Goal: Task Accomplishment & Management: Manage account settings

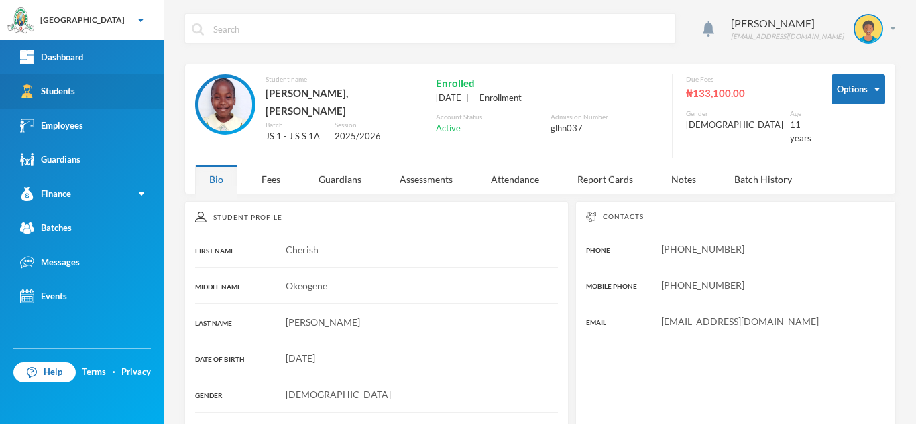
click at [86, 88] on link "Students" at bounding box center [82, 91] width 164 height 34
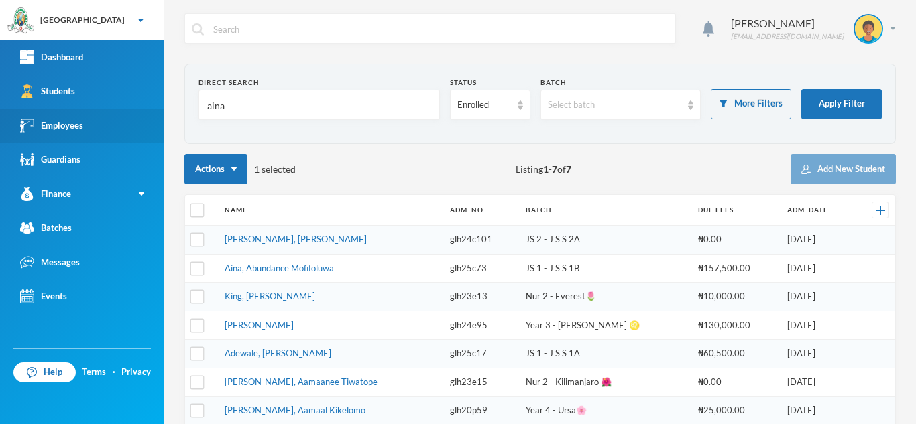
drag, startPoint x: 271, startPoint y: 117, endPoint x: 143, endPoint y: 112, distance: 127.4
click at [143, 112] on div "Greenland Hall Your Bluebic Account Greenland Hall Add a New School Dashboard S…" at bounding box center [458, 212] width 916 height 424
type input "owoeye"
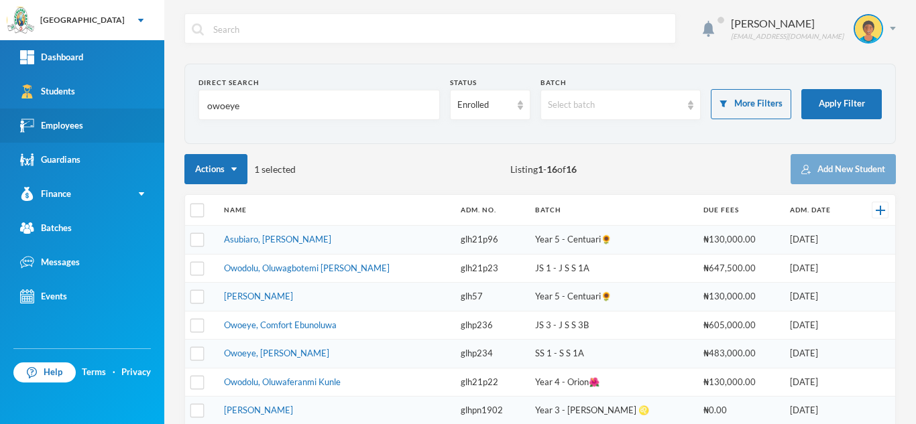
drag, startPoint x: 182, startPoint y: 108, endPoint x: 137, endPoint y: 111, distance: 45.0
click at [137, 111] on div "Greenland Hall Your Bluebic Account Greenland Hall Add a New School Dashboard S…" at bounding box center [458, 212] width 916 height 424
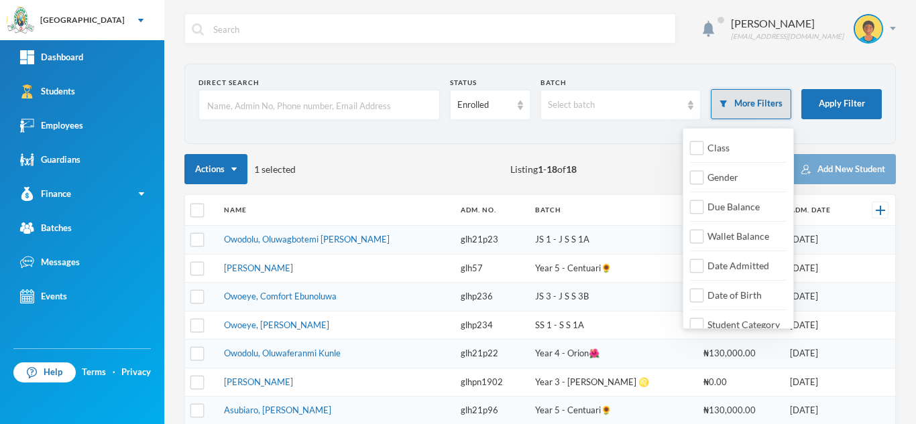
click at [738, 95] on button "More Filters" at bounding box center [750, 104] width 80 height 30
click at [718, 98] on button "More Filters" at bounding box center [750, 104] width 80 height 30
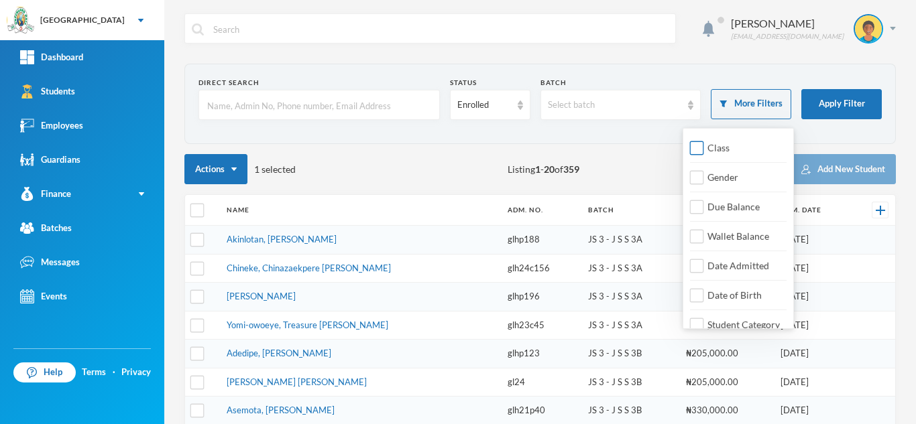
click at [692, 151] on input "Class" at bounding box center [697, 148] width 14 height 14
checkbox input "true"
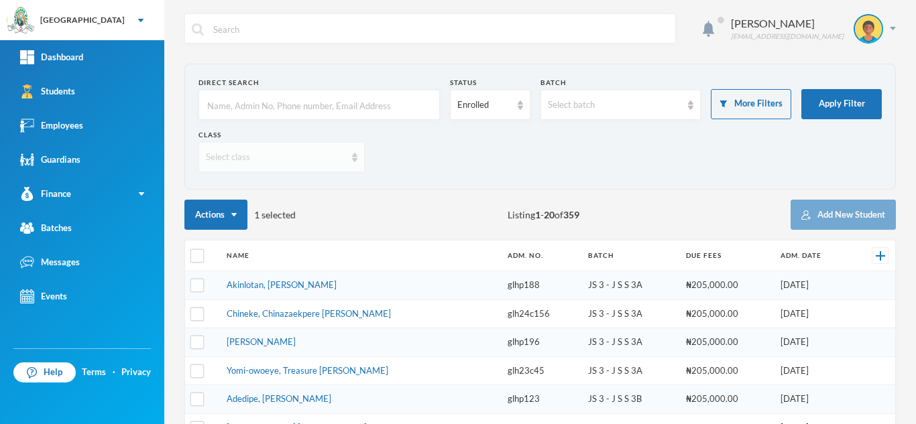
click at [294, 147] on div "Select class" at bounding box center [281, 157] width 166 height 30
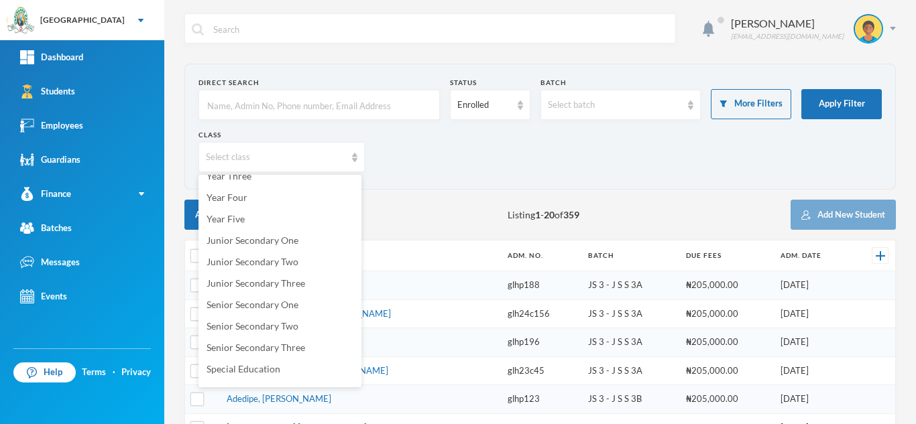
scroll to position [164, 0]
click at [283, 287] on span "Junior Secondary Three" at bounding box center [255, 281] width 99 height 11
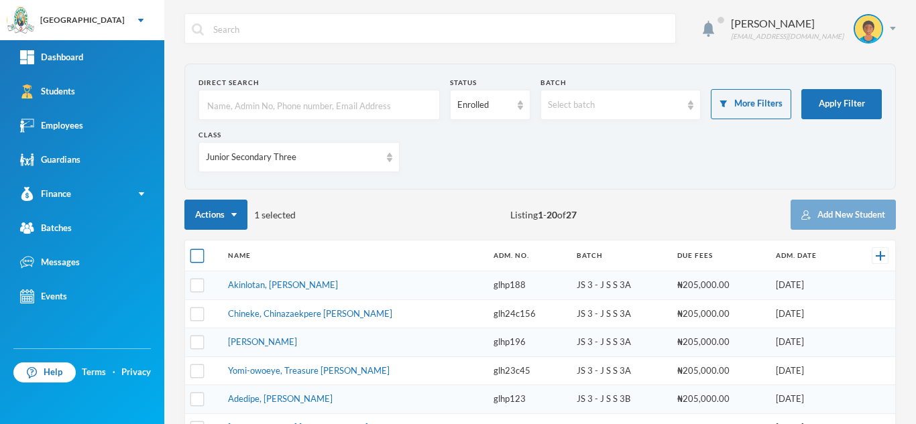
click at [197, 254] on input "checkbox" at bounding box center [197, 256] width 14 height 14
checkbox input "true"
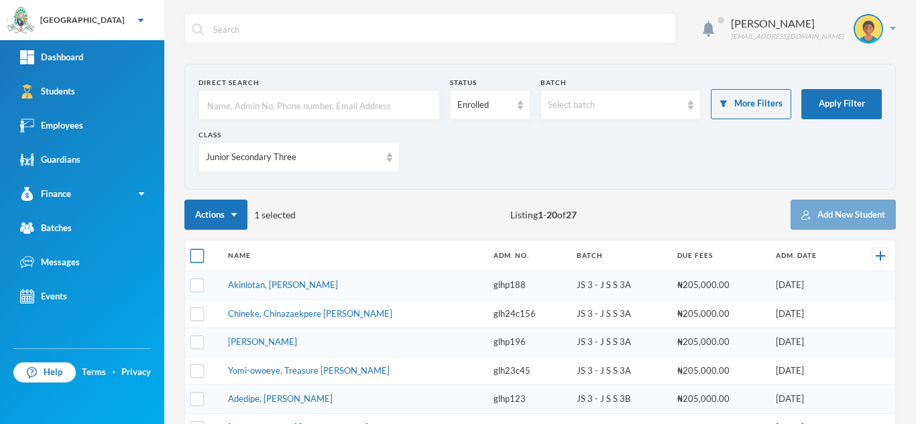
checkbox input "true"
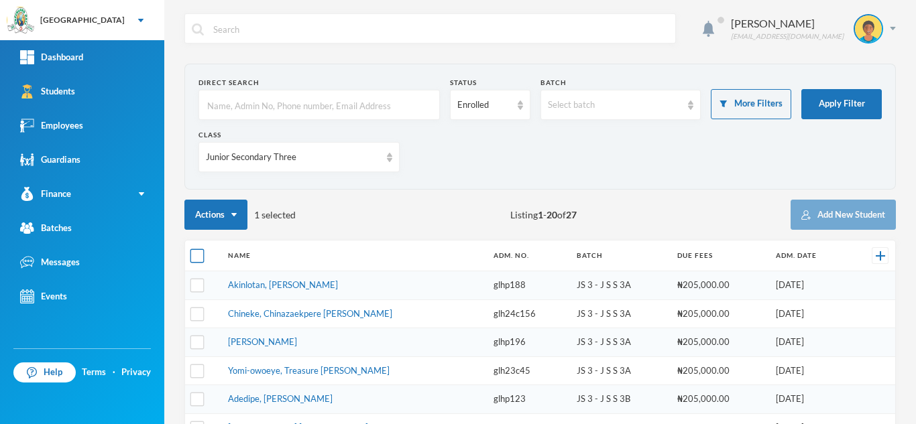
checkbox input "true"
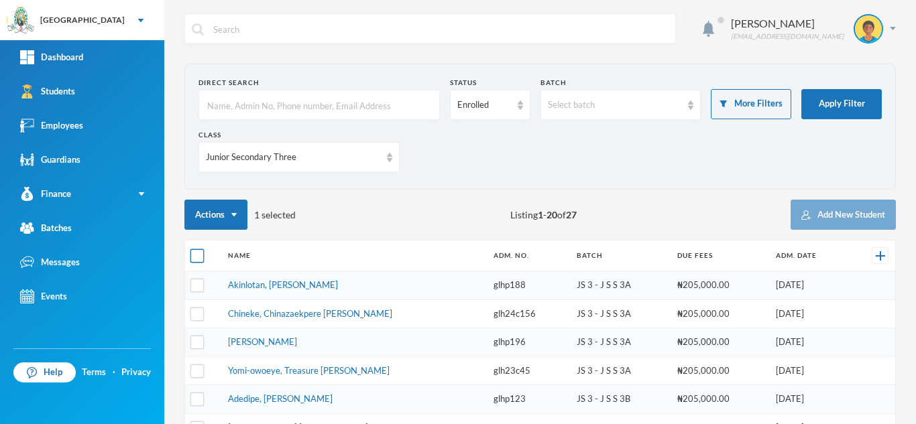
checkbox input "true"
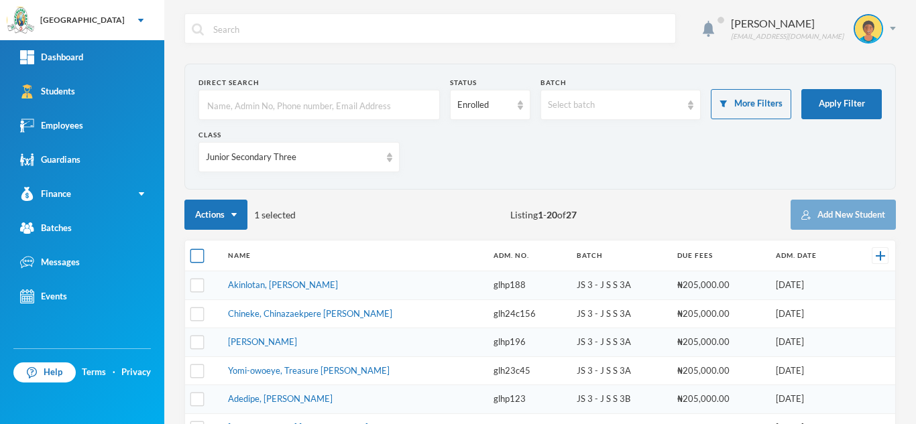
checkbox input "true"
click at [196, 254] on input "checkbox" at bounding box center [197, 256] width 14 height 14
checkbox input "false"
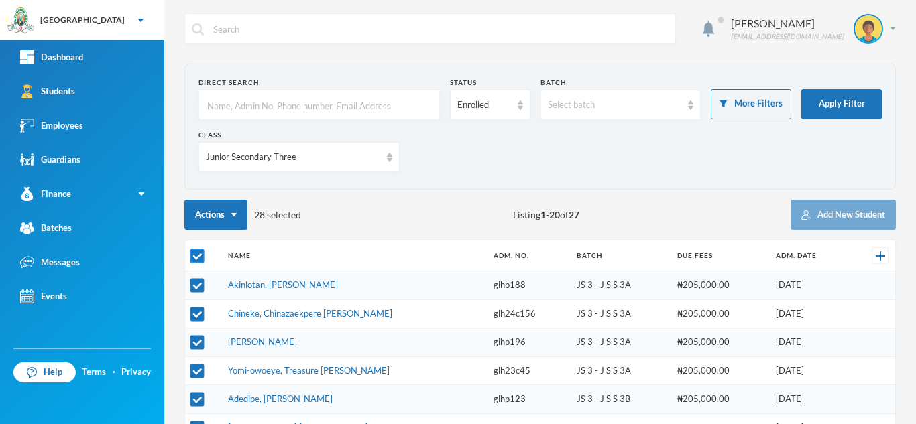
checkbox input "false"
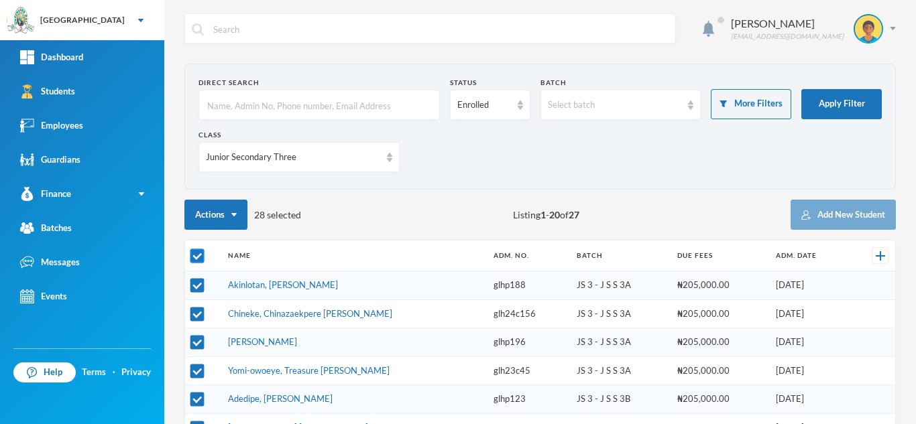
checkbox input "false"
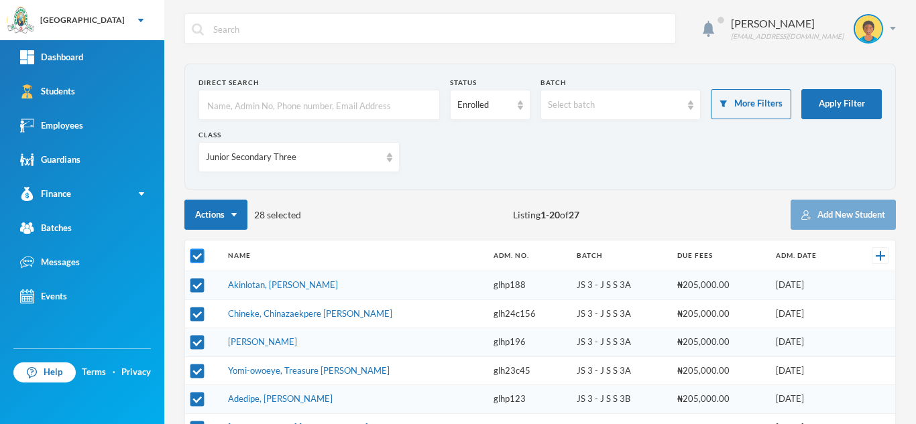
checkbox input "false"
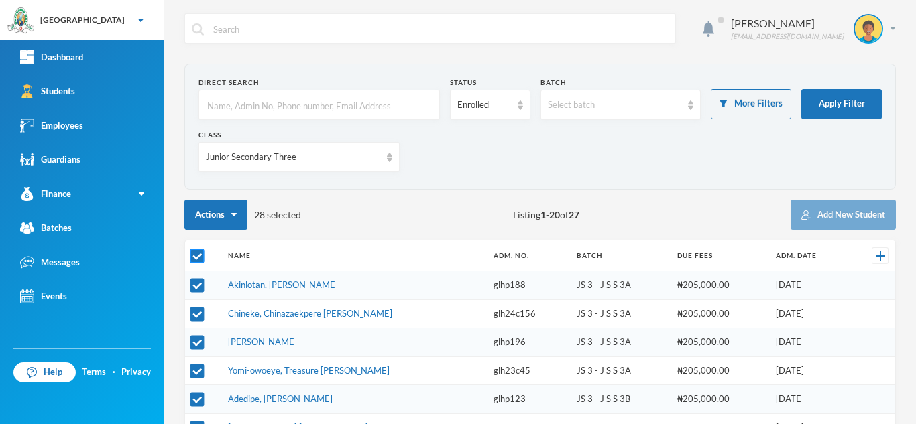
checkbox input "false"
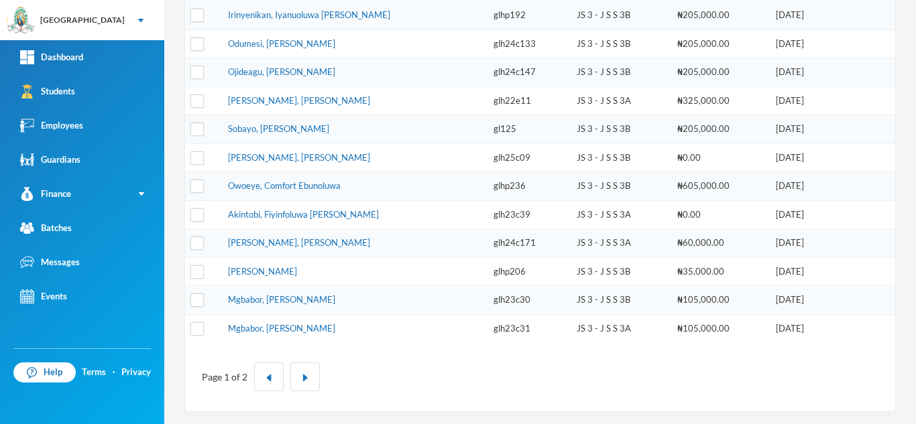
scroll to position [499, 0]
click at [303, 373] on img "button" at bounding box center [305, 377] width 8 height 8
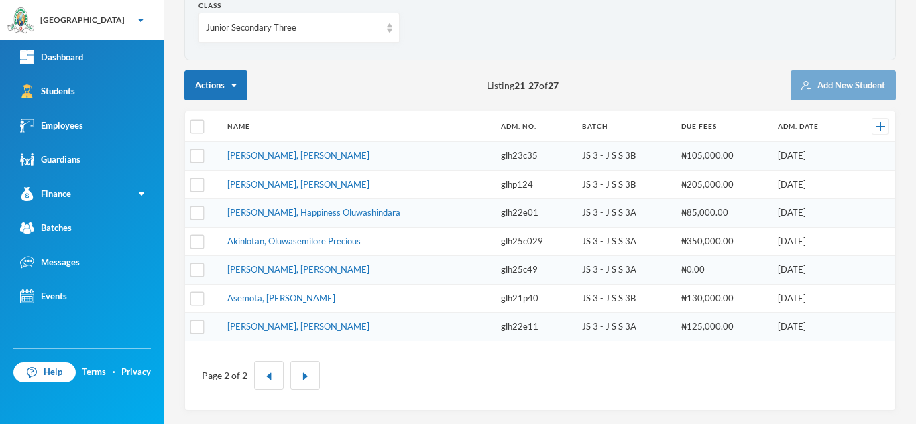
scroll to position [129, 0]
click at [287, 30] on div "Junior Secondary Three" at bounding box center [293, 27] width 174 height 13
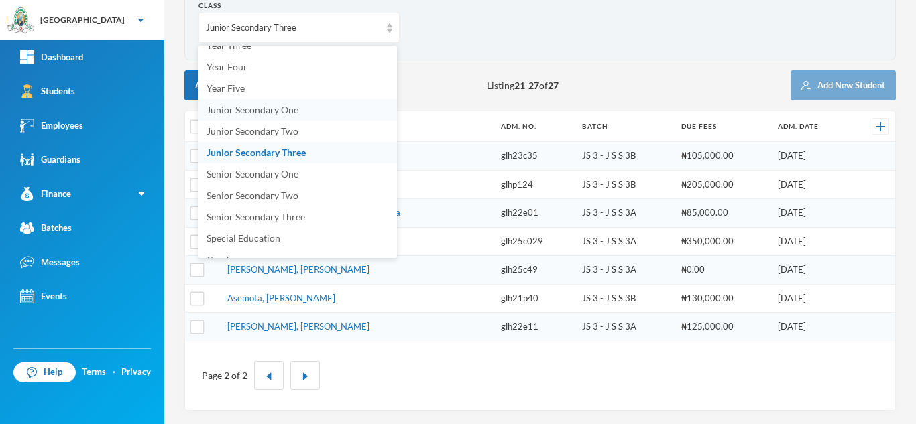
scroll to position [153, 0]
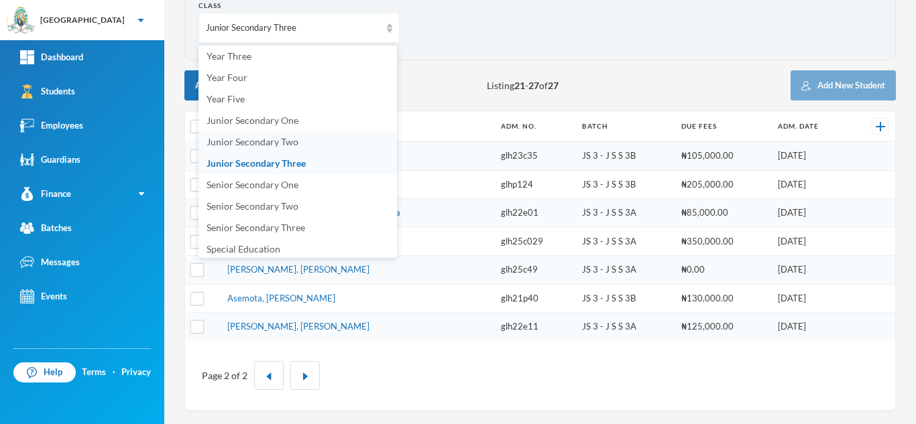
click at [293, 143] on span "Junior Secondary Two" at bounding box center [252, 141] width 92 height 11
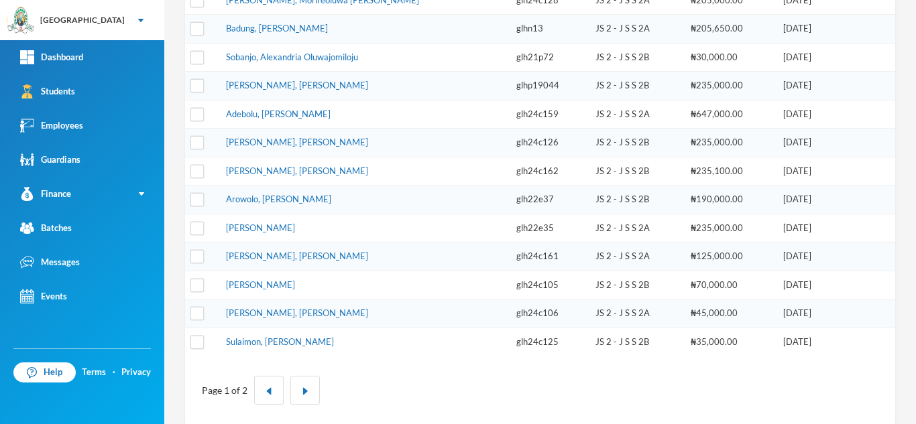
scroll to position [496, 0]
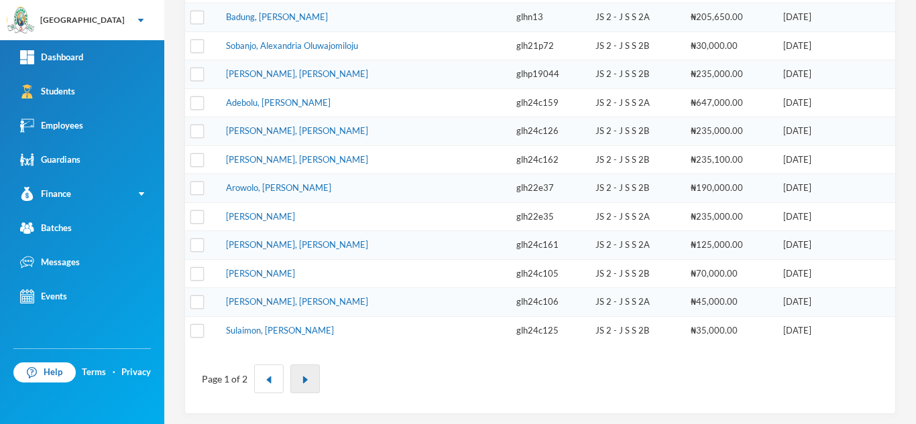
click at [298, 385] on button "button" at bounding box center [304, 379] width 29 height 29
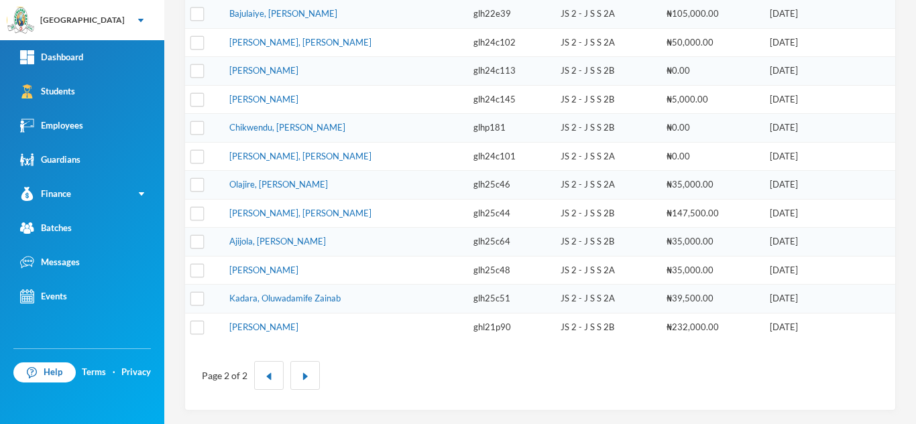
scroll to position [328, 0]
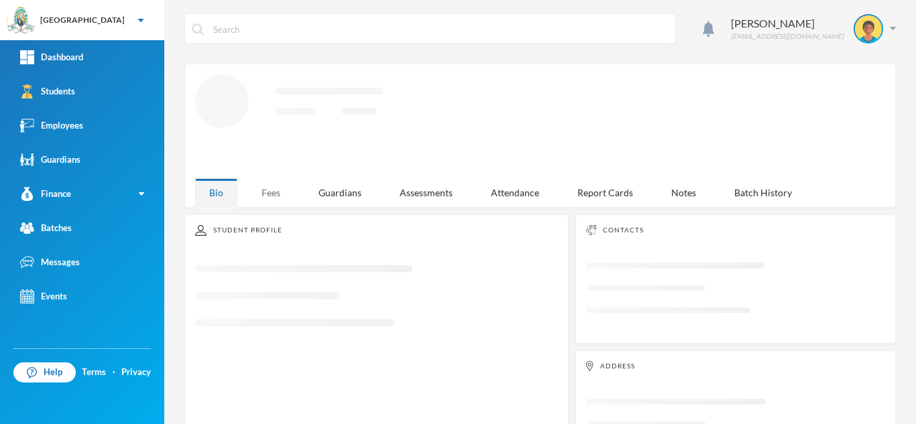
click at [264, 190] on div "Fees" at bounding box center [270, 192] width 47 height 29
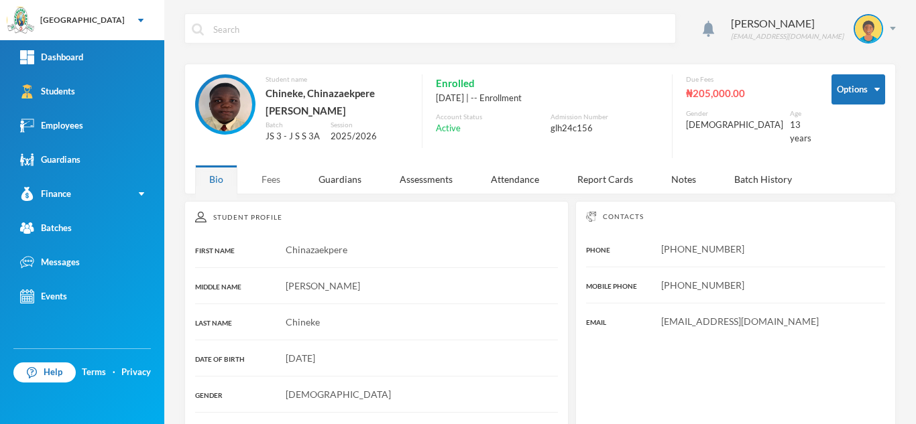
click at [270, 174] on div "Fees" at bounding box center [270, 179] width 47 height 29
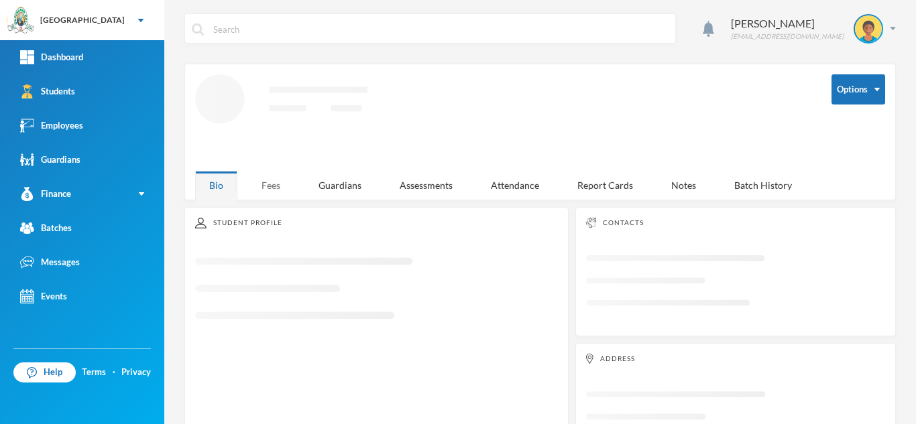
click at [261, 178] on div "Fees" at bounding box center [270, 185] width 47 height 29
click at [262, 187] on div "Fees" at bounding box center [270, 185] width 47 height 29
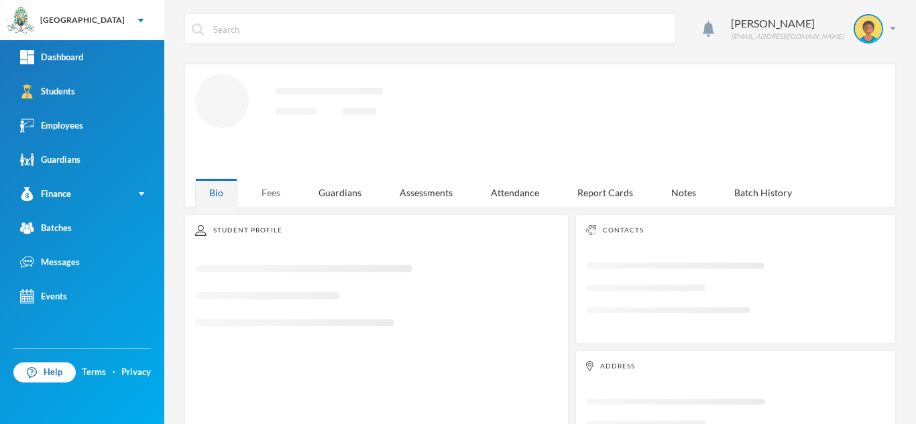
click at [269, 191] on div "Fees" at bounding box center [270, 192] width 47 height 29
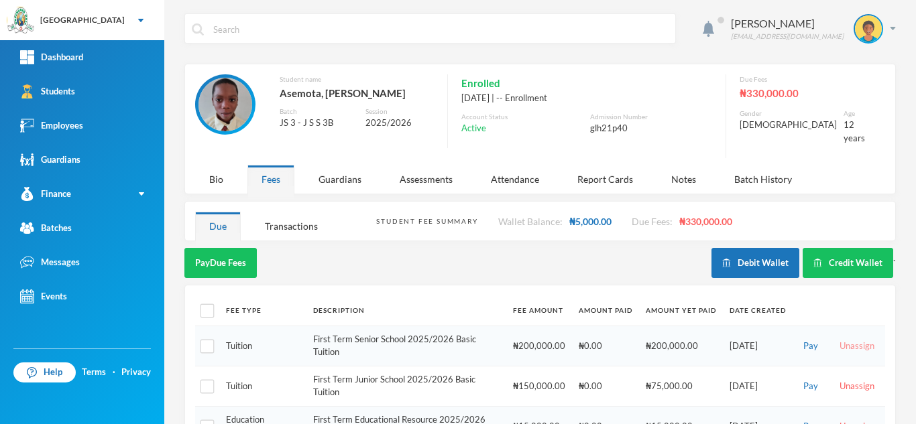
click at [840, 339] on button "Unassign" at bounding box center [856, 346] width 43 height 15
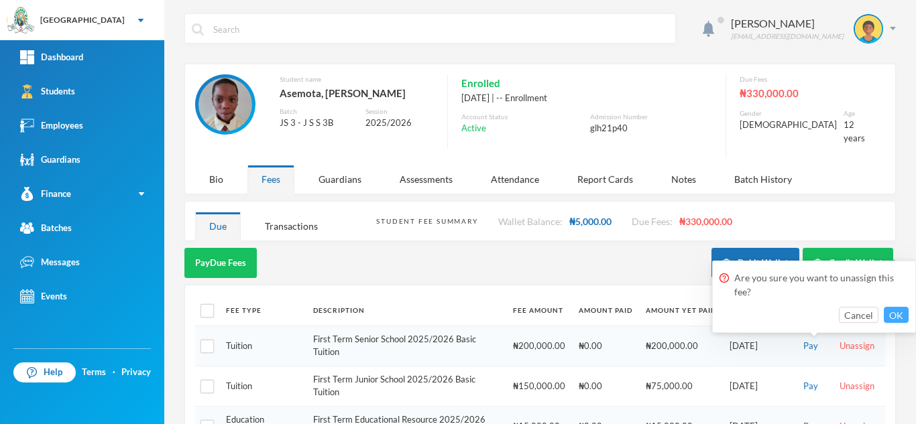
click at [888, 314] on button "OK" at bounding box center [895, 315] width 25 height 16
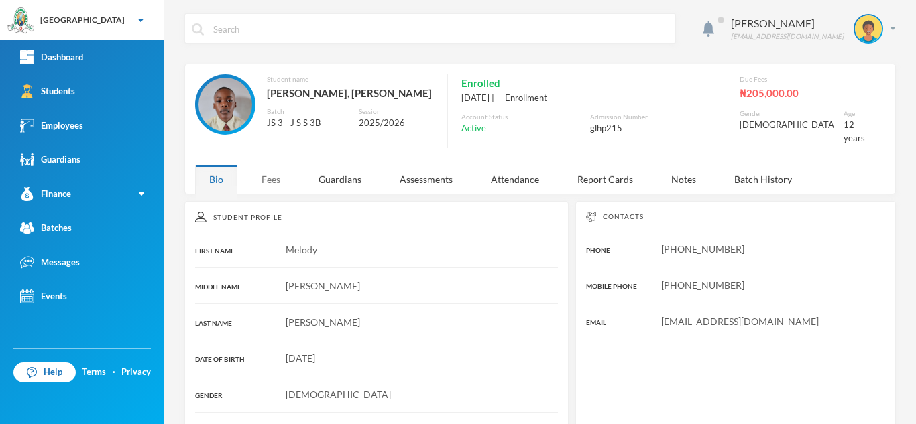
click at [273, 172] on div "Fees" at bounding box center [270, 179] width 47 height 29
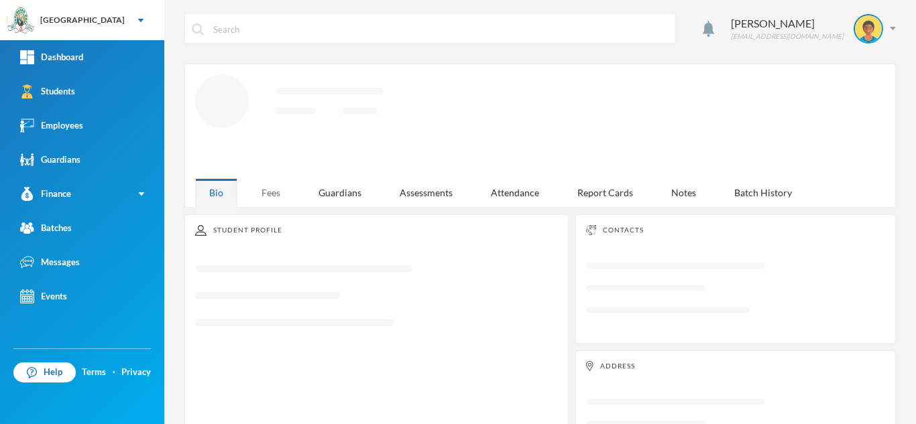
click at [275, 189] on div "Fees" at bounding box center [270, 192] width 47 height 29
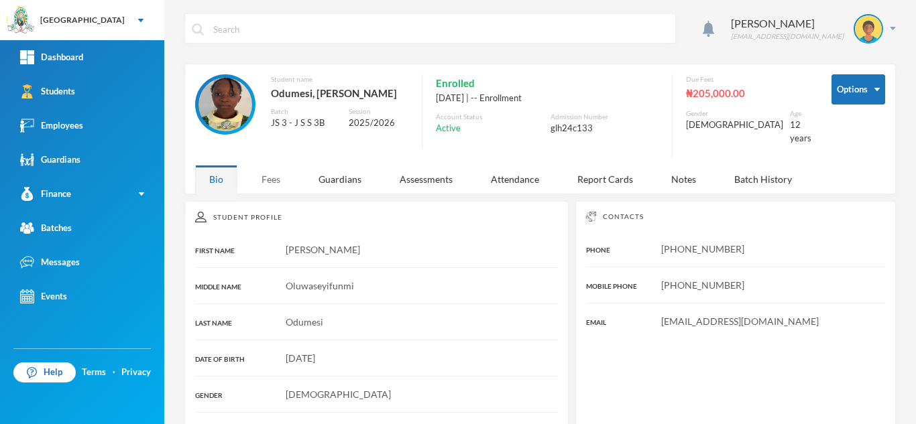
click at [275, 178] on div "Fees" at bounding box center [270, 179] width 47 height 29
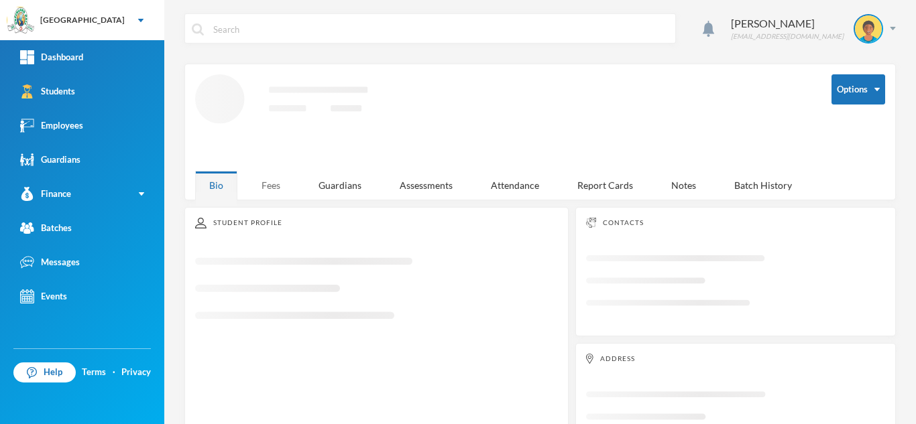
click at [268, 182] on div "Fees" at bounding box center [270, 185] width 47 height 29
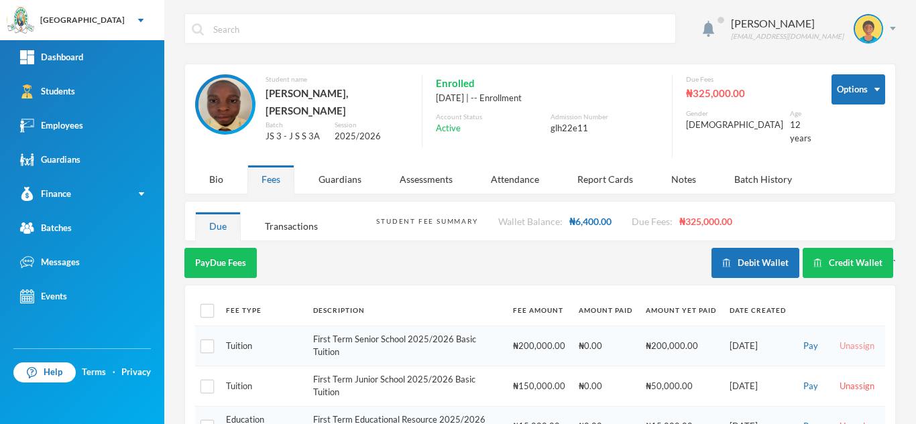
click at [846, 339] on button "Unassign" at bounding box center [856, 346] width 43 height 15
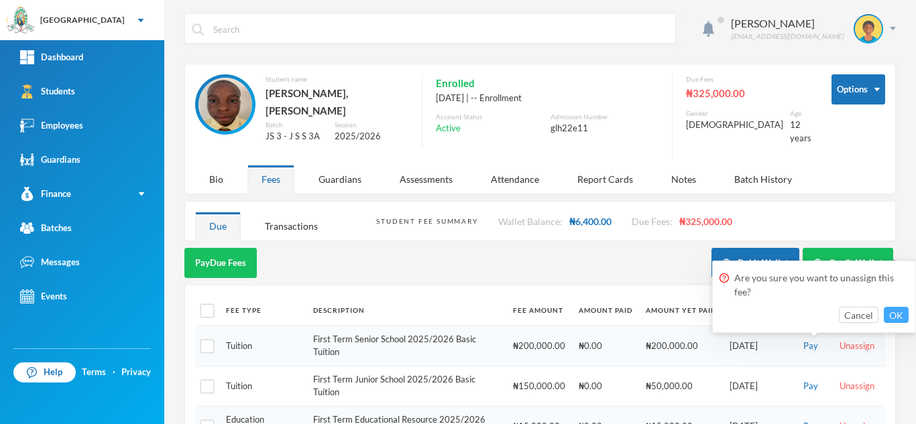
click at [891, 310] on button "OK" at bounding box center [895, 315] width 25 height 16
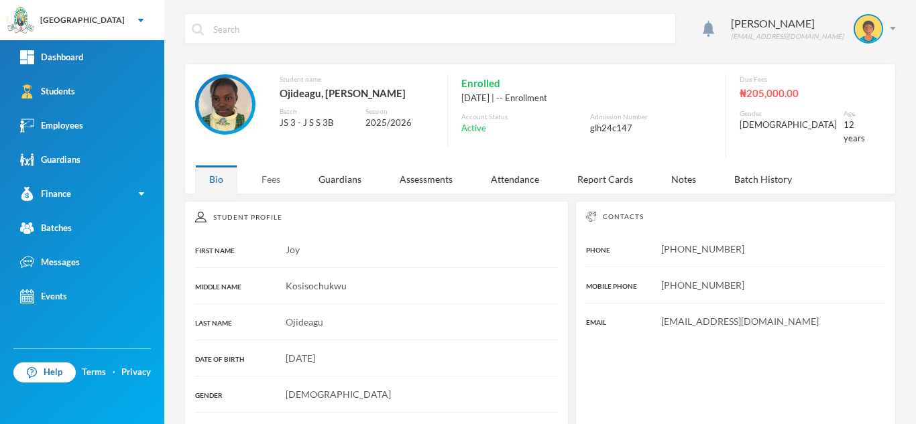
click at [271, 168] on div "Fees" at bounding box center [270, 179] width 47 height 29
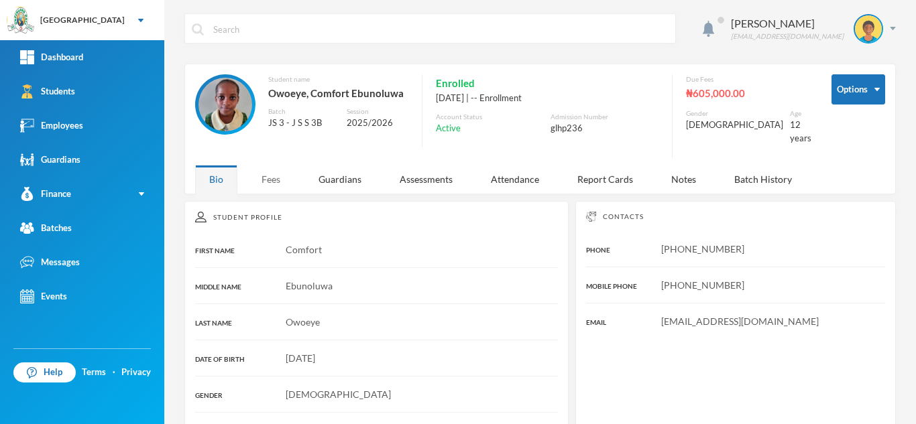
click at [263, 165] on div "Fees" at bounding box center [270, 179] width 47 height 29
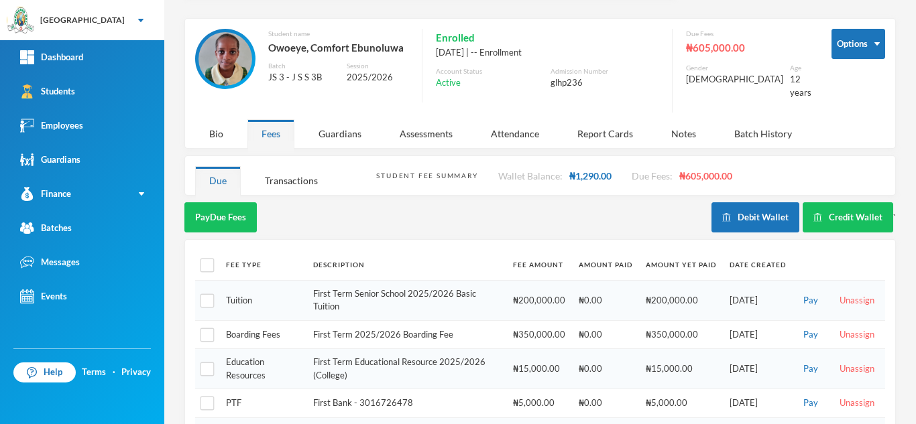
scroll to position [48, 0]
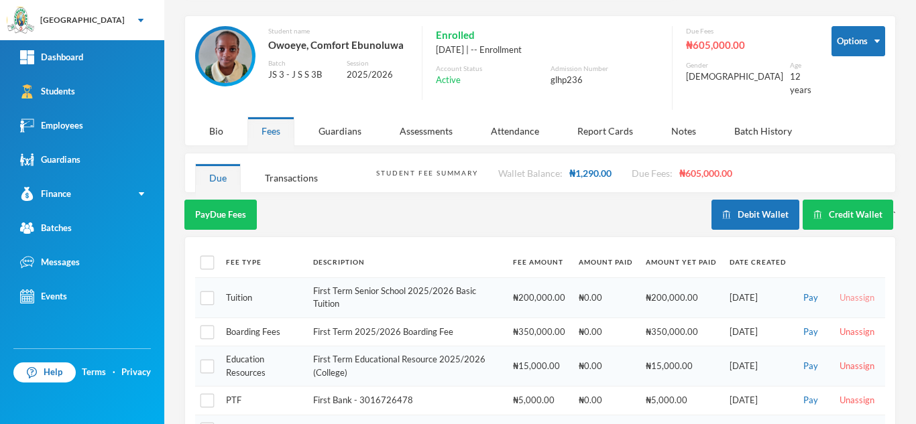
click at [837, 291] on button "Unassign" at bounding box center [856, 298] width 43 height 15
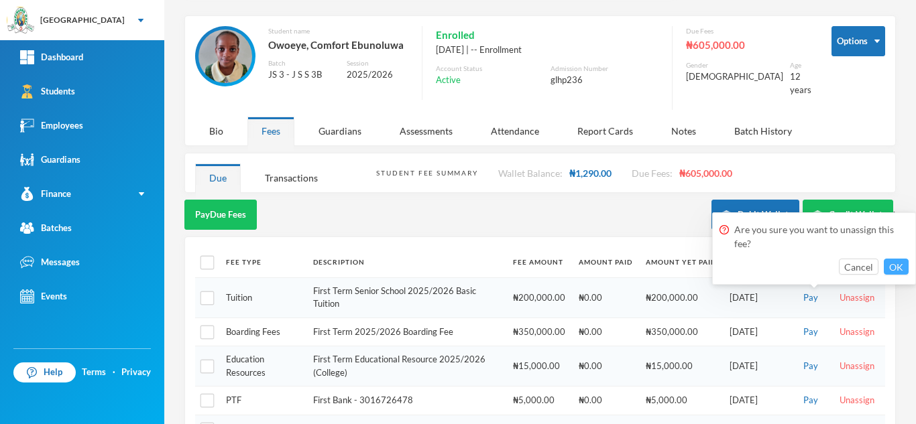
click at [888, 271] on button "OK" at bounding box center [895, 267] width 25 height 16
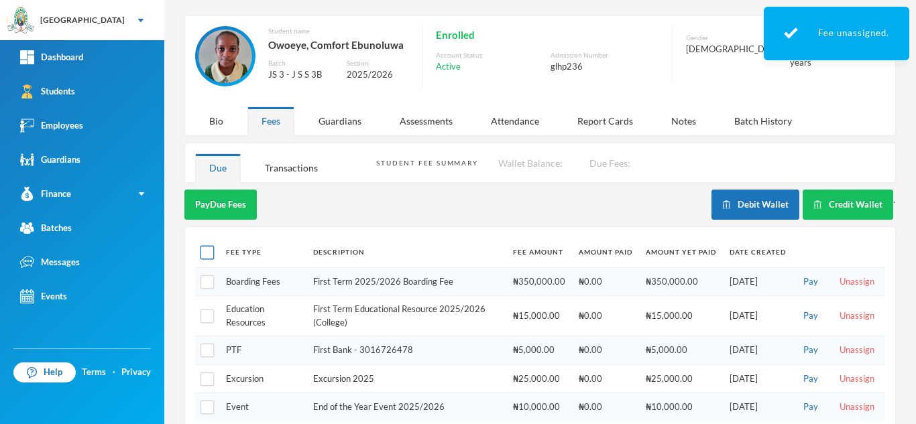
click at [208, 255] on input "checkbox" at bounding box center [207, 253] width 14 height 14
checkbox input "true"
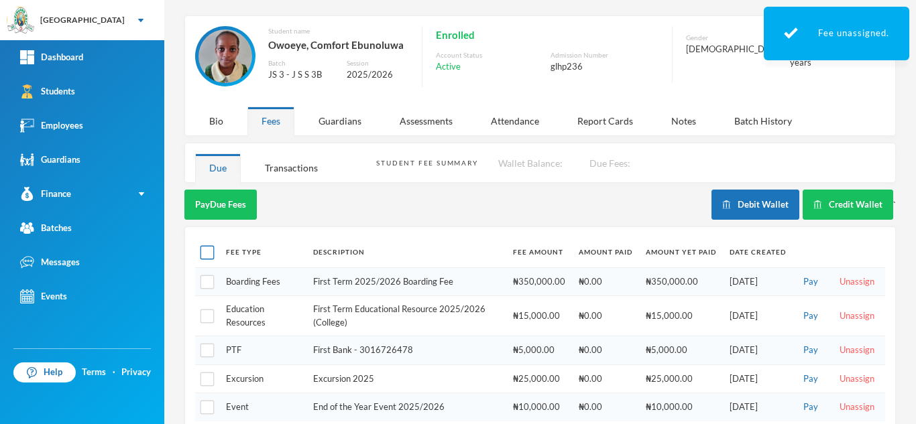
checkbox input "true"
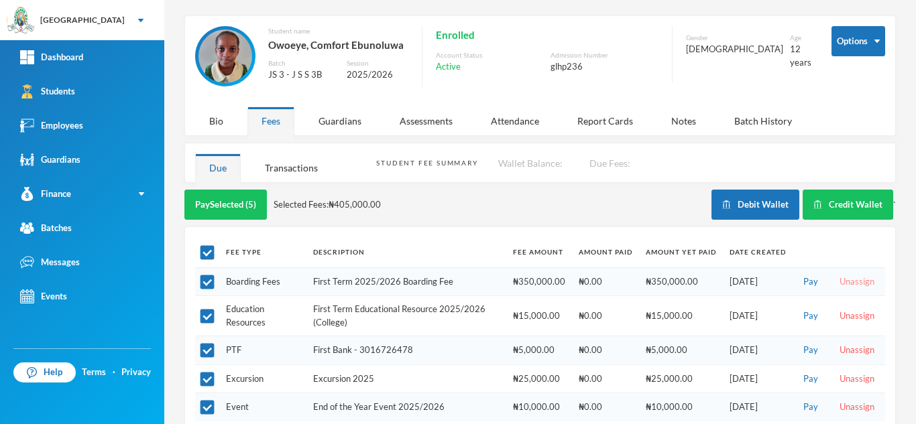
click at [842, 282] on button "Unassign" at bounding box center [856, 282] width 43 height 15
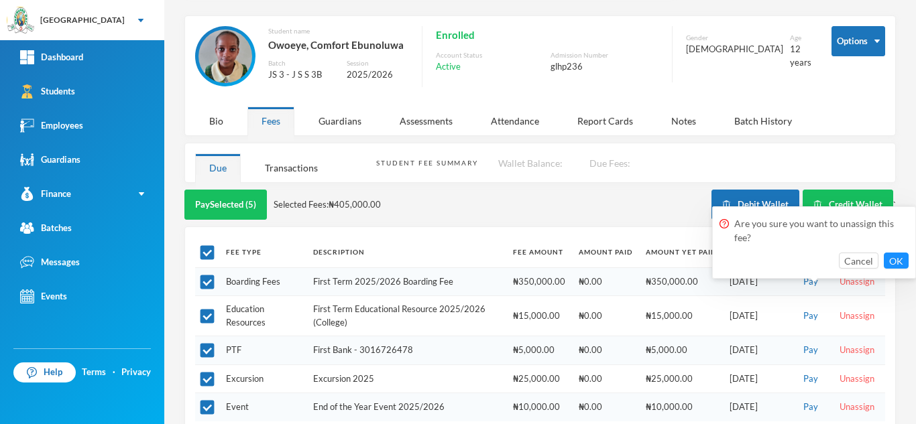
click at [608, 204] on div "Pay Selected (5) Selected Fees: ₦405,000.00" at bounding box center [447, 205] width 527 height 30
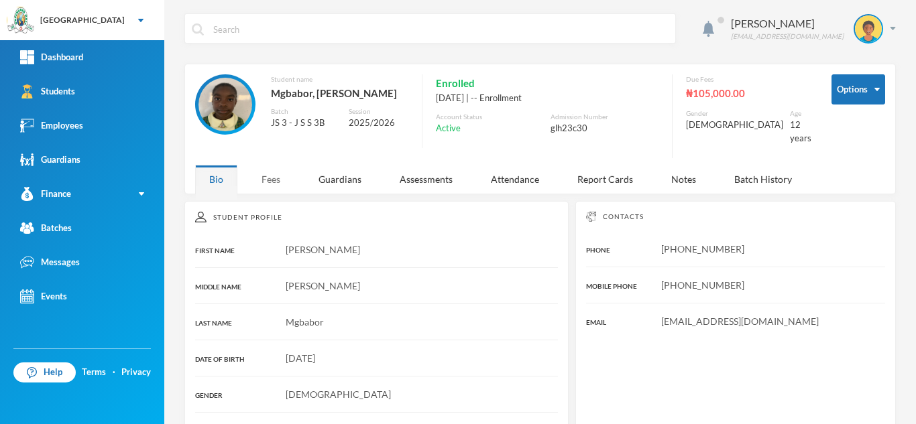
click at [275, 178] on div "Fees" at bounding box center [270, 179] width 47 height 29
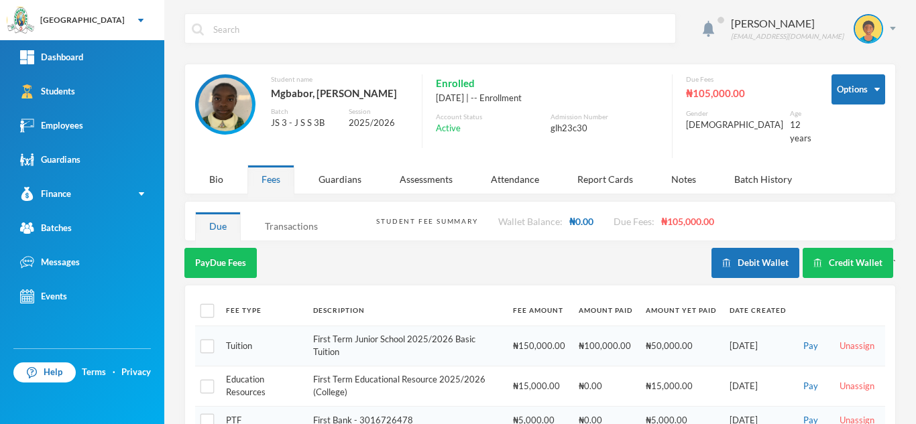
click at [290, 215] on div "Transactions" at bounding box center [291, 226] width 81 height 29
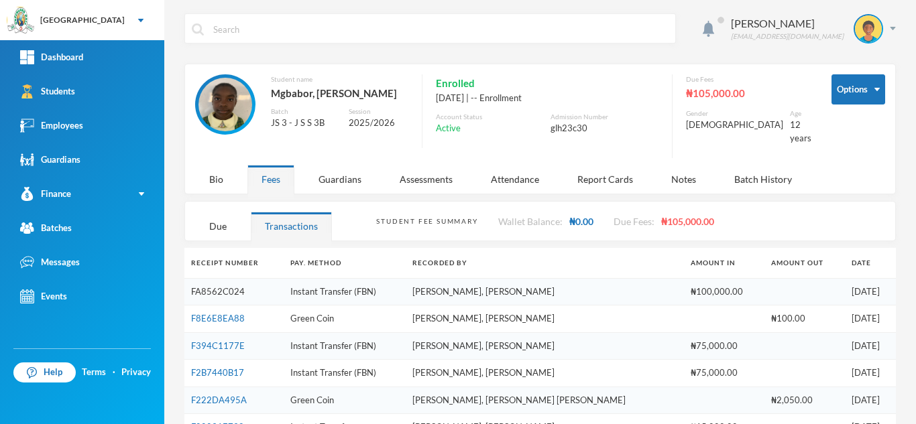
click at [212, 286] on link "FA8562C024" at bounding box center [218, 291] width 54 height 11
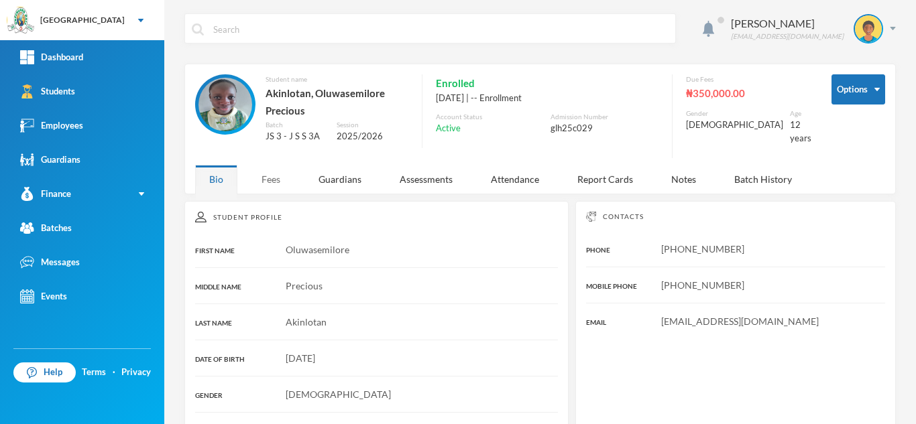
click at [269, 176] on div "Fees" at bounding box center [270, 179] width 47 height 29
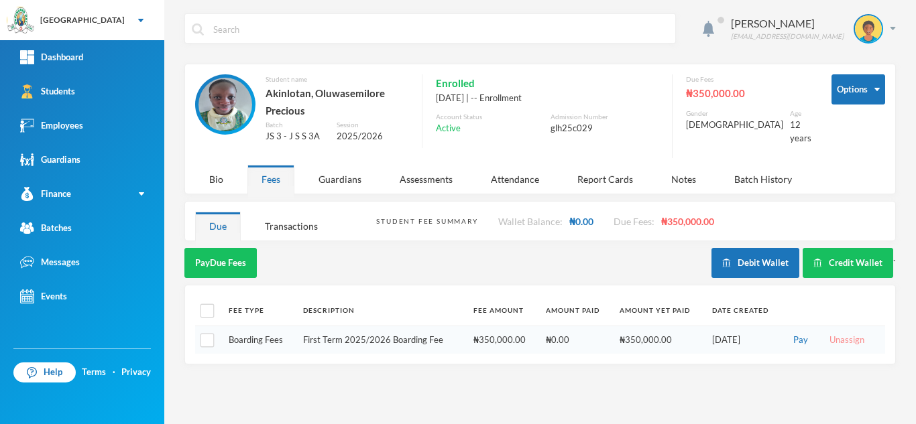
click at [844, 336] on button "Unassign" at bounding box center [846, 340] width 43 height 15
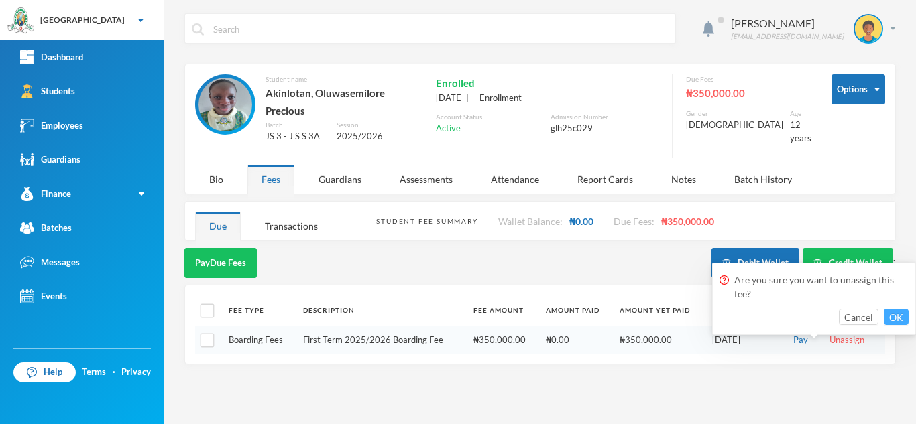
click at [899, 314] on button "OK" at bounding box center [895, 317] width 25 height 16
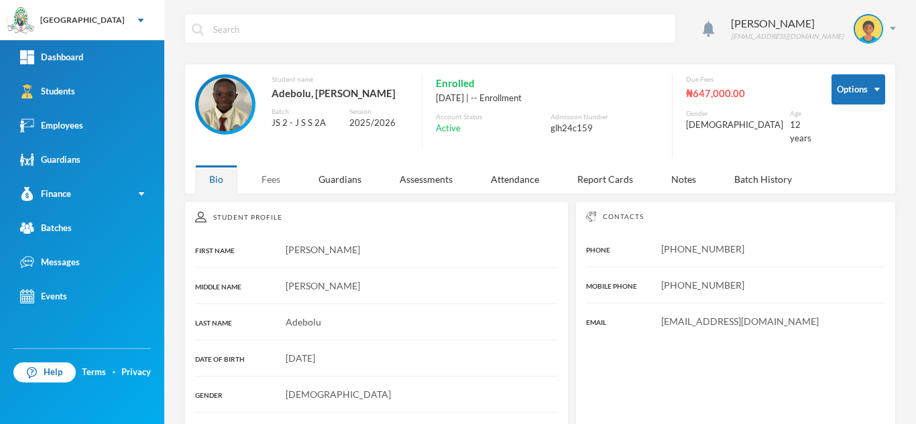
click at [273, 168] on div "Fees" at bounding box center [270, 179] width 47 height 29
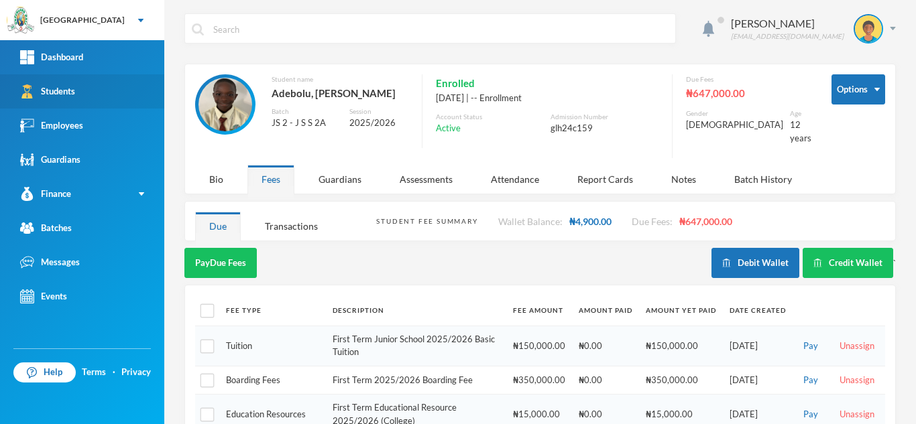
click at [66, 84] on link "Students" at bounding box center [82, 91] width 164 height 34
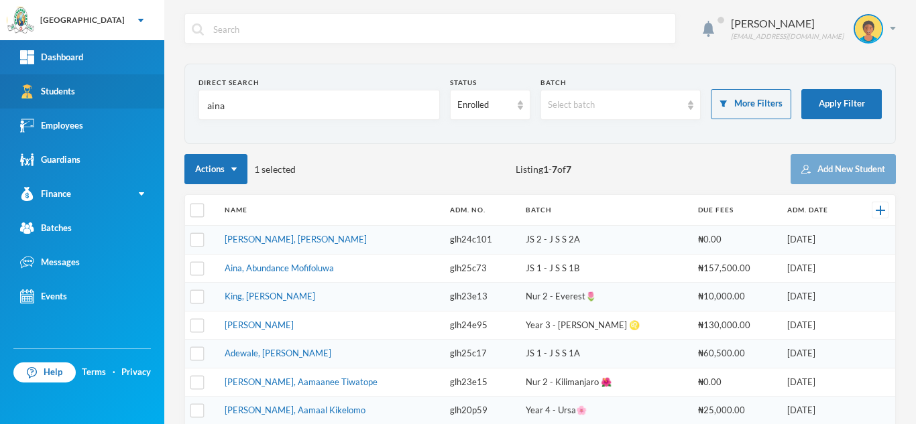
drag, startPoint x: 229, startPoint y: 104, endPoint x: 99, endPoint y: 100, distance: 130.1
click at [99, 100] on div "Greenland Hall Your Bluebic Account Greenland Hall Add a New School Dashboard S…" at bounding box center [458, 212] width 916 height 424
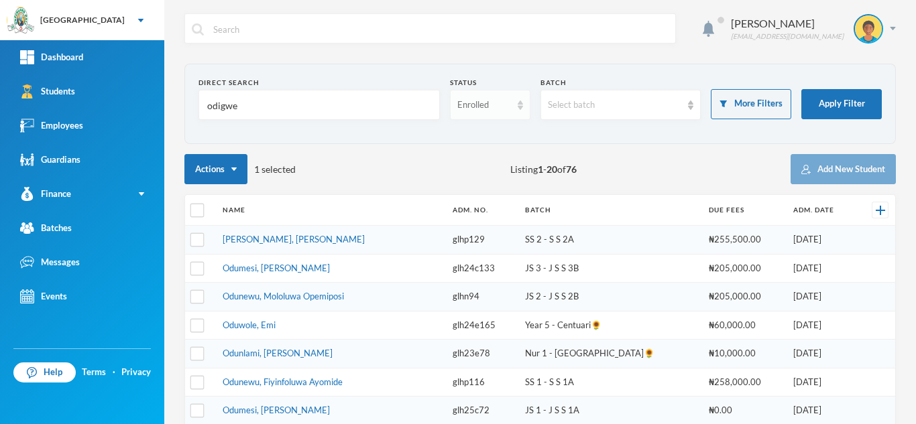
type input "odigwe"
click at [464, 101] on div "Enrolled" at bounding box center [484, 105] width 54 height 13
click at [470, 175] on span "Dropped" at bounding box center [473, 178] width 38 height 11
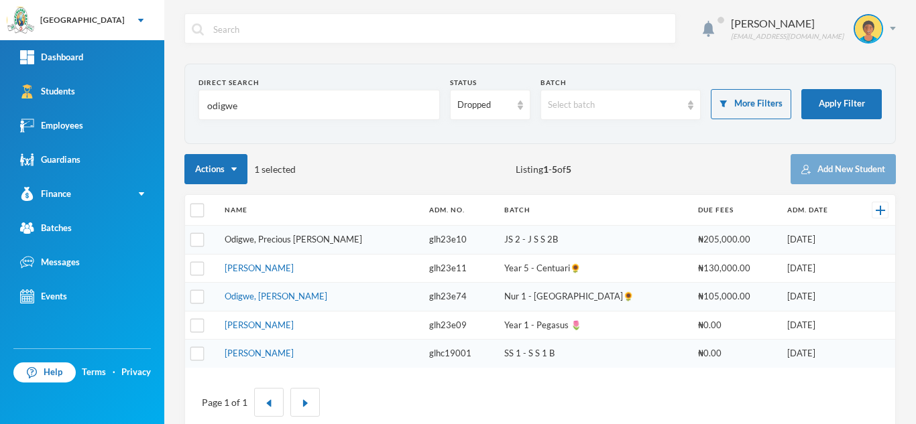
click at [241, 237] on link "Odigwe, Precious Chinemelum" at bounding box center [293, 239] width 137 height 11
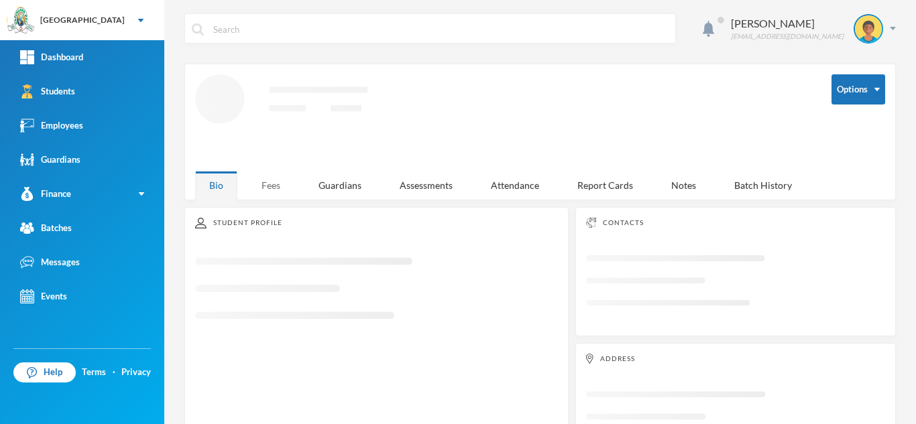
click at [273, 182] on div "Fees" at bounding box center [270, 185] width 47 height 29
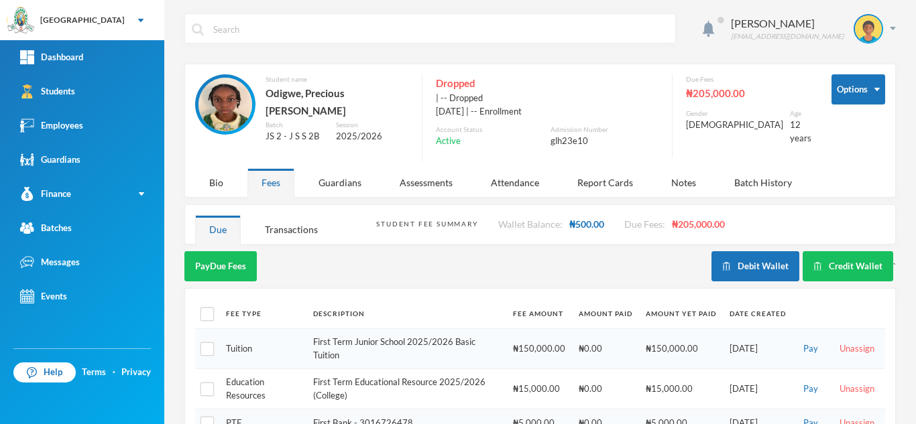
scroll to position [94, 0]
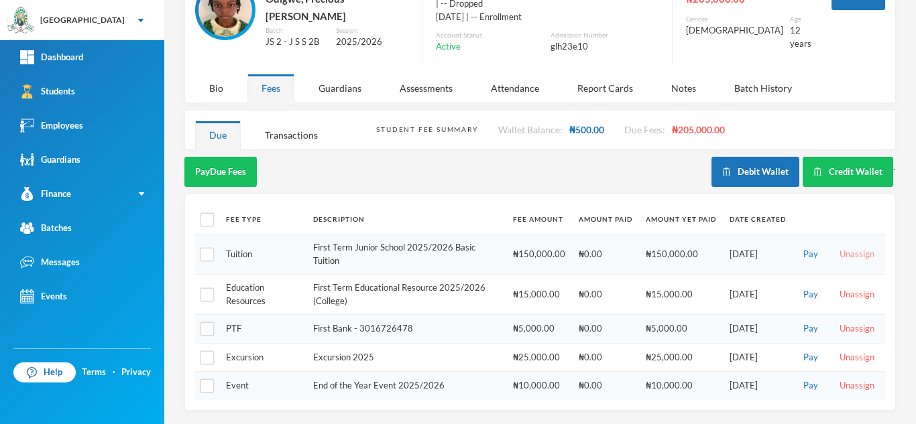
click at [848, 254] on button "Unassign" at bounding box center [856, 254] width 43 height 15
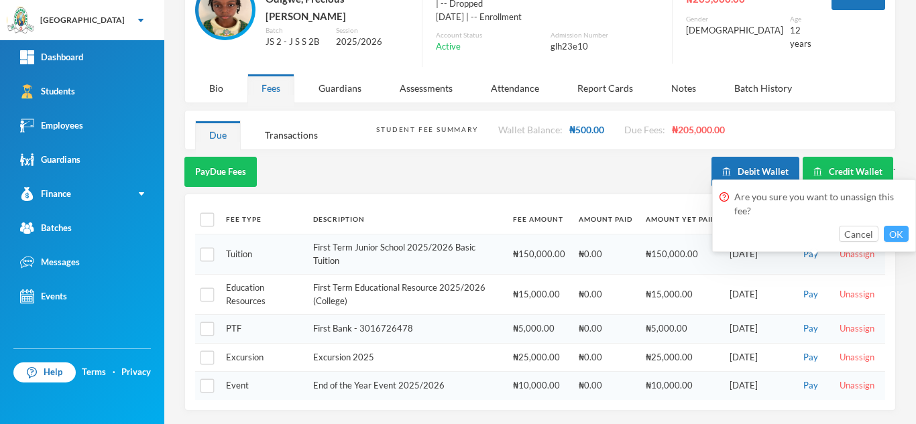
click at [892, 236] on button "OK" at bounding box center [895, 234] width 25 height 16
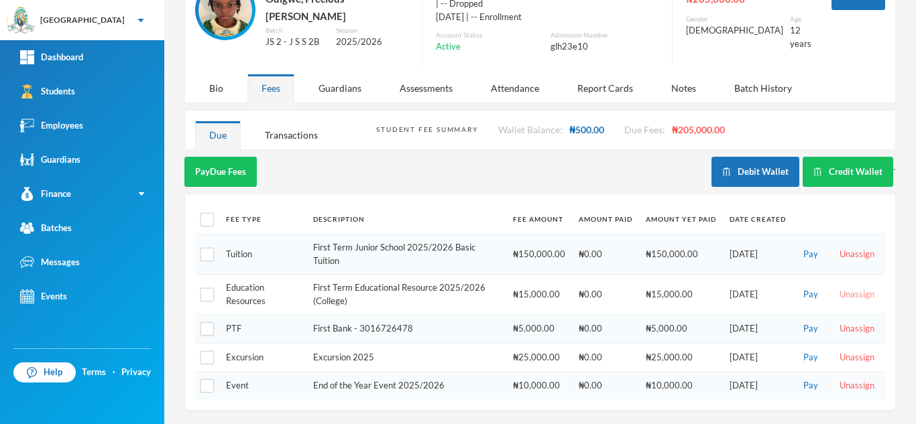
scroll to position [41, 0]
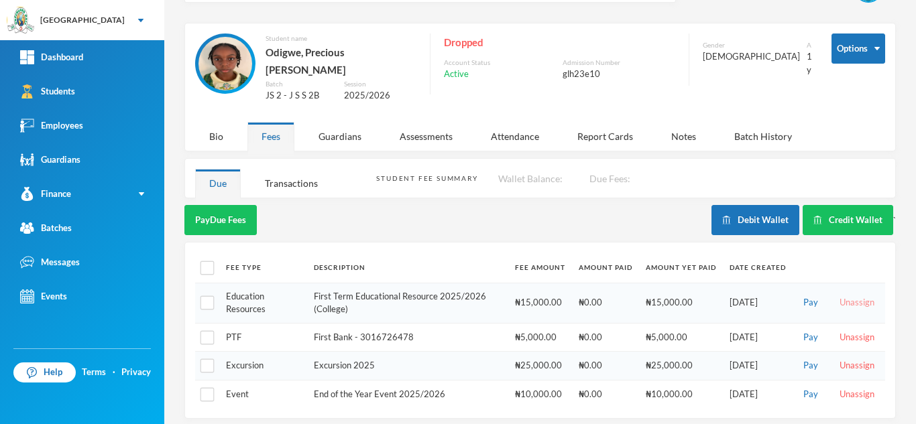
click at [844, 296] on button "Unassign" at bounding box center [856, 303] width 43 height 15
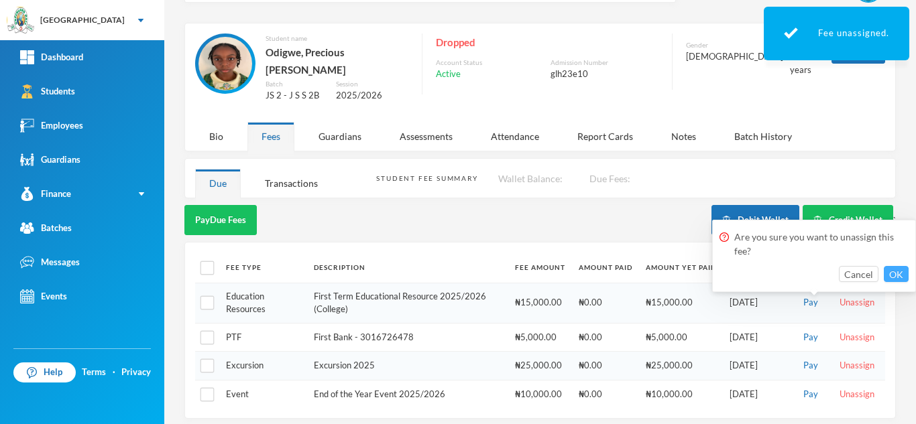
click at [891, 275] on button "OK" at bounding box center [895, 274] width 25 height 16
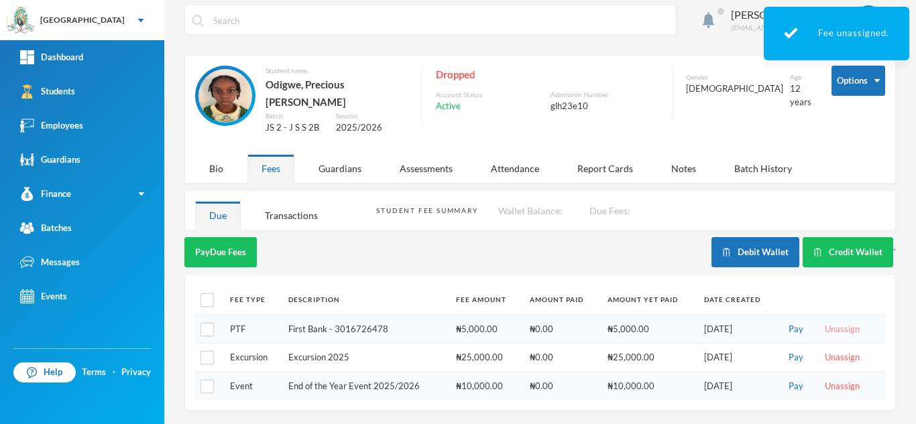
scroll to position [1, 0]
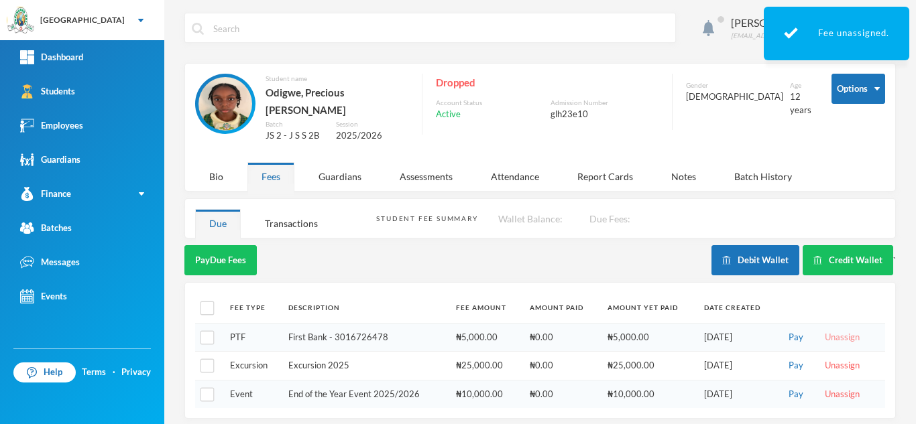
click at [852, 330] on button "Unassign" at bounding box center [841, 337] width 43 height 15
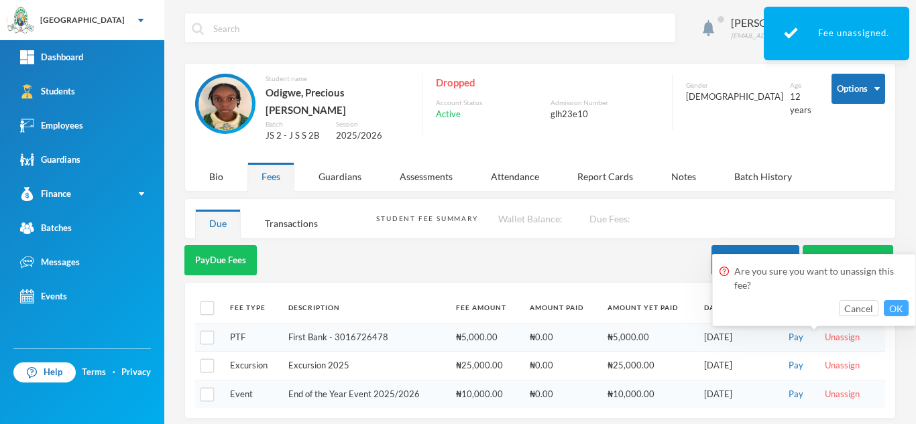
click at [888, 302] on button "OK" at bounding box center [895, 308] width 25 height 16
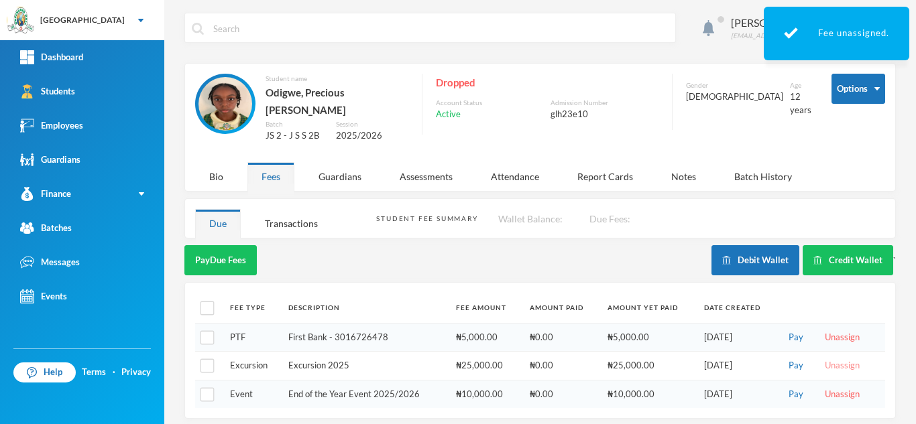
click at [827, 359] on button "Unassign" at bounding box center [841, 366] width 43 height 15
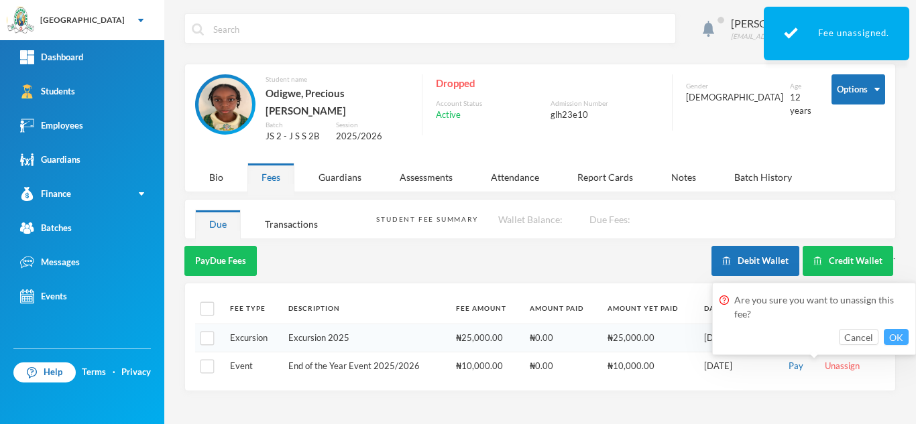
scroll to position [0, 0]
click at [899, 338] on button "OK" at bounding box center [895, 337] width 25 height 16
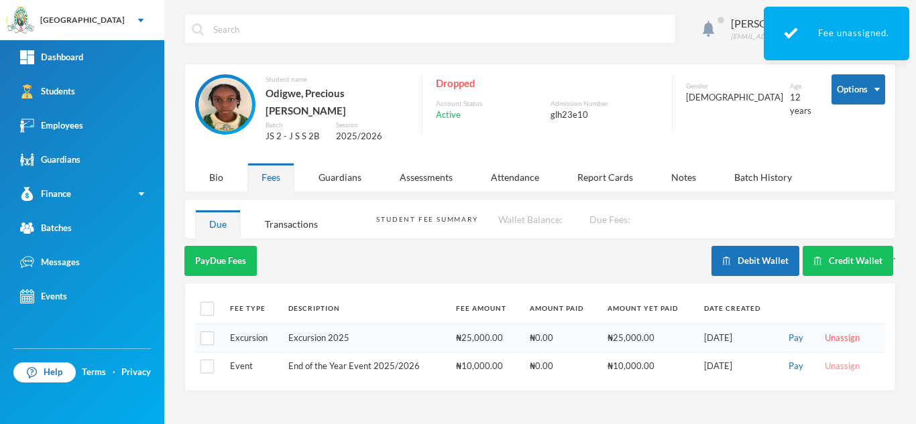
click at [847, 357] on div "Aderogba Olumide olumide.aderogba@greenlandhall.org Options Student name Odigwe…" at bounding box center [539, 212] width 751 height 424
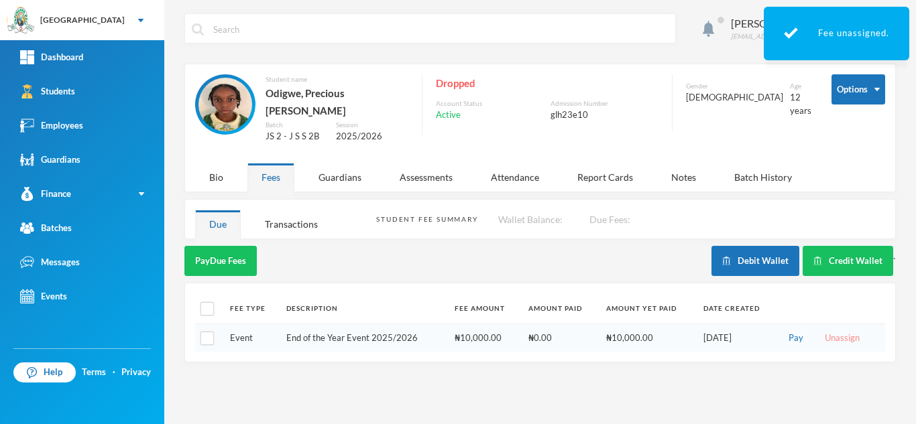
click at [836, 331] on button "Unassign" at bounding box center [841, 338] width 43 height 15
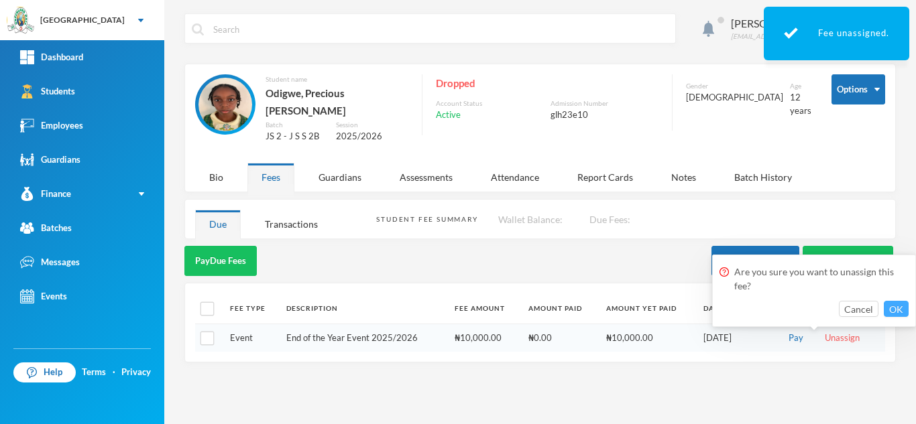
click at [900, 308] on button "OK" at bounding box center [895, 309] width 25 height 16
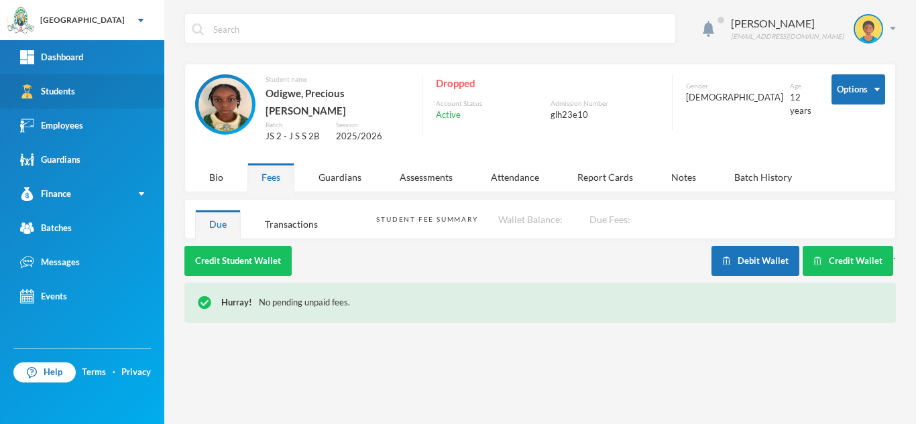
click at [64, 87] on div "Students" at bounding box center [47, 91] width 55 height 14
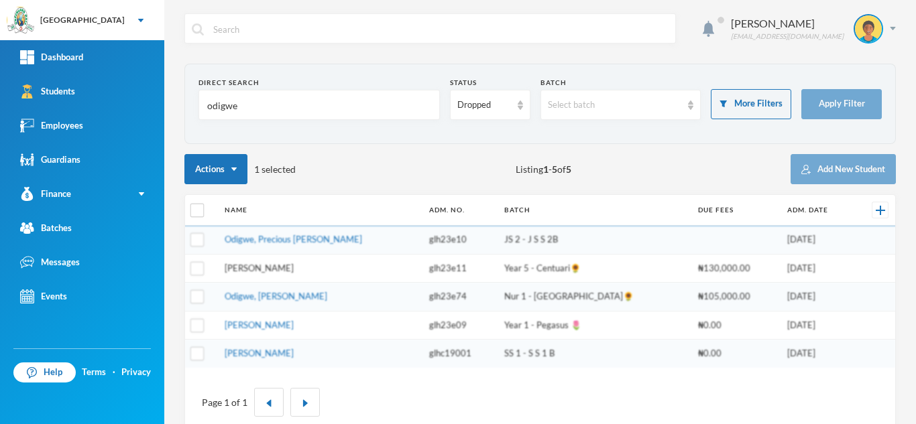
click at [290, 268] on link "Odigwe, Michelle Amarachukwu" at bounding box center [259, 268] width 69 height 11
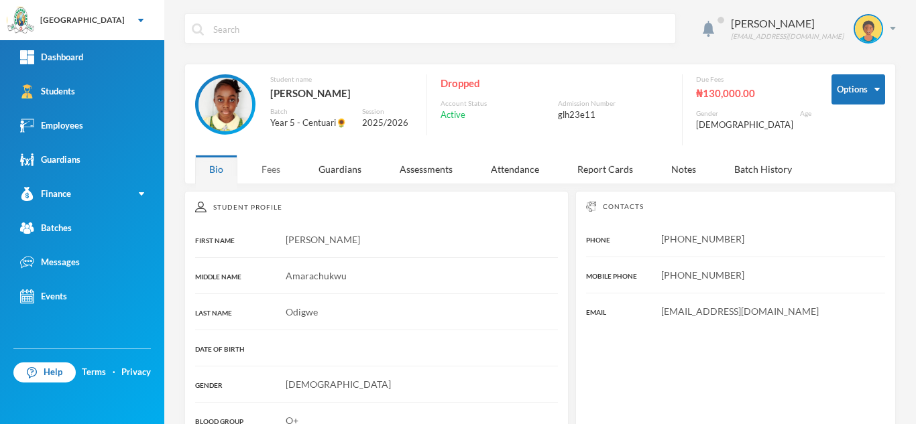
click at [279, 165] on div "Fees" at bounding box center [270, 169] width 47 height 29
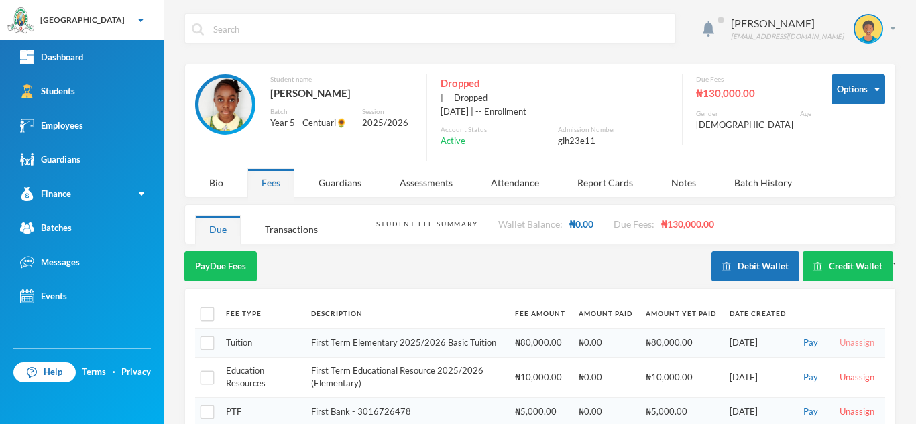
click at [844, 341] on button "Unassign" at bounding box center [856, 343] width 43 height 15
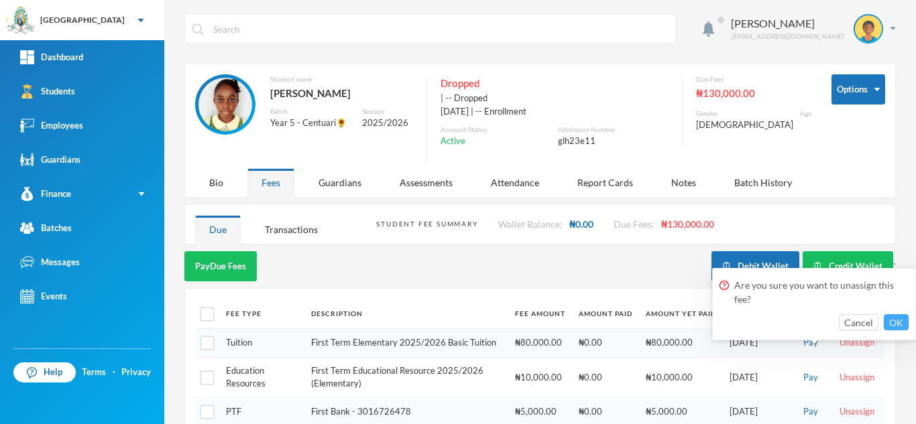
click at [899, 317] on button "OK" at bounding box center [895, 322] width 25 height 16
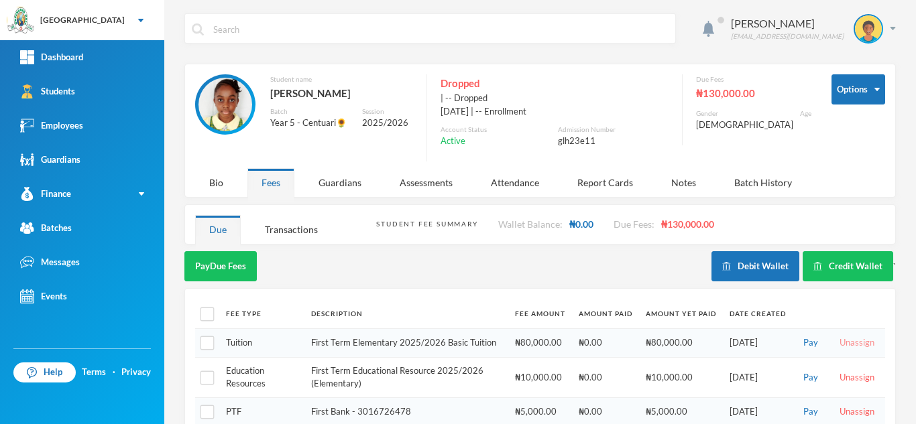
click at [836, 340] on button "Unassign" at bounding box center [856, 343] width 43 height 15
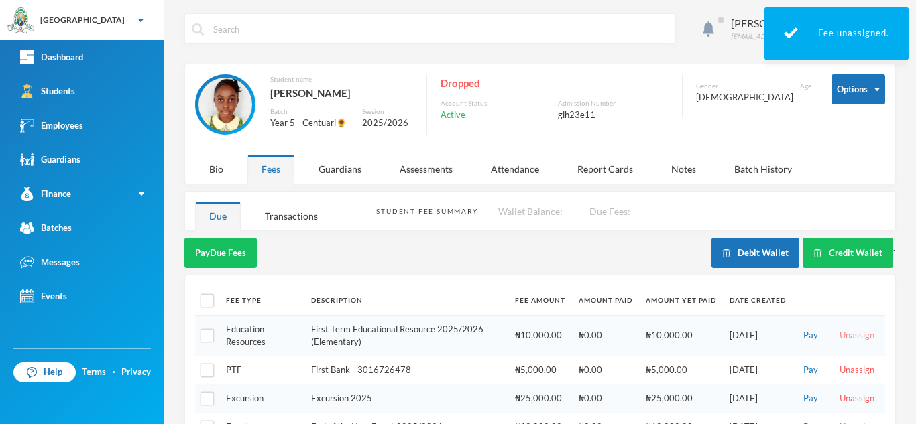
click at [843, 334] on button "Unassign" at bounding box center [856, 335] width 43 height 15
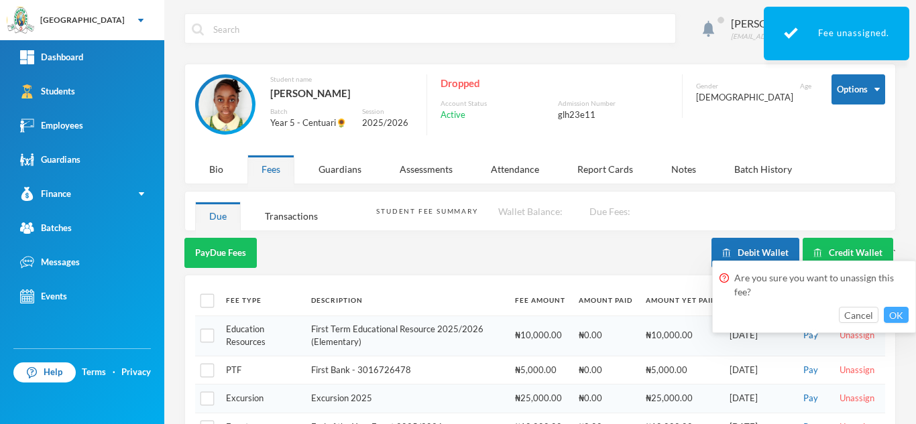
click at [892, 316] on button "OK" at bounding box center [895, 315] width 25 height 16
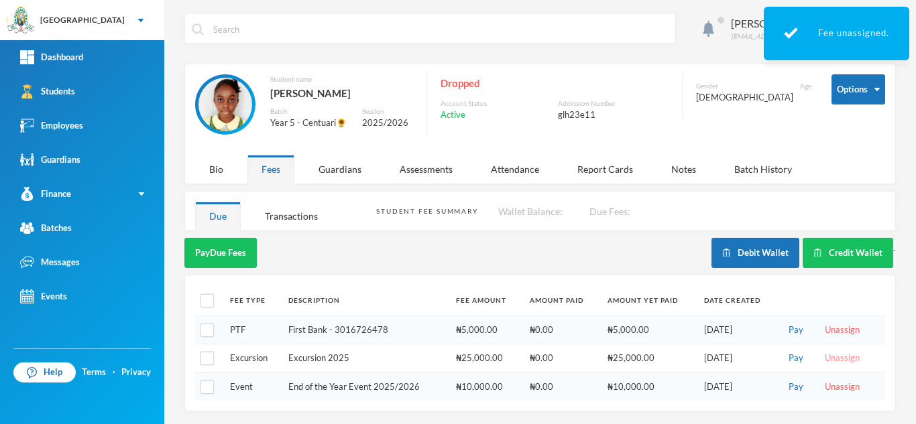
click at [837, 358] on button "Unassign" at bounding box center [841, 358] width 43 height 15
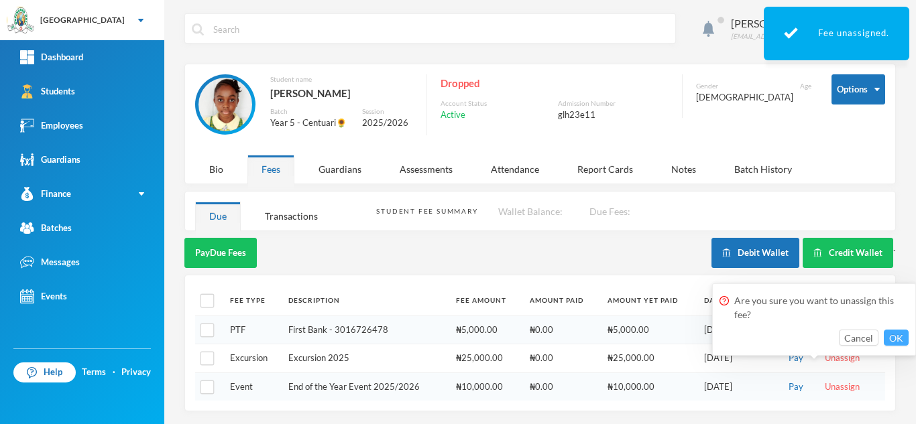
click at [899, 335] on button "OK" at bounding box center [895, 338] width 25 height 16
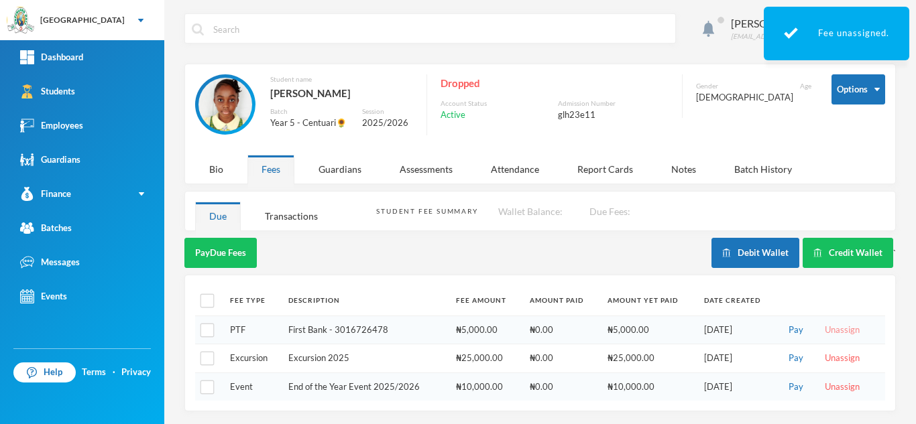
click at [826, 326] on button "Unassign" at bounding box center [841, 330] width 43 height 15
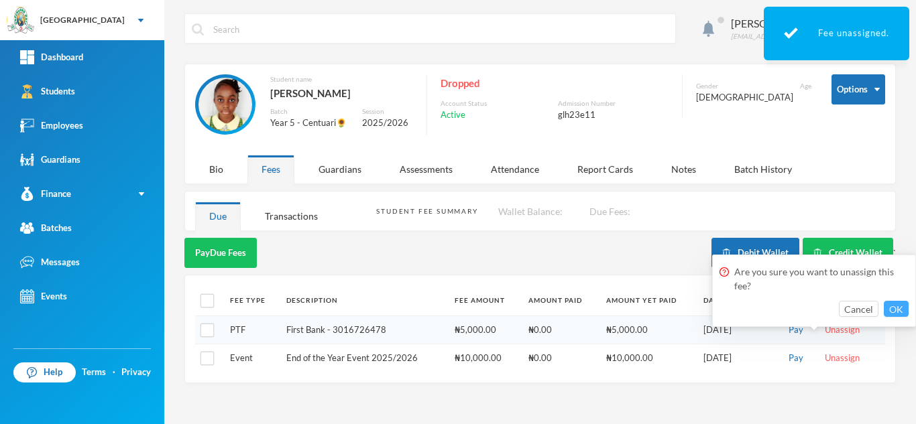
click at [894, 304] on button "OK" at bounding box center [895, 309] width 25 height 16
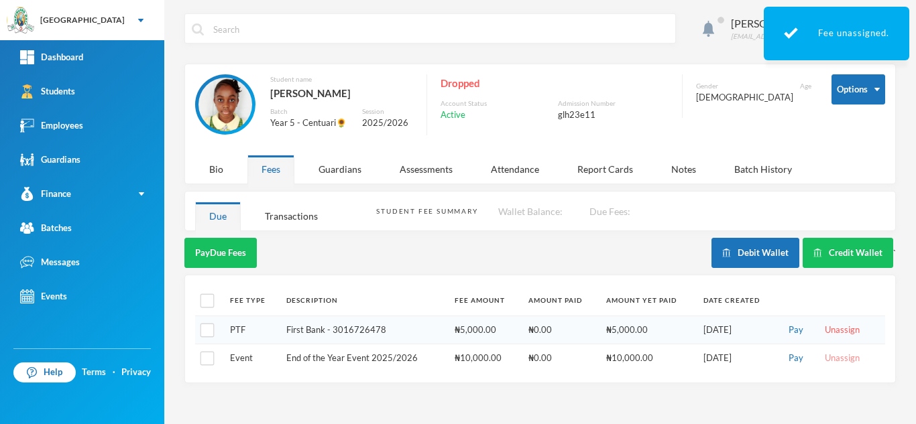
click at [840, 355] on button "Unassign" at bounding box center [841, 358] width 43 height 15
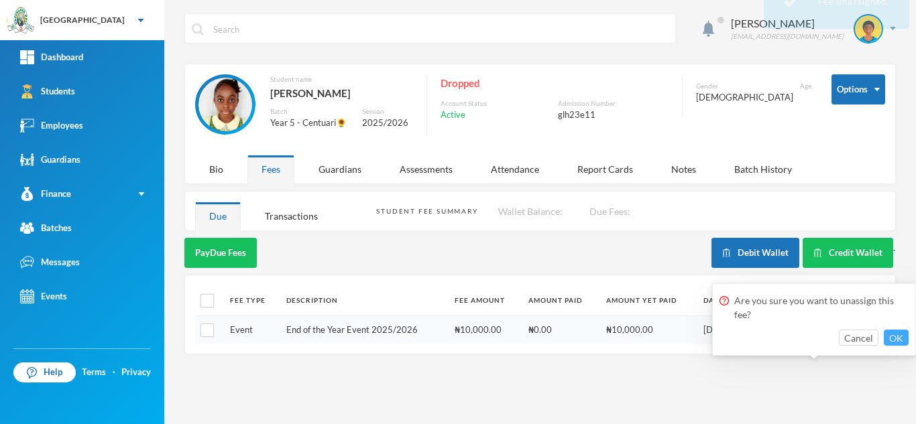
click at [890, 343] on button "OK" at bounding box center [895, 338] width 25 height 16
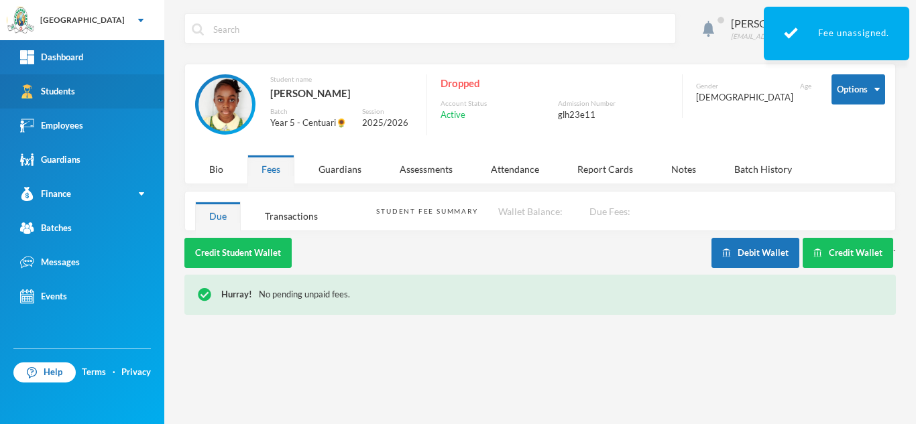
click at [116, 96] on link "Students" at bounding box center [82, 91] width 164 height 34
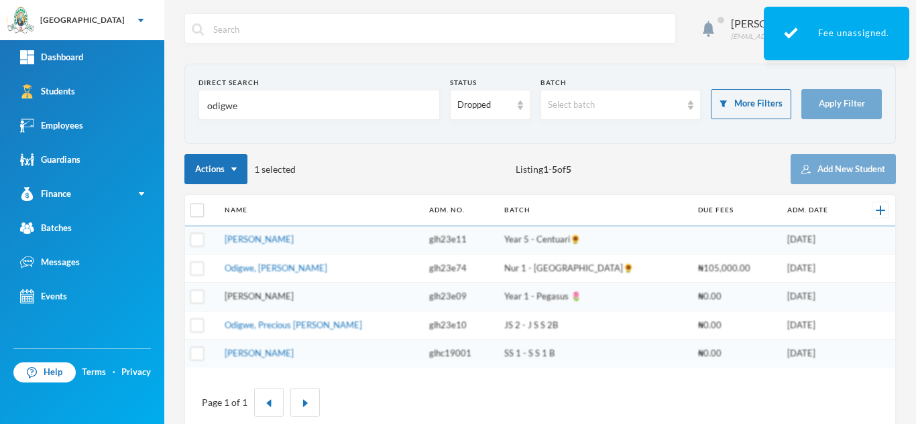
click at [294, 301] on link "[PERSON_NAME]" at bounding box center [259, 296] width 69 height 11
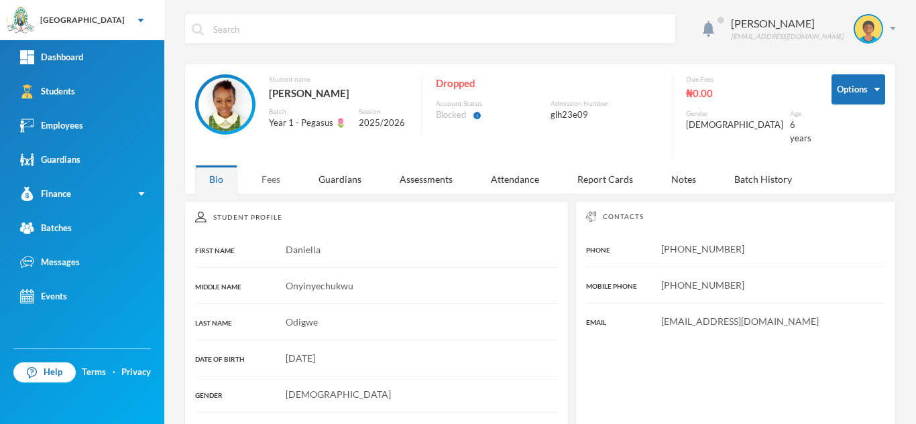
click at [265, 178] on div "Fees" at bounding box center [270, 179] width 47 height 29
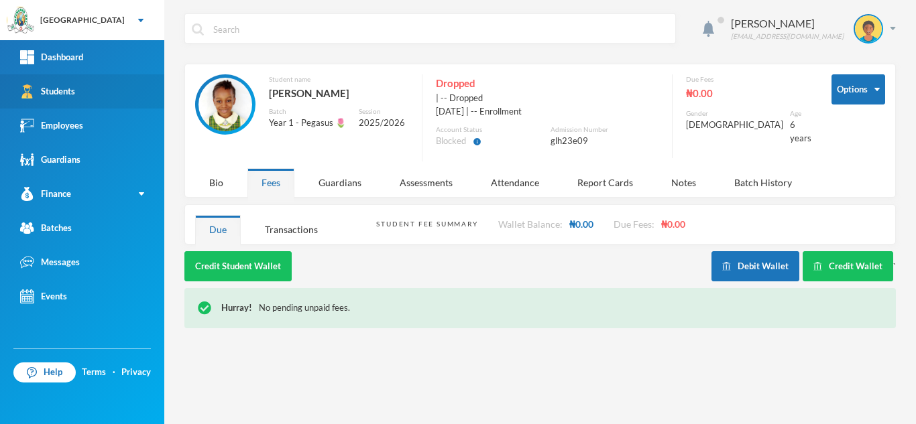
click at [108, 90] on link "Students" at bounding box center [82, 91] width 164 height 34
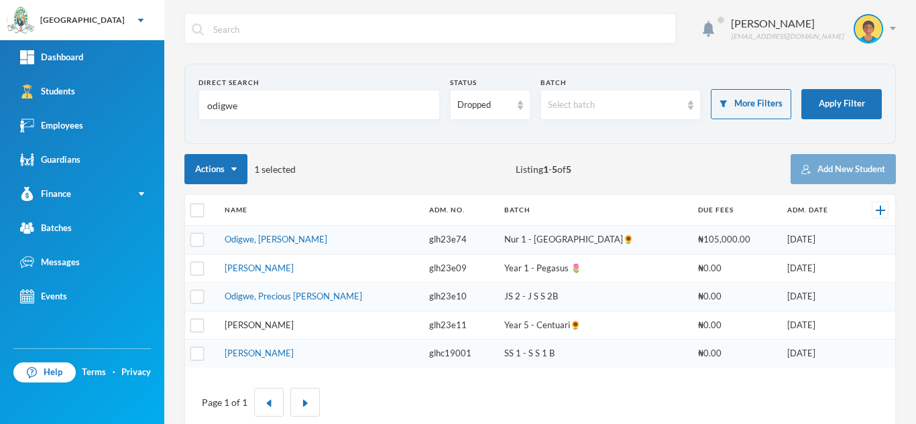
click at [286, 326] on link "Odigwe, Michelle Amarachukwu" at bounding box center [259, 325] width 69 height 11
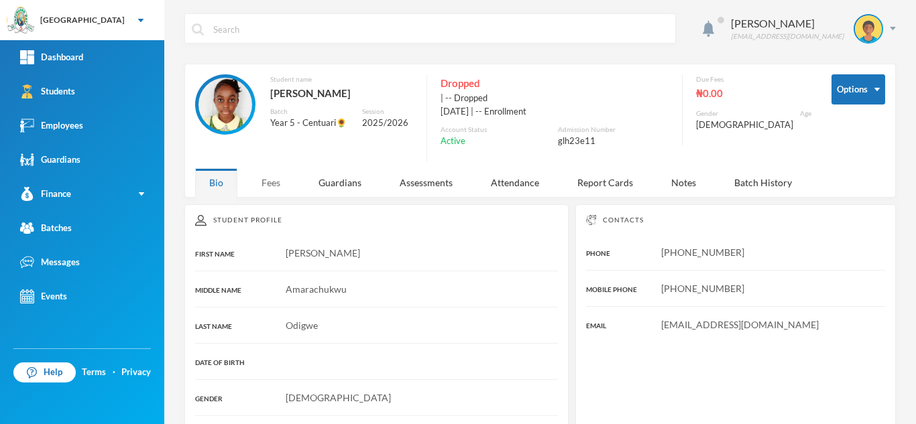
click at [269, 179] on div "Fees" at bounding box center [270, 182] width 47 height 29
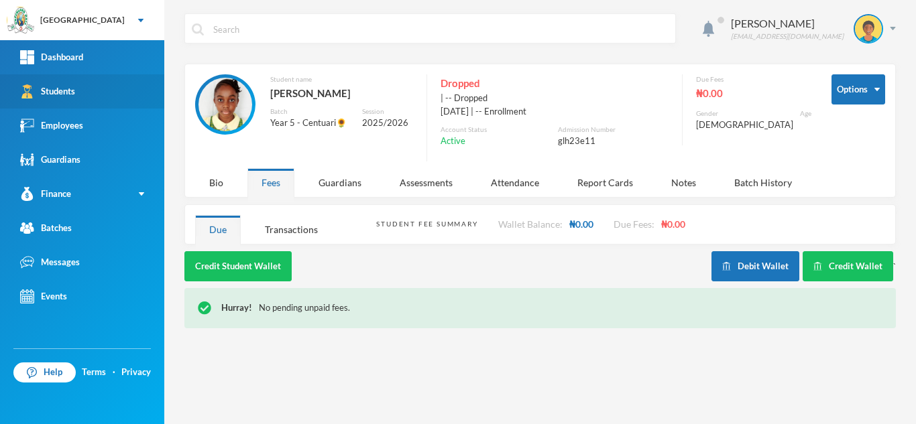
click at [116, 101] on link "Students" at bounding box center [82, 91] width 164 height 34
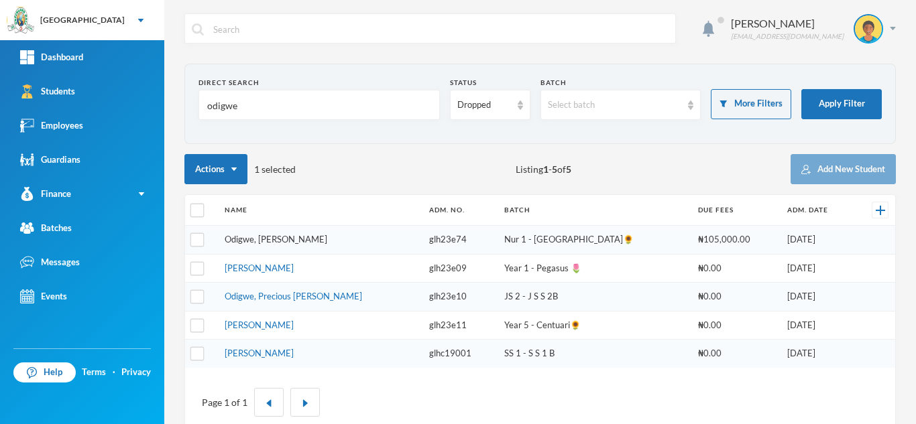
click at [279, 241] on link "Odigwe, Chukwuemelie Samuel" at bounding box center [276, 239] width 103 height 11
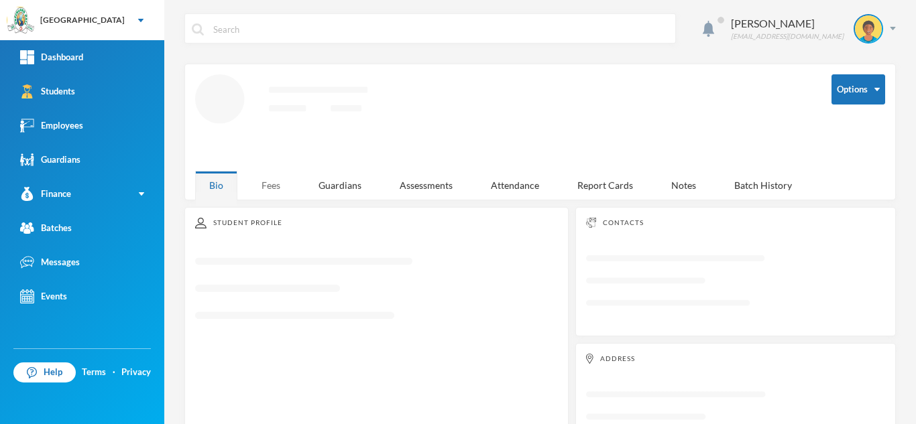
click at [260, 184] on div "Fees" at bounding box center [270, 185] width 47 height 29
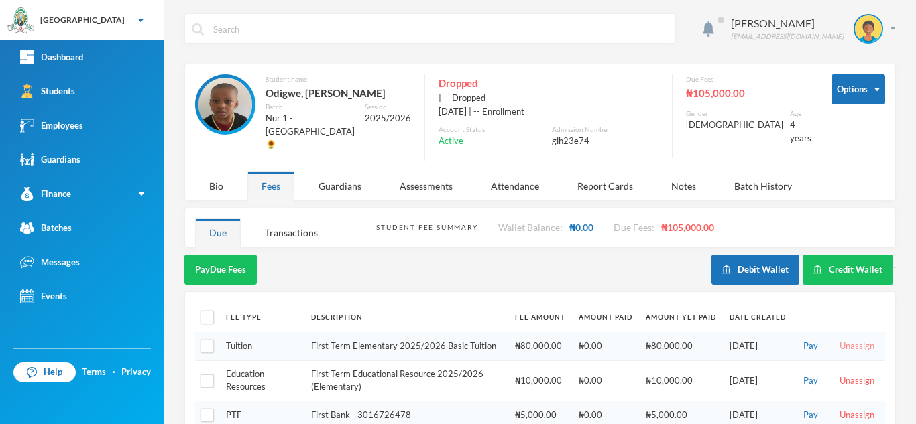
click at [844, 341] on button "Unassign" at bounding box center [856, 346] width 43 height 15
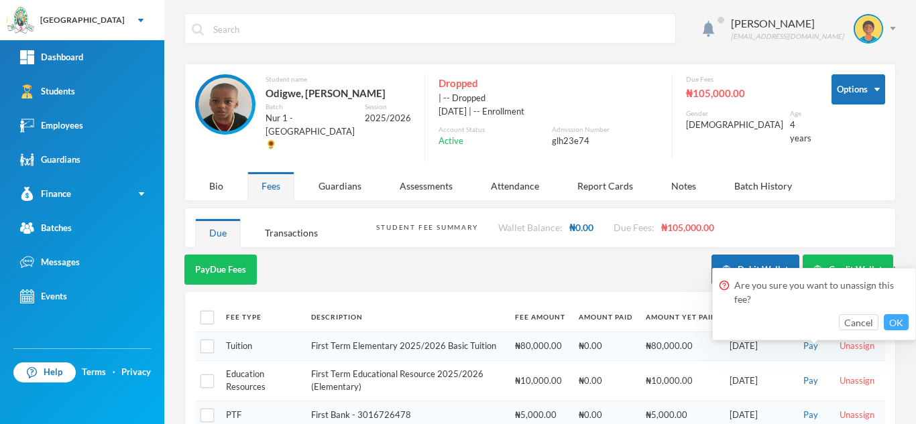
click at [902, 319] on button "OK" at bounding box center [895, 322] width 25 height 16
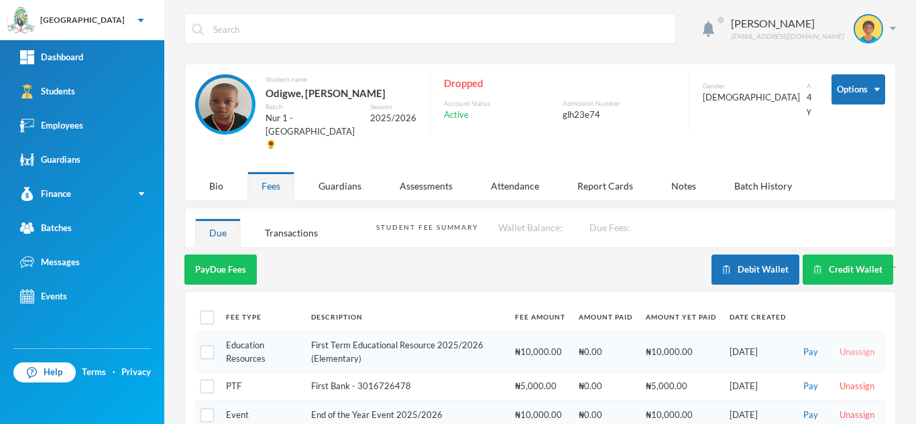
click at [844, 344] on td "Pay Unassign" at bounding box center [838, 352] width 92 height 40
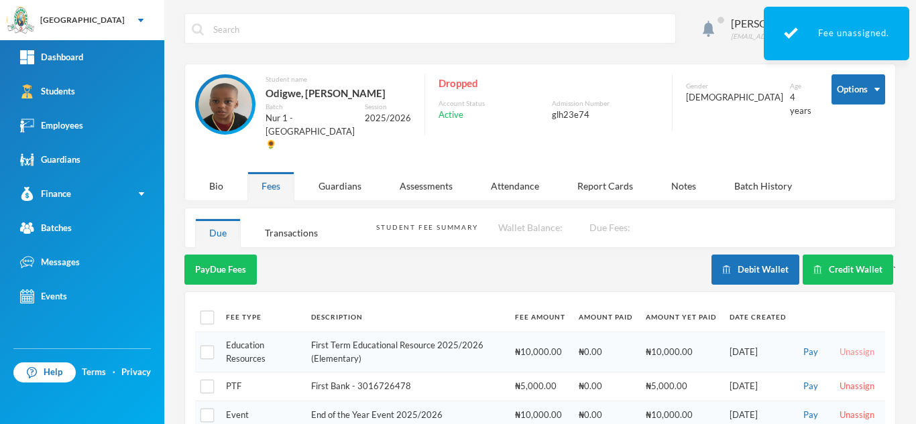
click at [844, 345] on button "Unassign" at bounding box center [856, 352] width 43 height 15
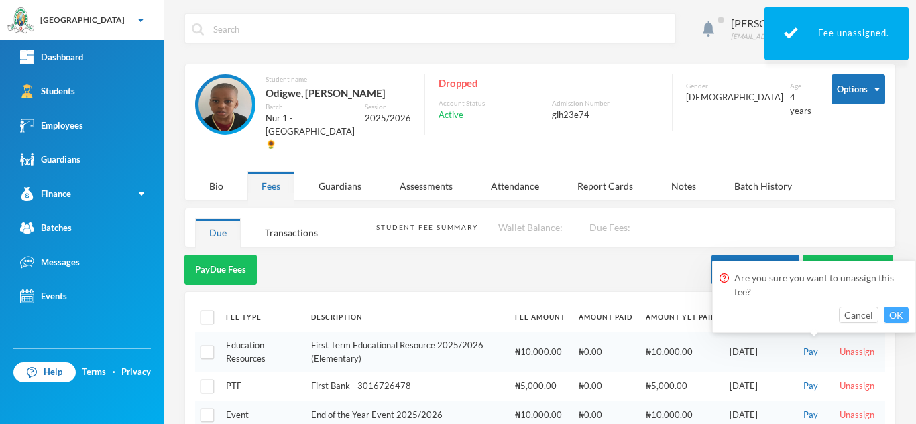
click at [893, 314] on button "OK" at bounding box center [895, 315] width 25 height 16
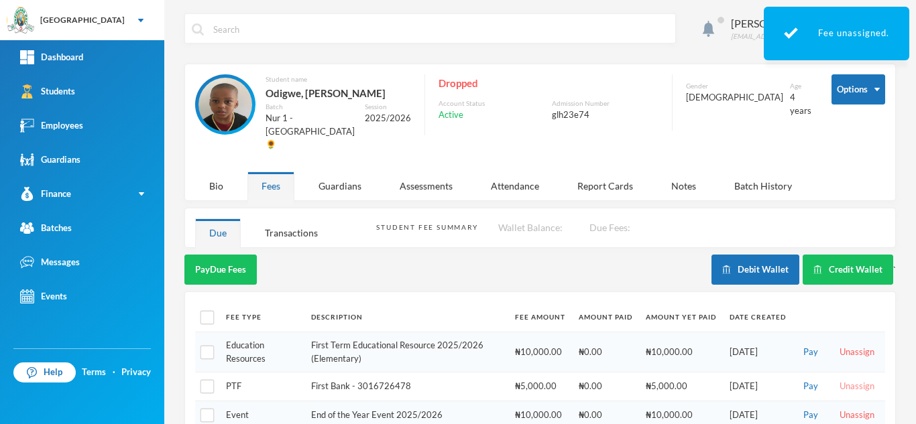
click at [844, 379] on button "Unassign" at bounding box center [856, 386] width 43 height 15
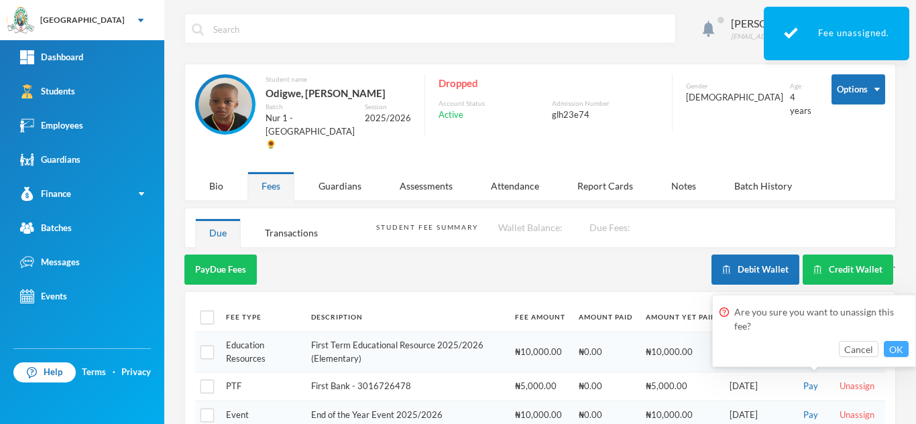
click at [889, 353] on button "OK" at bounding box center [895, 349] width 25 height 16
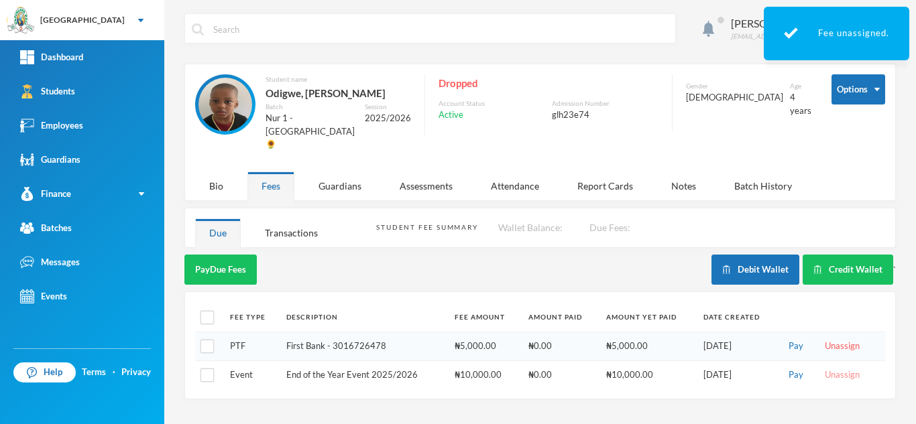
click at [841, 355] on div "Aderogba Olumide olumide.aderogba@greenlandhall.org Options Student name Odigwe…" at bounding box center [539, 212] width 751 height 424
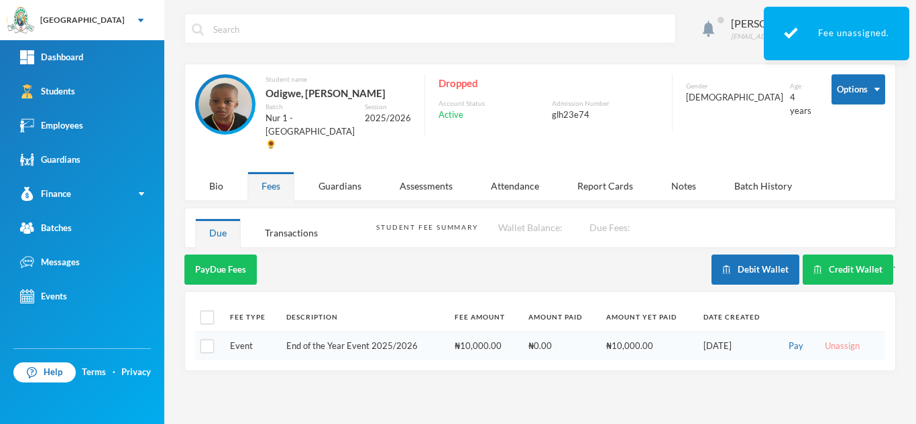
click at [844, 339] on button "Unassign" at bounding box center [841, 346] width 43 height 15
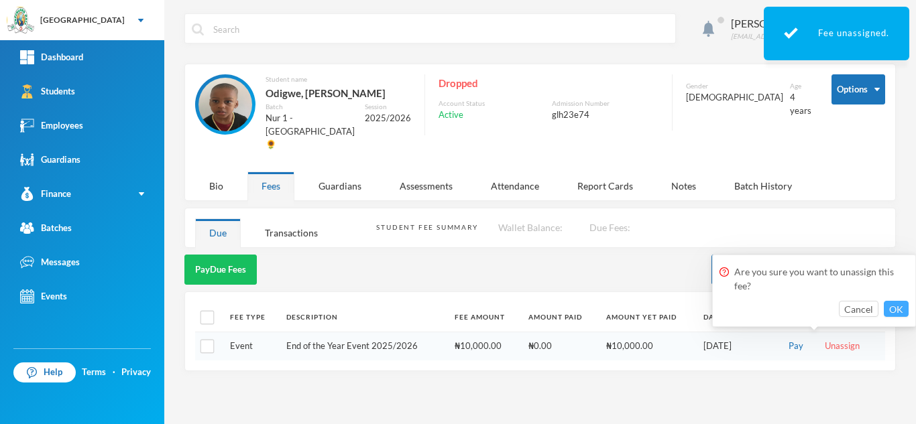
click at [895, 309] on button "OK" at bounding box center [895, 309] width 25 height 16
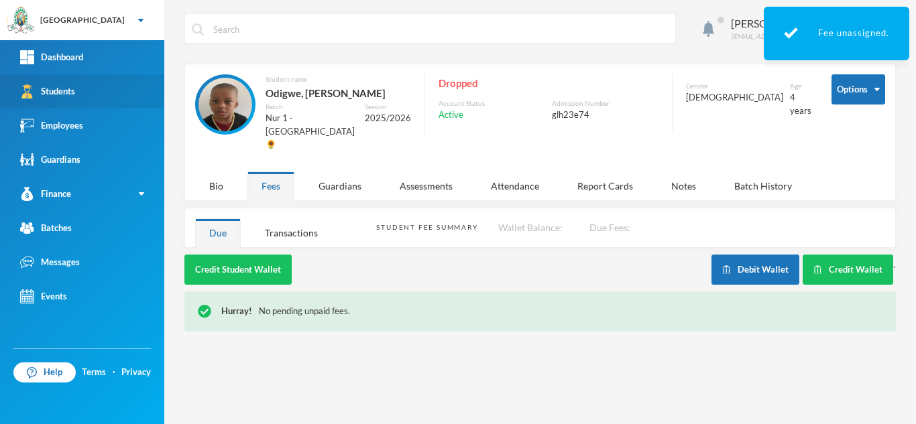
click at [75, 91] on div "Students" at bounding box center [47, 91] width 55 height 14
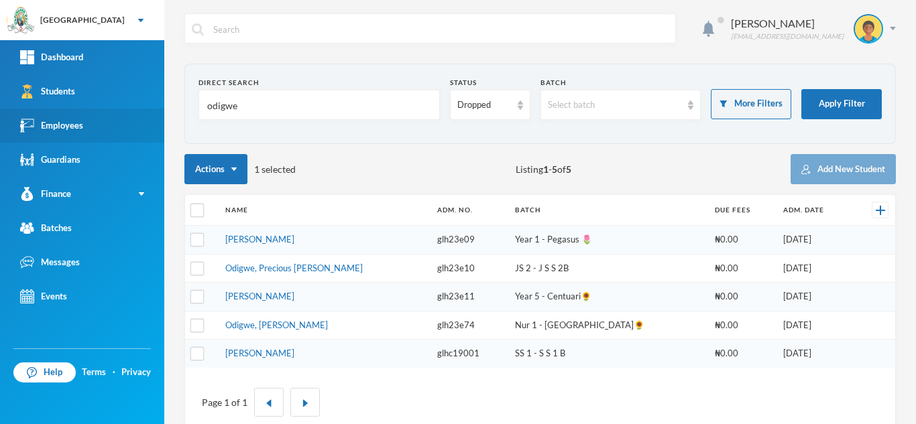
drag, startPoint x: 312, startPoint y: 101, endPoint x: 131, endPoint y: 114, distance: 181.4
click at [131, 114] on div "Greenland Hall Your Bluebic Account Greenland Hall Add a New School Dashboard S…" at bounding box center [458, 212] width 916 height 424
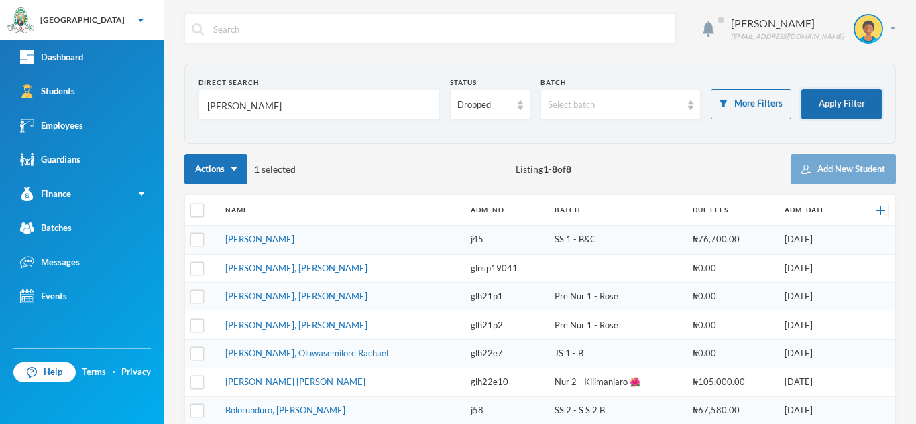
type input "balogun"
click at [828, 103] on button "Apply Filter" at bounding box center [841, 104] width 80 height 30
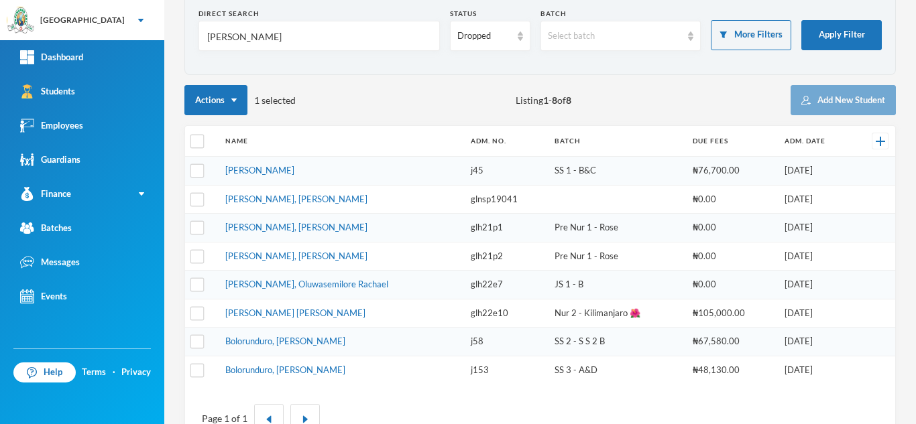
scroll to position [76, 0]
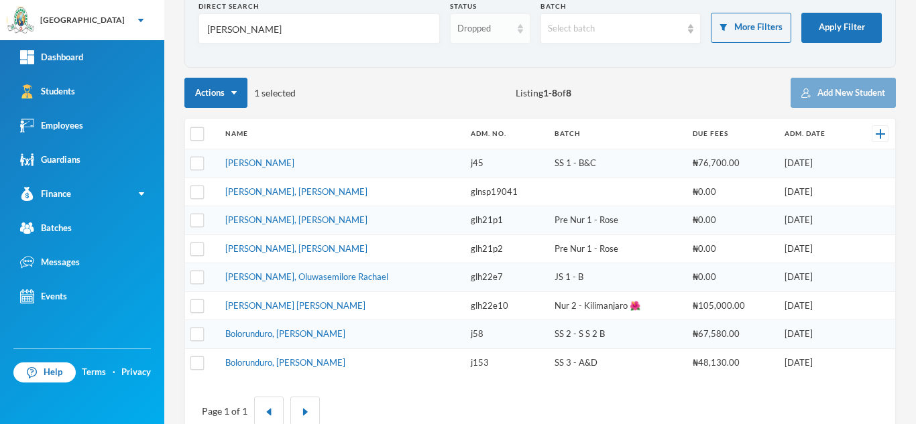
click at [468, 36] on div "Dropped" at bounding box center [490, 28] width 80 height 30
click at [472, 60] on span "Enrolled" at bounding box center [472, 59] width 36 height 11
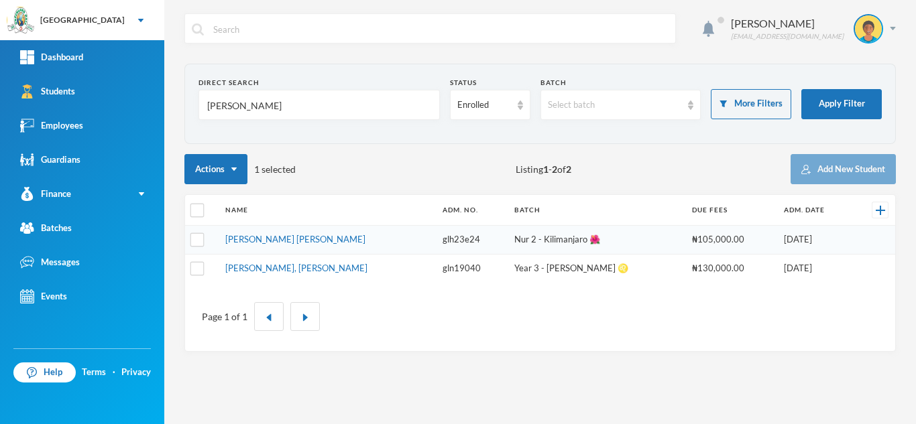
scroll to position [0, 0]
click at [291, 267] on link "Balogun, Daniel Adewunmi" at bounding box center [296, 268] width 142 height 11
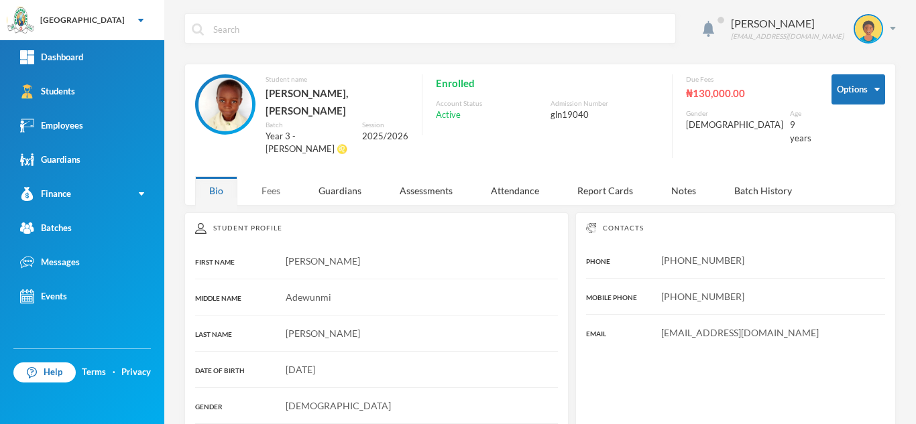
click at [267, 176] on div "Fees" at bounding box center [270, 190] width 47 height 29
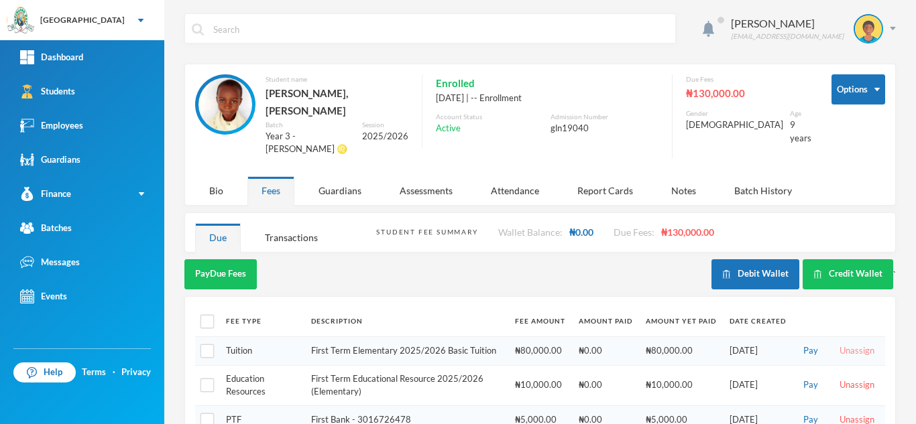
click at [844, 344] on button "Unassign" at bounding box center [856, 351] width 43 height 15
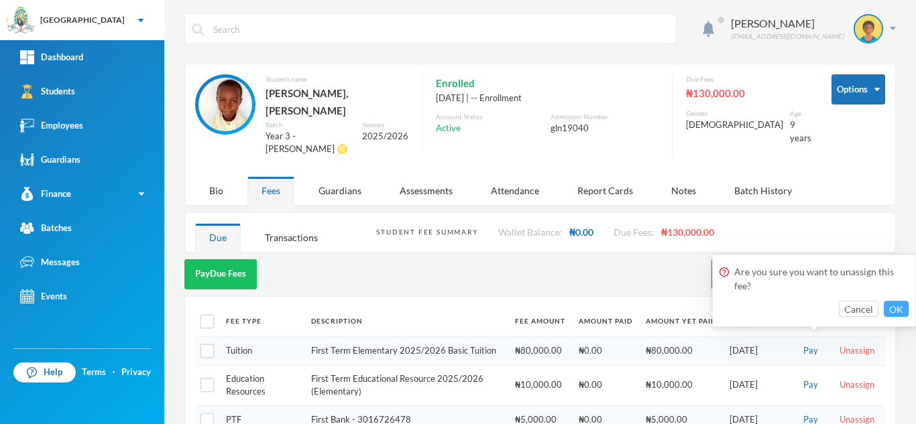
click at [894, 306] on button "OK" at bounding box center [895, 309] width 25 height 16
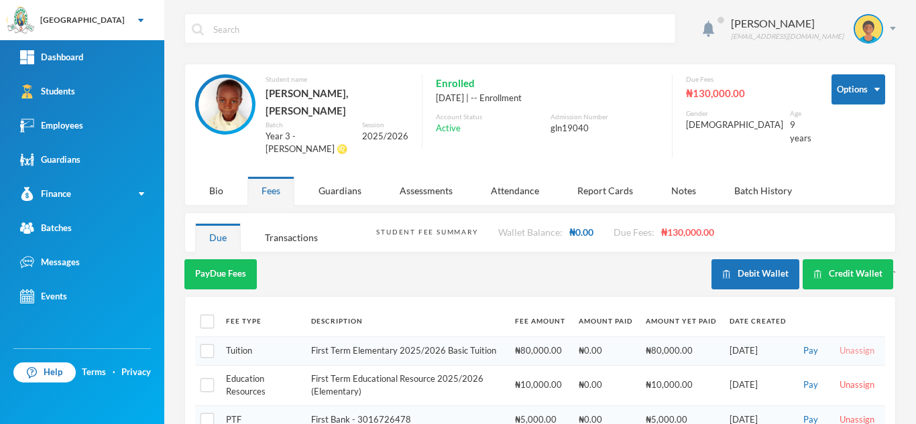
click at [844, 344] on button "Unassign" at bounding box center [856, 351] width 43 height 15
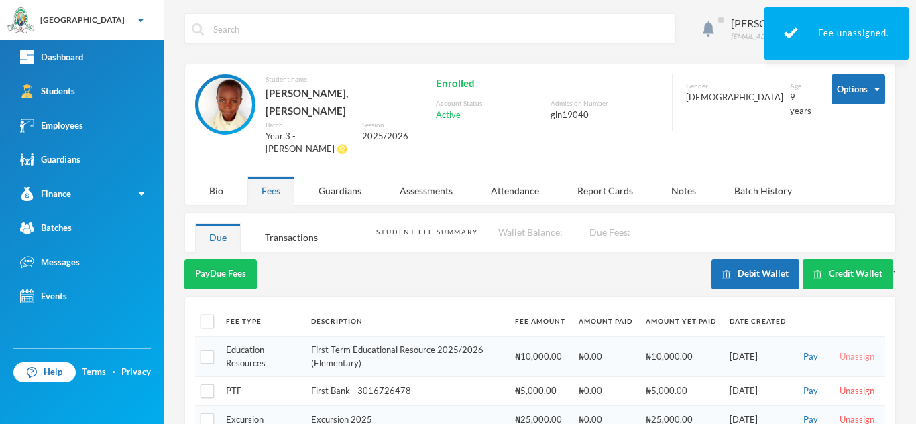
click at [843, 350] on button "Unassign" at bounding box center [856, 357] width 43 height 15
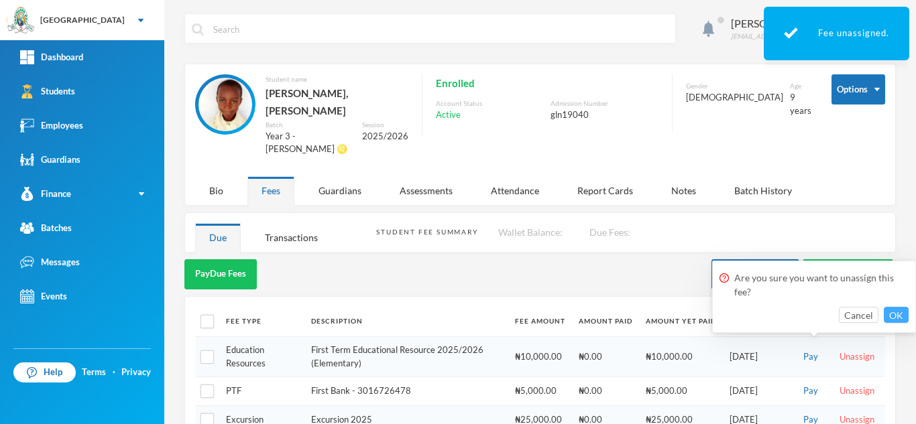
click at [901, 312] on button "OK" at bounding box center [895, 315] width 25 height 16
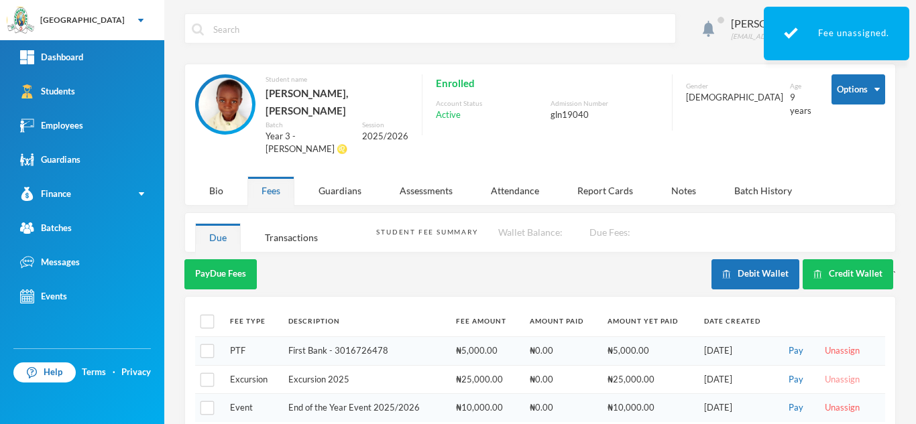
click at [829, 373] on button "Unassign" at bounding box center [841, 380] width 43 height 15
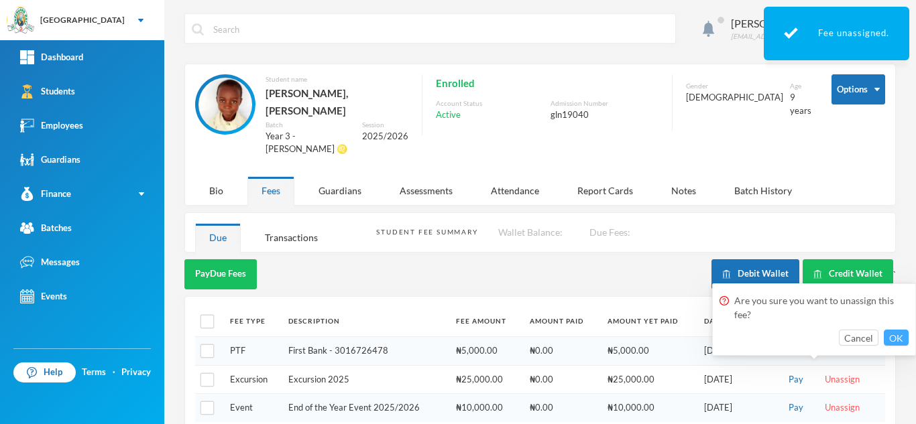
click at [888, 336] on button "OK" at bounding box center [895, 338] width 25 height 16
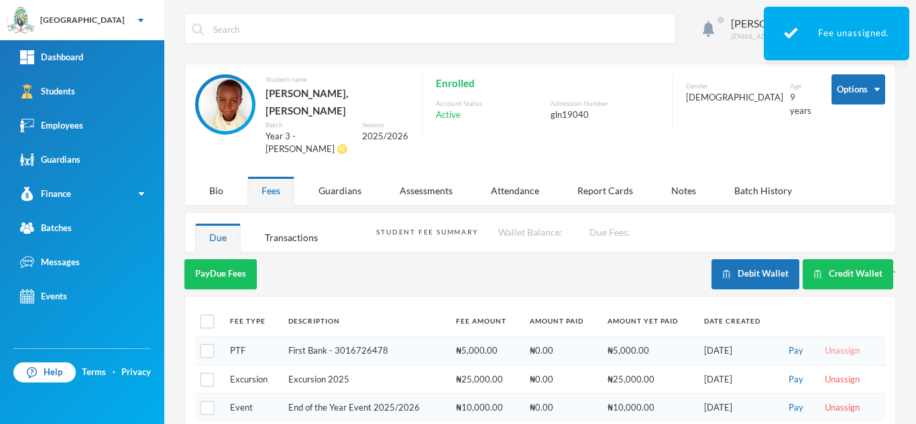
click at [826, 344] on button "Unassign" at bounding box center [841, 351] width 43 height 15
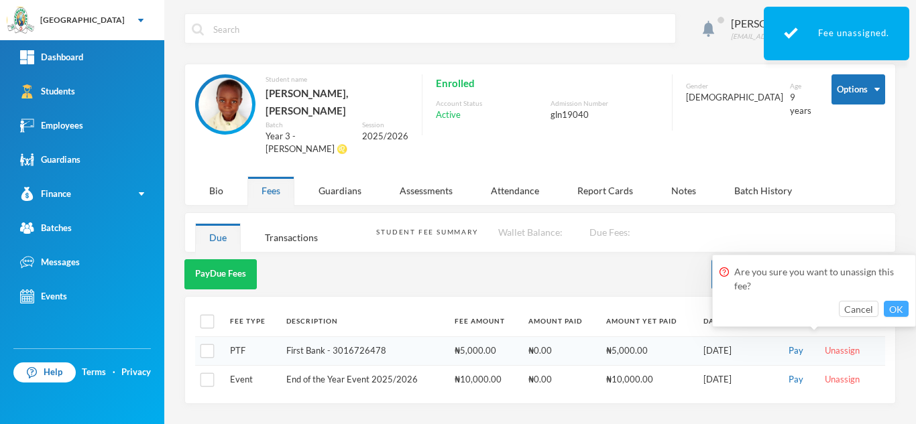
click at [895, 307] on button "OK" at bounding box center [895, 309] width 25 height 16
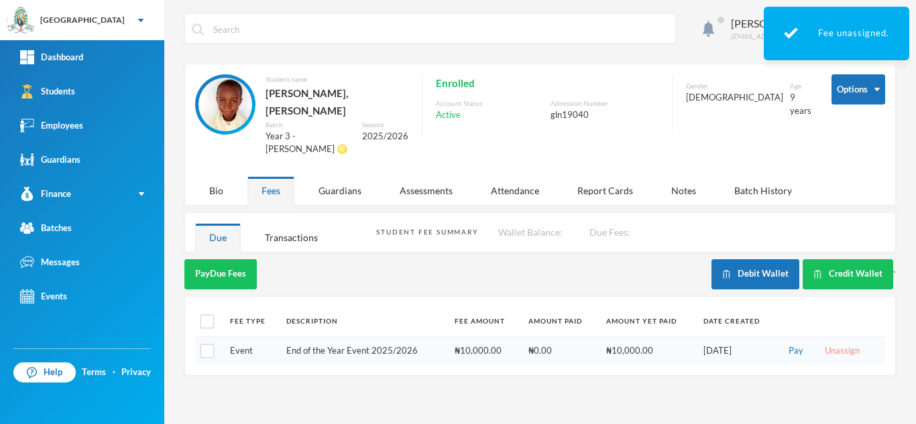
click at [832, 344] on button "Unassign" at bounding box center [841, 351] width 43 height 15
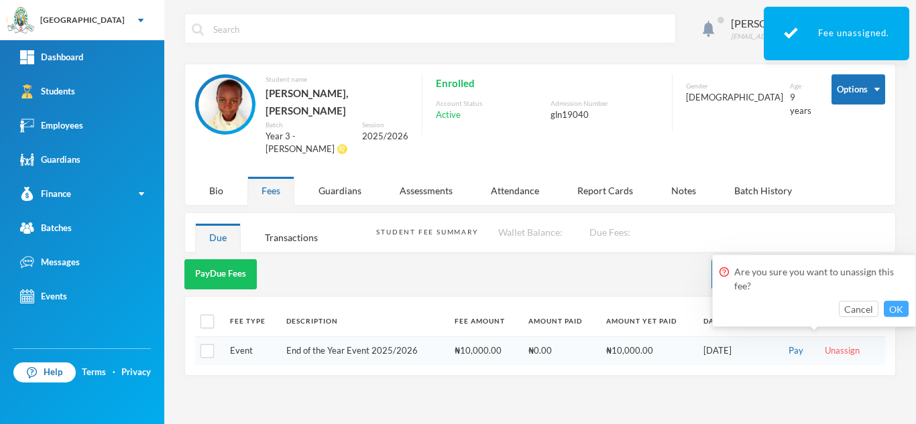
click at [894, 304] on button "OK" at bounding box center [895, 309] width 25 height 16
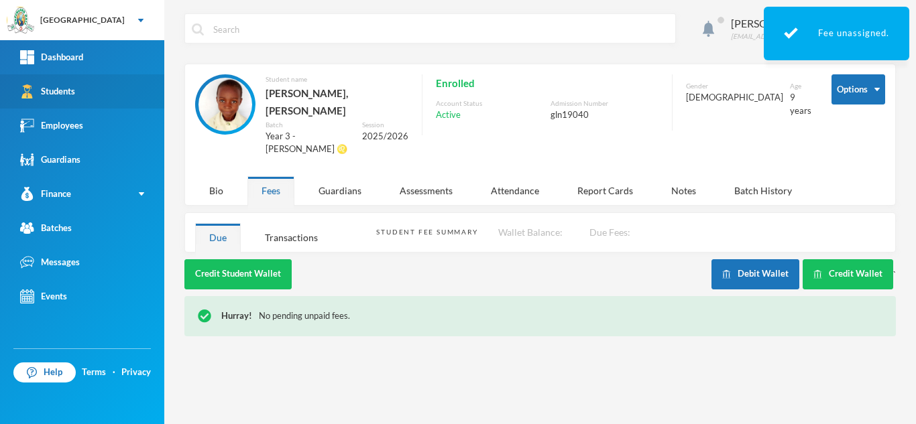
click at [115, 94] on link "Students" at bounding box center [82, 91] width 164 height 34
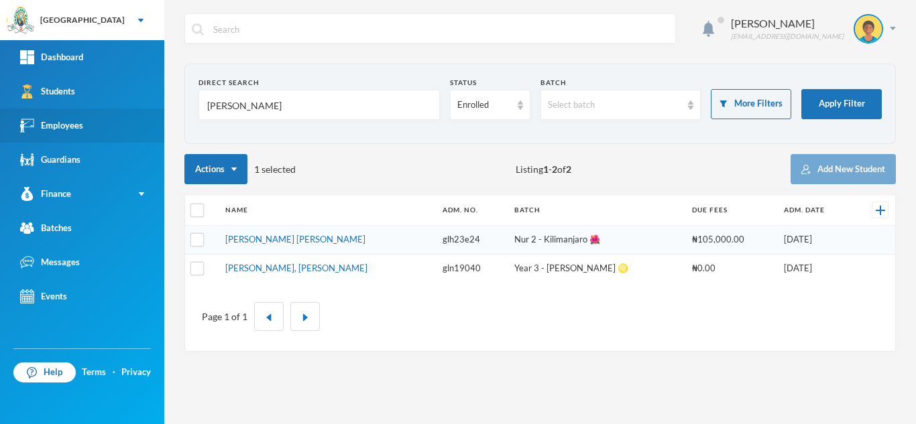
drag, startPoint x: 178, startPoint y: 109, endPoint x: 131, endPoint y: 109, distance: 47.6
click at [131, 109] on div "Greenland Hall Your Bluebic Account Greenland Hall Add a New School Dashboard S…" at bounding box center [458, 212] width 916 height 424
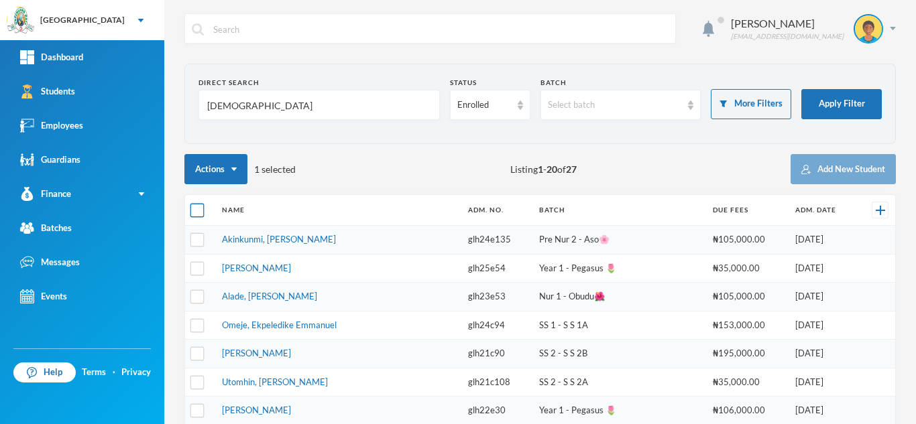
type input "korodo"
click at [198, 208] on input "checkbox" at bounding box center [197, 211] width 14 height 14
checkbox input "true"
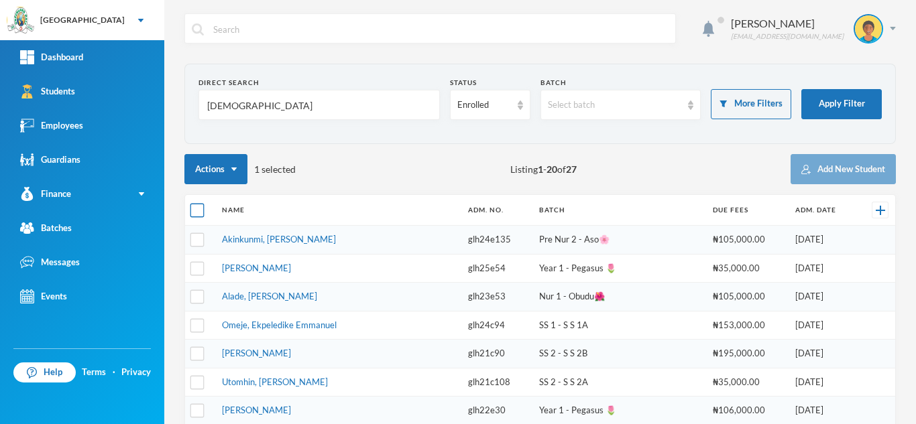
checkbox input "true"
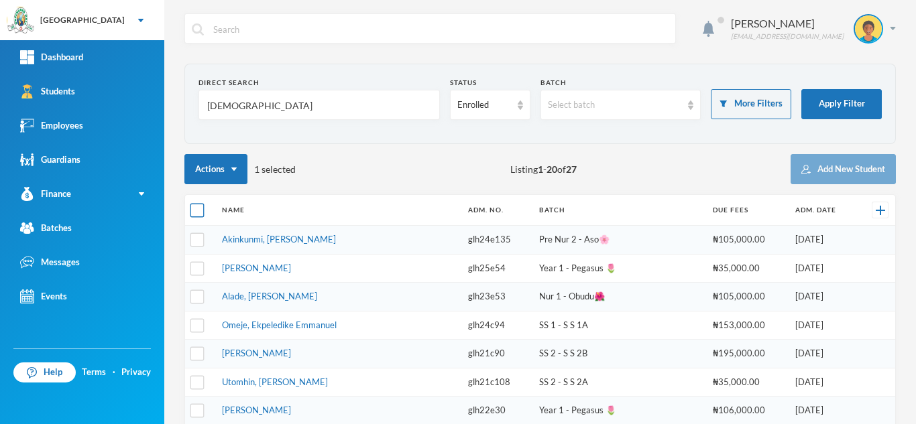
checkbox input "true"
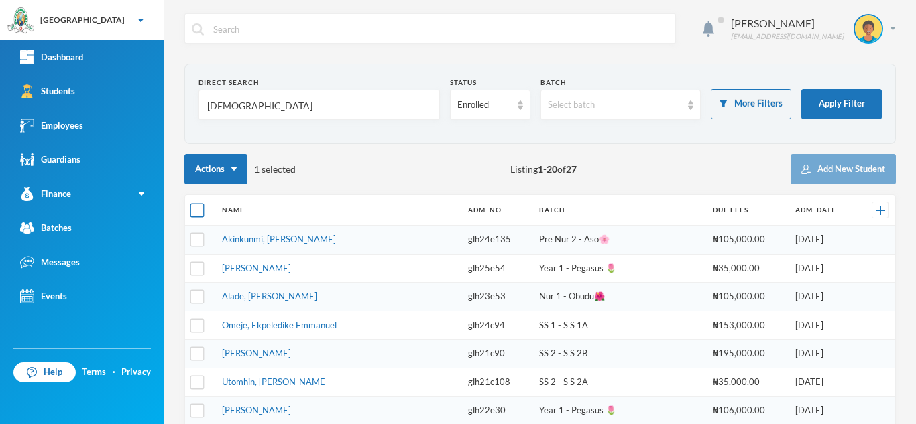
checkbox input "true"
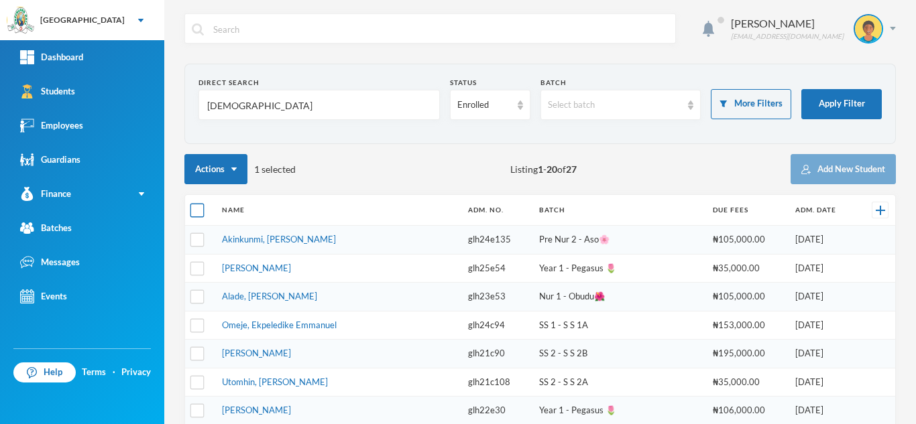
checkbox input "true"
click at [198, 208] on input "checkbox" at bounding box center [197, 211] width 14 height 14
checkbox input "false"
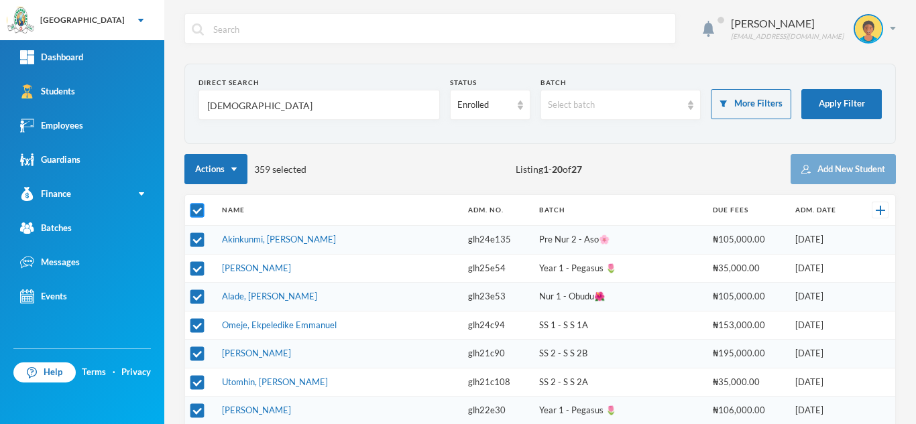
checkbox input "false"
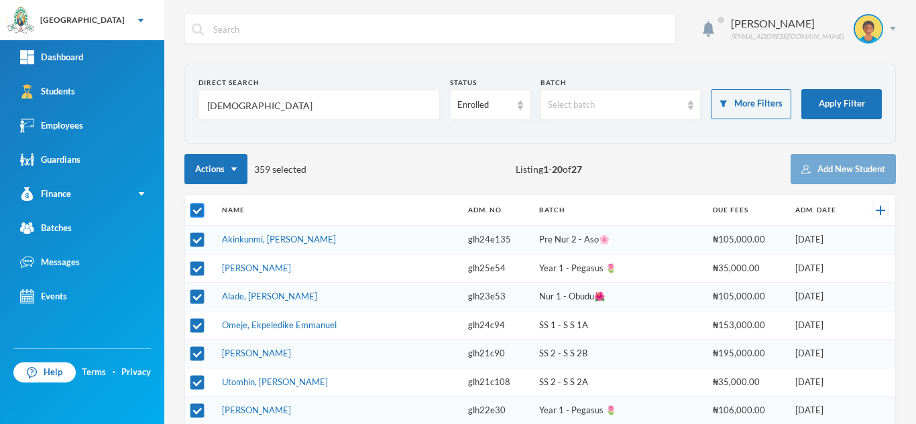
checkbox input "false"
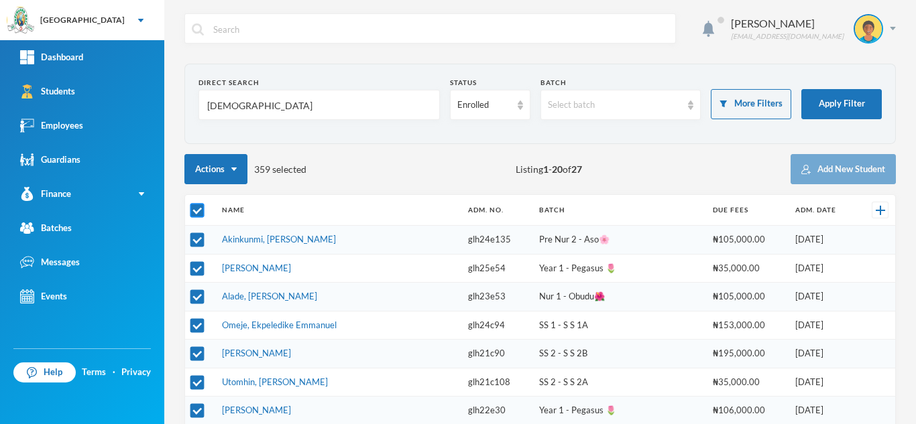
checkbox input "false"
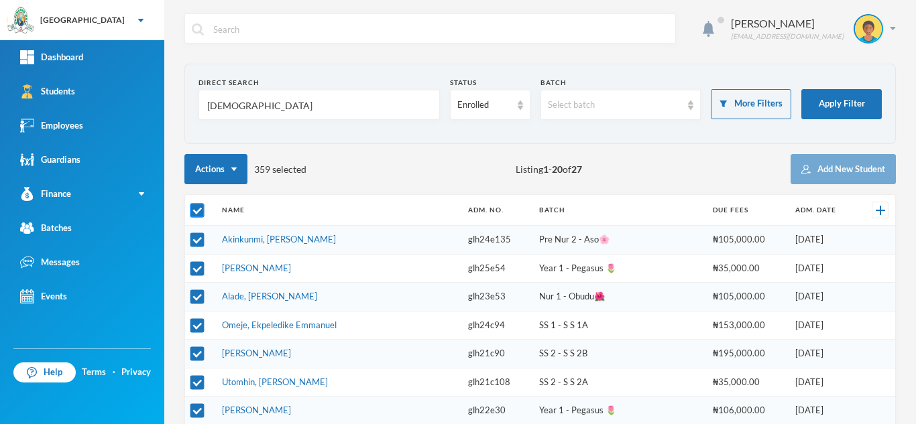
checkbox input "false"
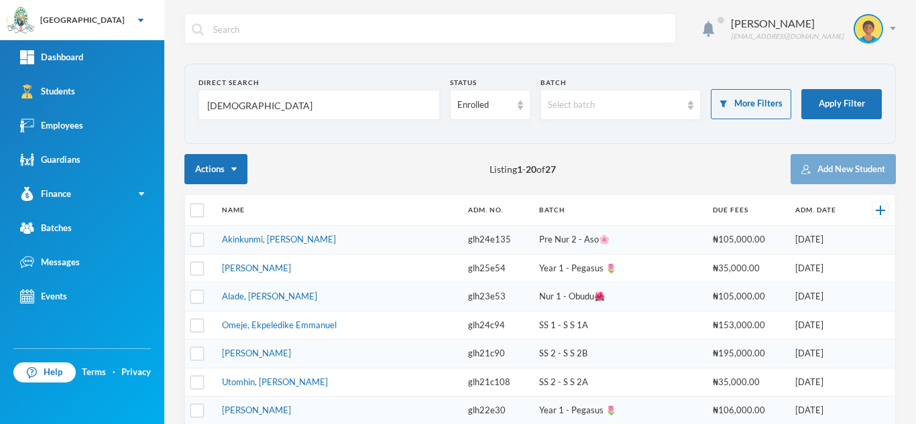
click at [311, 180] on div "Actions Listing 1 - 20 of 27 Add New Student" at bounding box center [539, 169] width 711 height 30
drag, startPoint x: 260, startPoint y: 114, endPoint x: 137, endPoint y: 107, distance: 123.5
click at [137, 107] on div "Greenland Hall Your Bluebic Account Greenland Hall Add a New School Dashboard S…" at bounding box center [458, 212] width 916 height 424
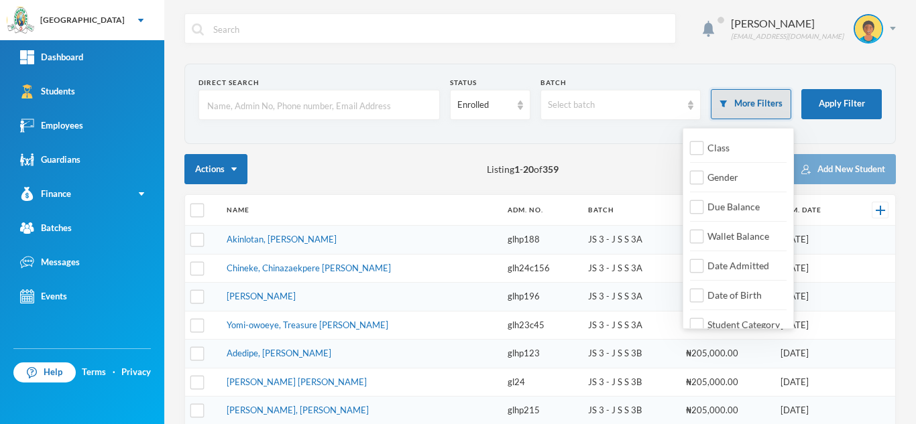
click at [719, 103] on img "button" at bounding box center [723, 104] width 8 height 7
click at [728, 108] on button "More Filters" at bounding box center [750, 104] width 80 height 30
click at [701, 146] on input "Class" at bounding box center [697, 148] width 14 height 14
checkbox input "true"
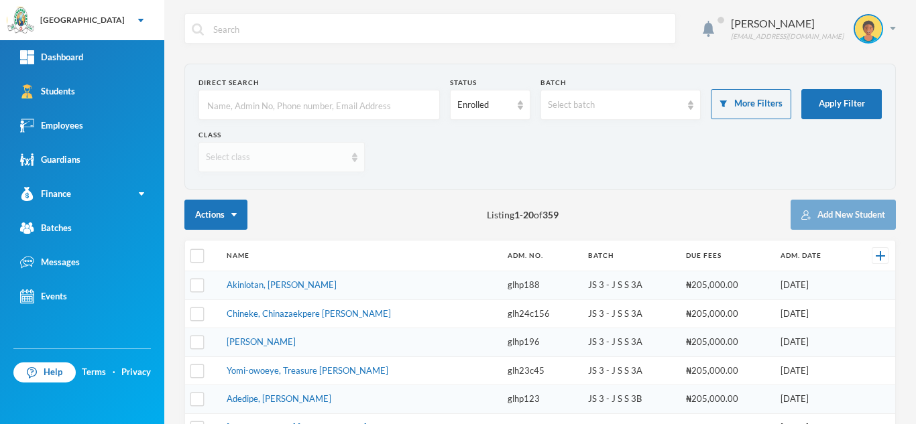
click at [234, 155] on div "Select class" at bounding box center [275, 157] width 139 height 13
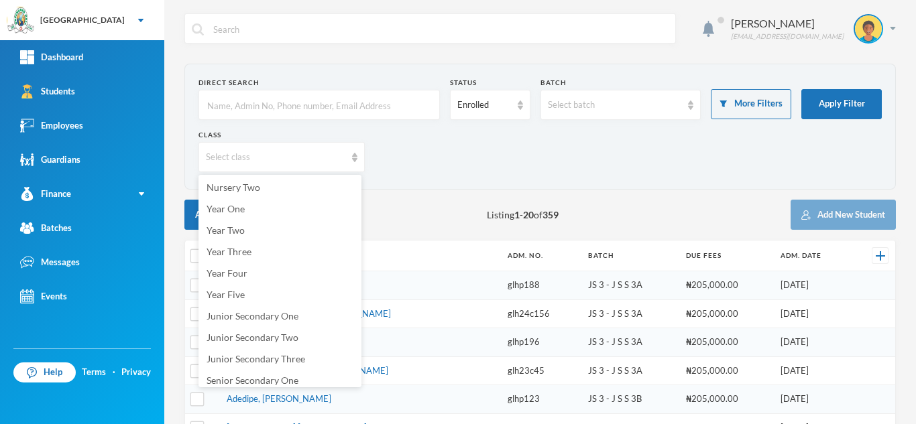
scroll to position [116, 0]
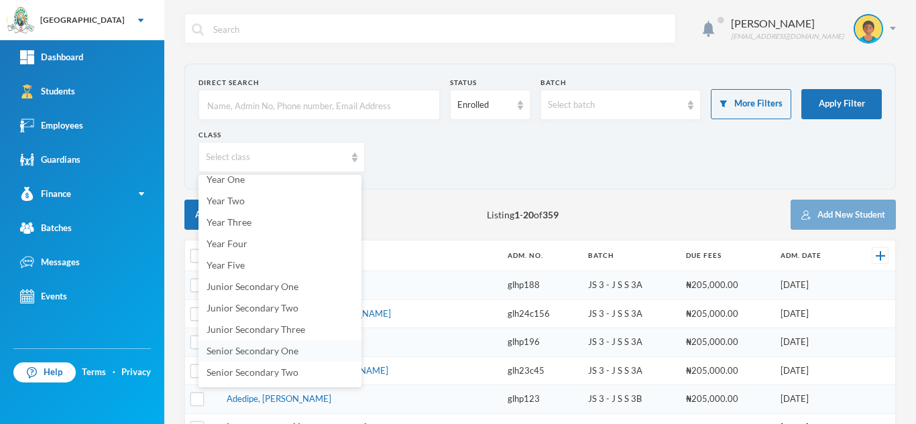
click at [262, 355] on span "Senior Secondary One" at bounding box center [252, 350] width 92 height 11
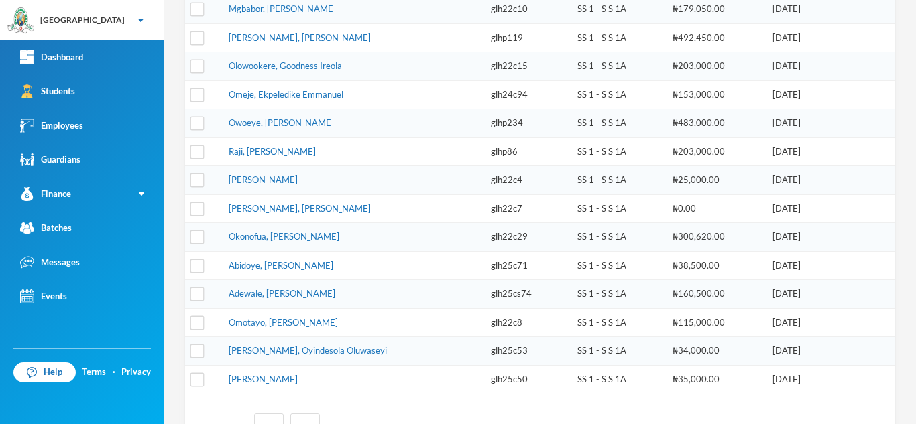
scroll to position [448, 0]
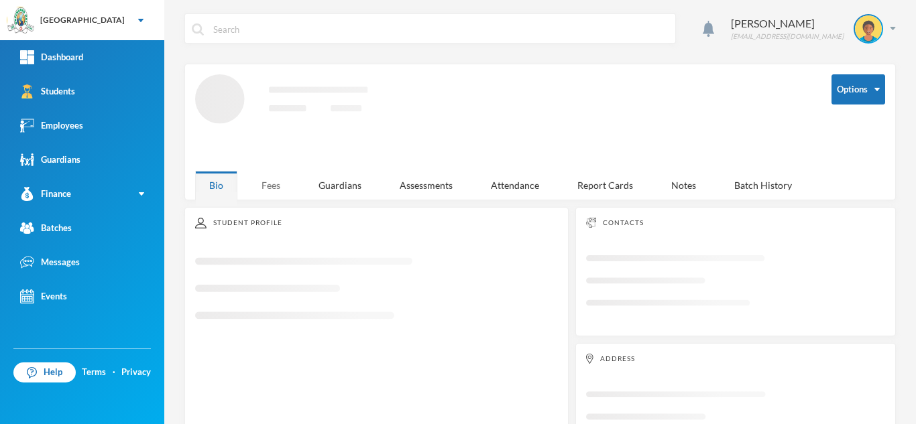
click at [259, 182] on div "Fees" at bounding box center [270, 185] width 47 height 29
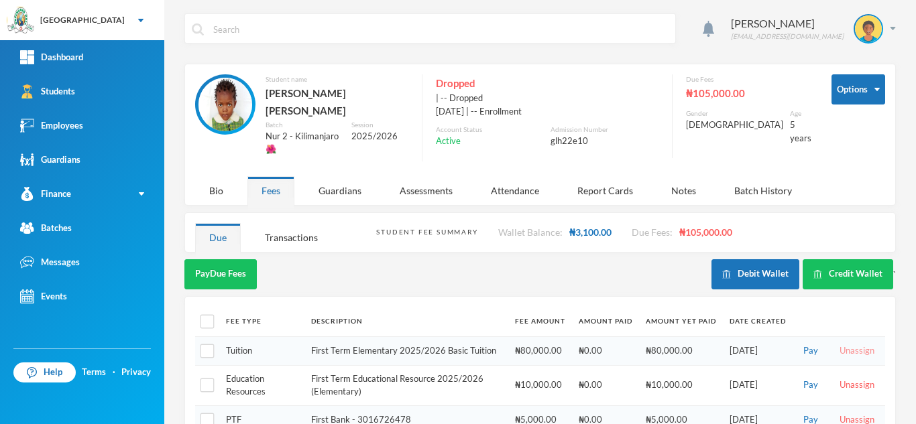
click at [842, 344] on button "Unassign" at bounding box center [856, 351] width 43 height 15
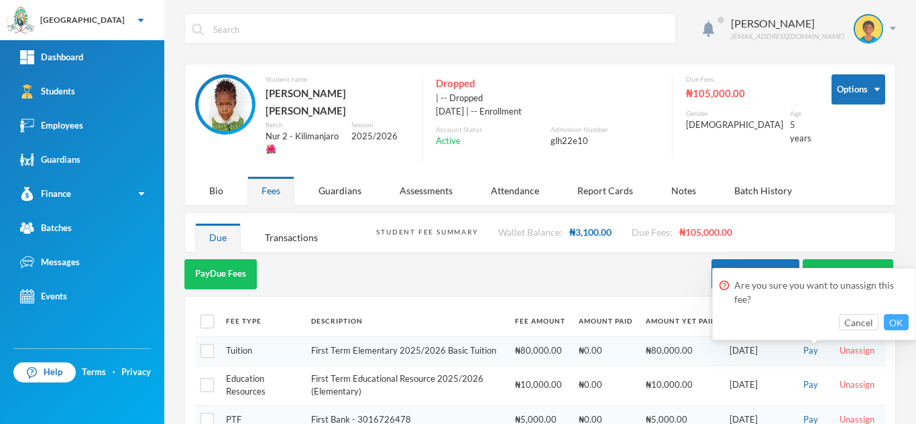
click at [899, 319] on button "OK" at bounding box center [895, 322] width 25 height 16
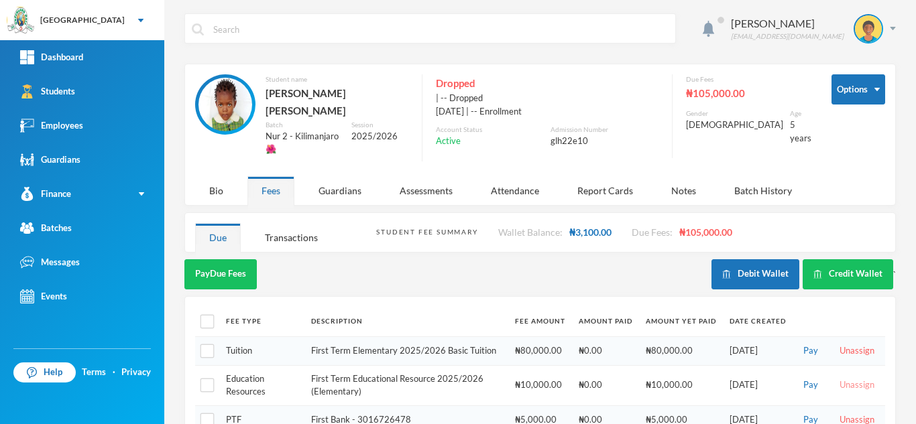
click at [837, 378] on button "Unassign" at bounding box center [856, 385] width 43 height 15
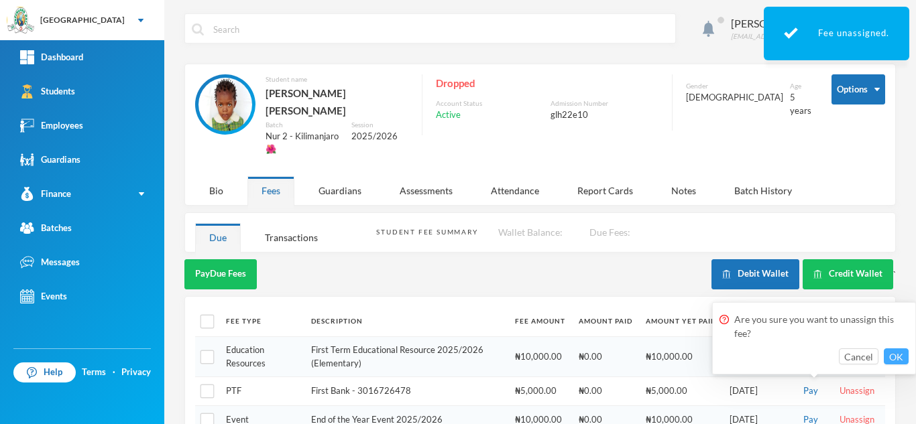
click at [894, 355] on button "OK" at bounding box center [895, 357] width 25 height 16
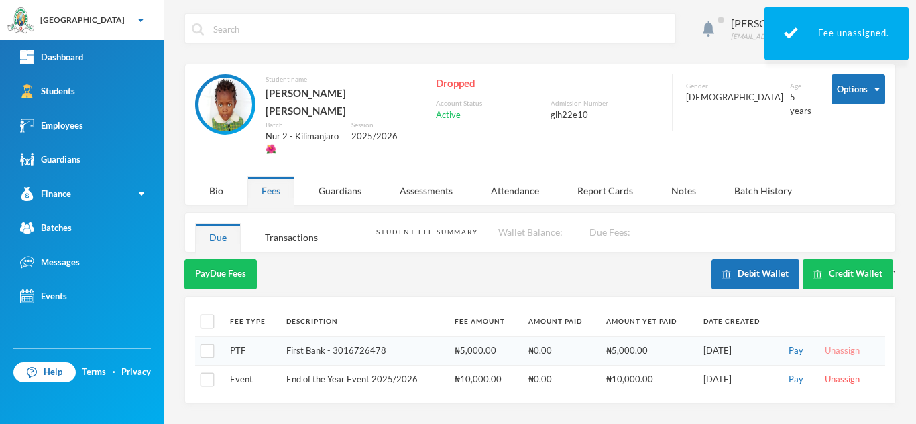
click at [834, 344] on button "Unassign" at bounding box center [841, 351] width 43 height 15
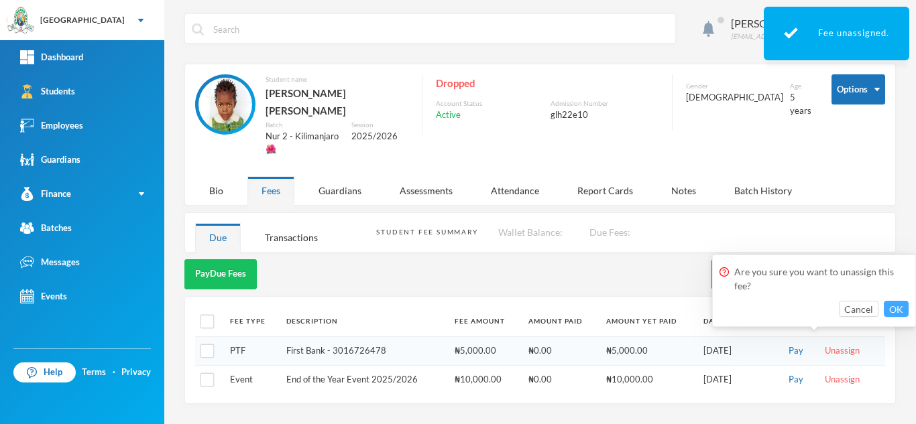
click at [903, 307] on button "OK" at bounding box center [895, 309] width 25 height 16
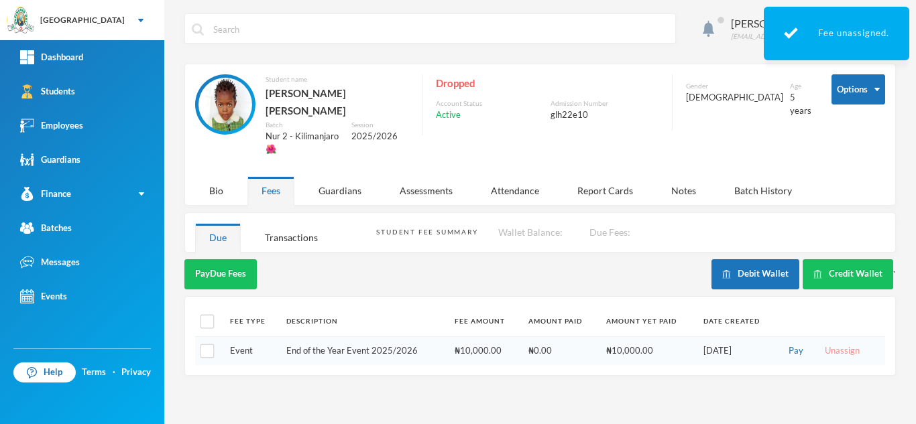
click at [834, 344] on button "Unassign" at bounding box center [841, 351] width 43 height 15
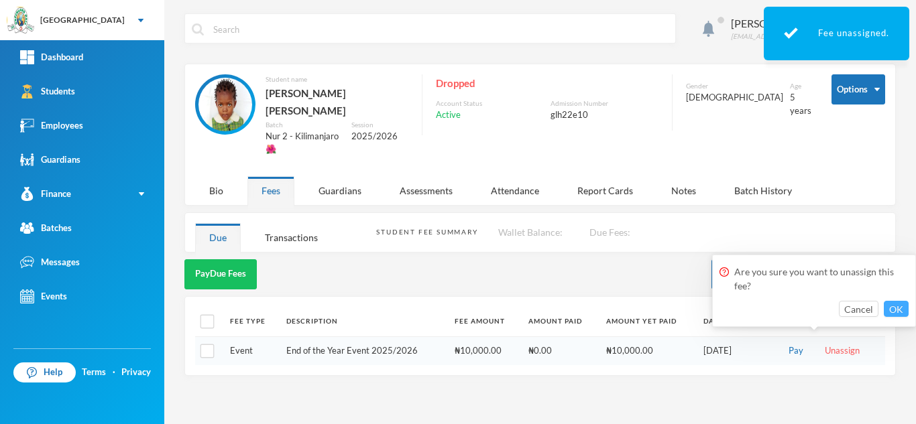
click at [897, 307] on button "OK" at bounding box center [895, 309] width 25 height 16
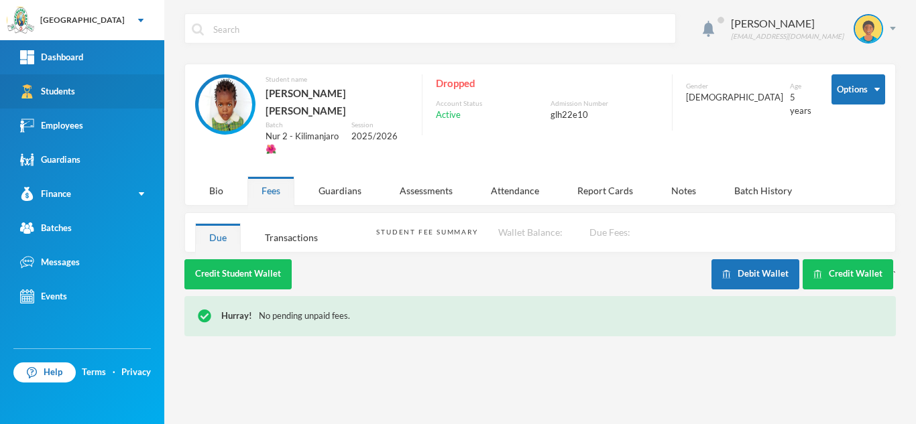
click at [106, 95] on link "Students" at bounding box center [82, 91] width 164 height 34
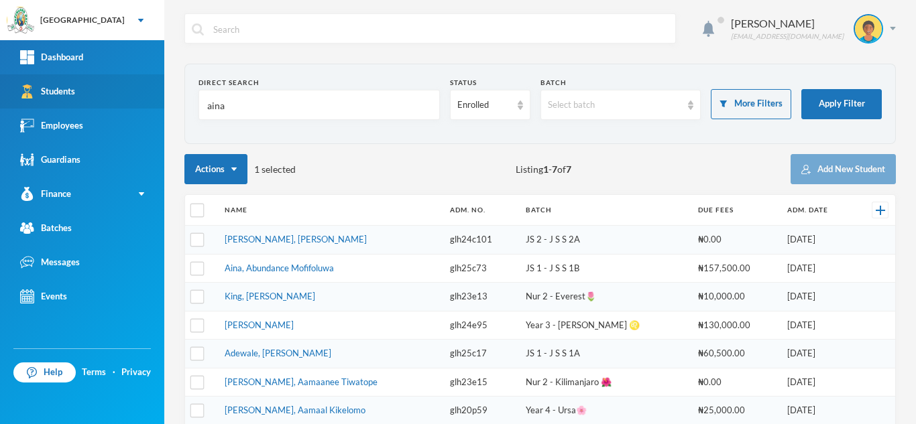
drag, startPoint x: 228, startPoint y: 107, endPoint x: 118, endPoint y: 103, distance: 110.0
click at [118, 103] on div "Greenland Hall Your Bluebic Account Greenland Hall Add a New School Dashboard S…" at bounding box center [458, 212] width 916 height 424
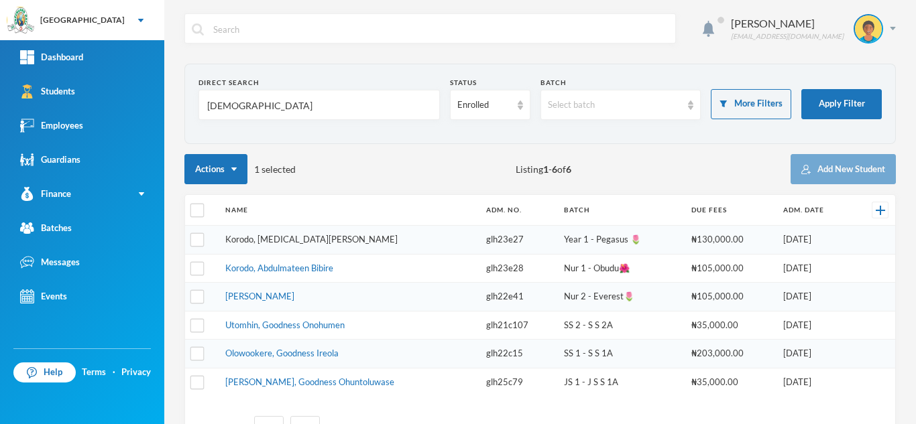
type input "korodo"
click at [299, 239] on link "Korodo, Yasmin Oluwafirefunmi" at bounding box center [311, 239] width 172 height 11
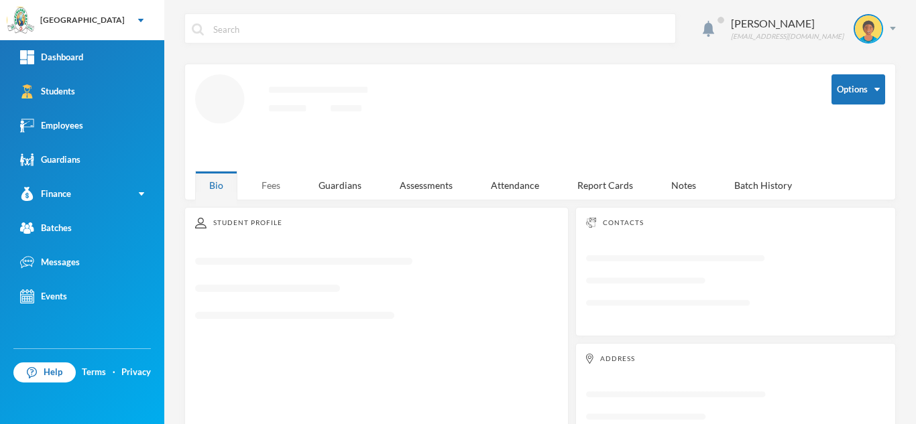
click at [271, 180] on div "Fees" at bounding box center [270, 185] width 47 height 29
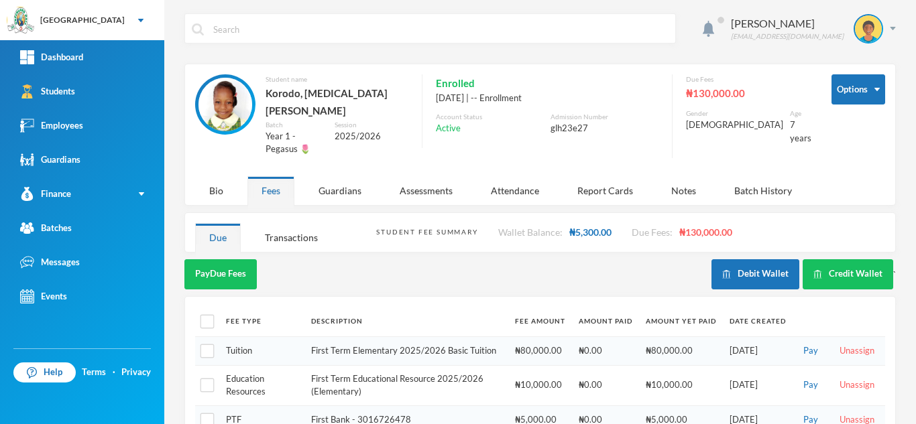
scroll to position [70, 0]
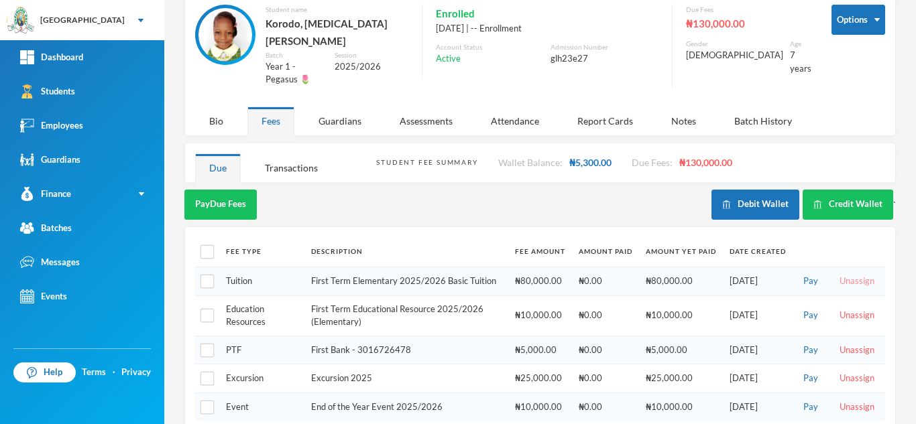
click at [843, 274] on button "Unassign" at bounding box center [856, 281] width 43 height 15
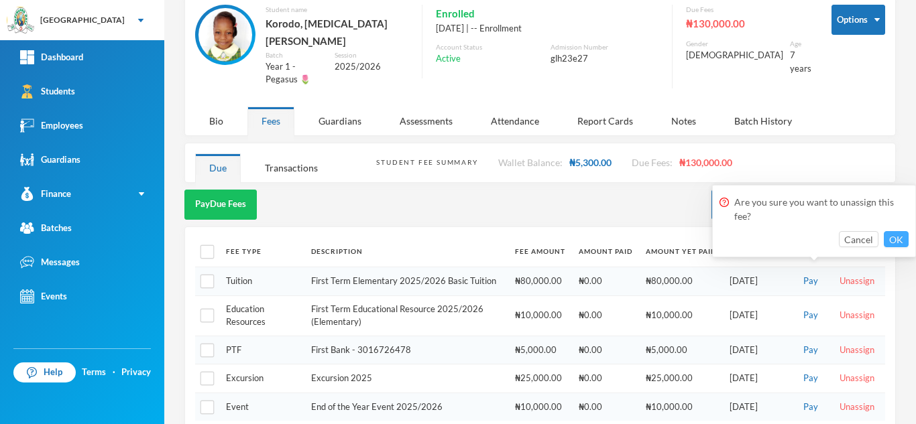
click at [894, 239] on button "OK" at bounding box center [895, 239] width 25 height 16
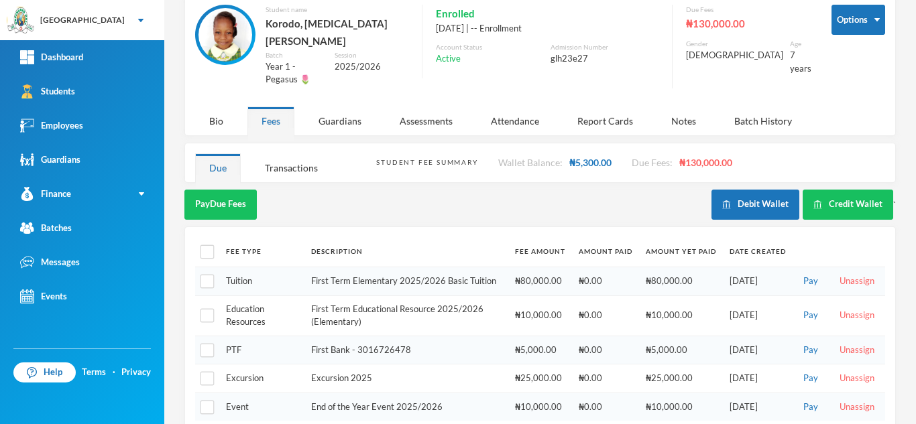
scroll to position [41, 0]
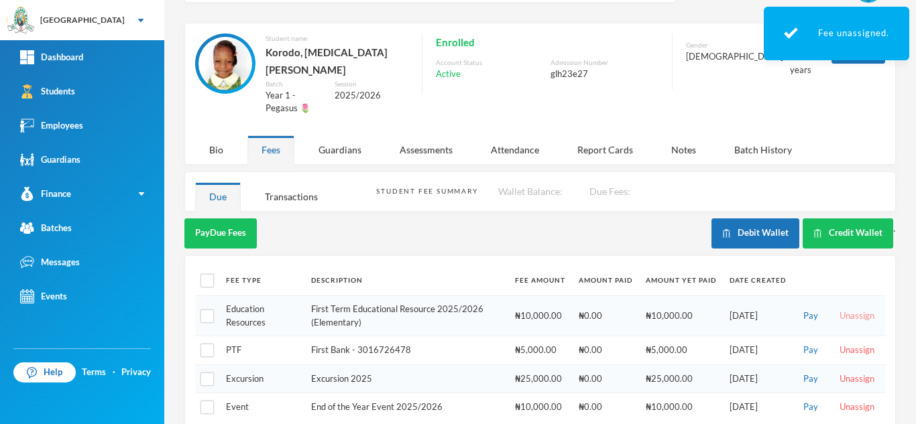
click at [835, 309] on button "Unassign" at bounding box center [856, 316] width 43 height 15
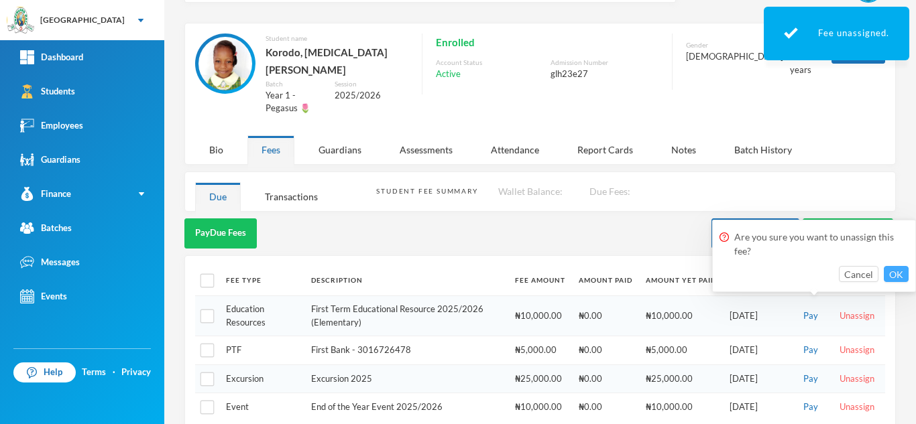
click at [889, 267] on button "OK" at bounding box center [895, 274] width 25 height 16
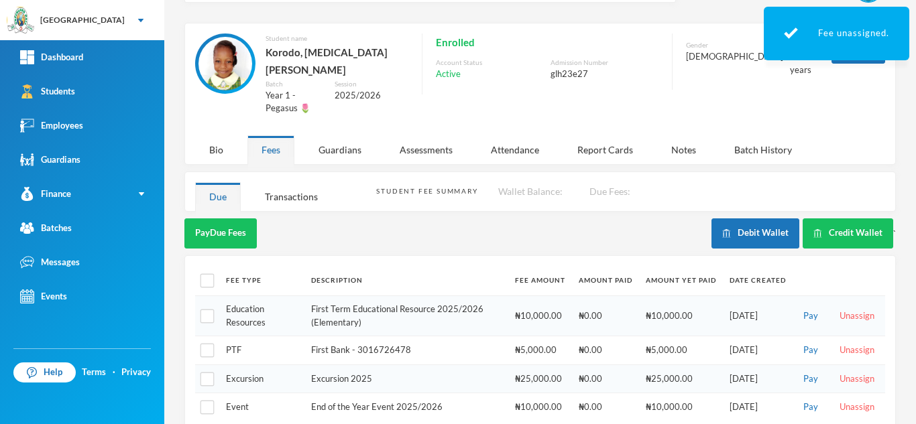
scroll to position [1, 0]
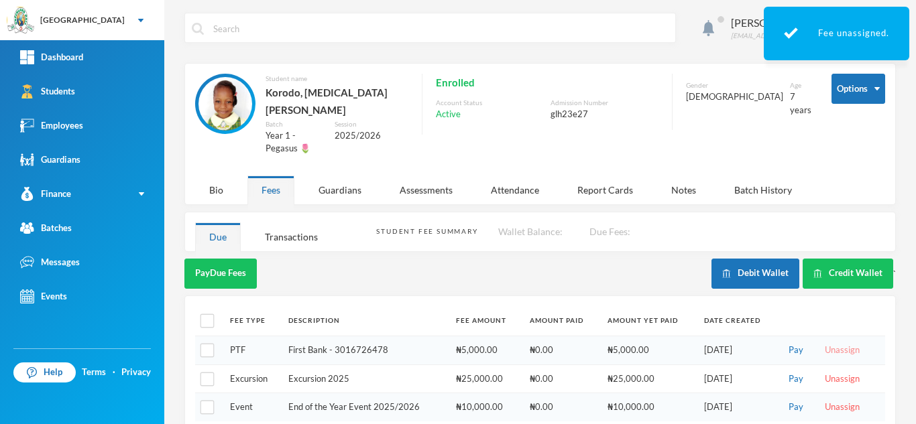
click at [824, 343] on button "Unassign" at bounding box center [841, 350] width 43 height 15
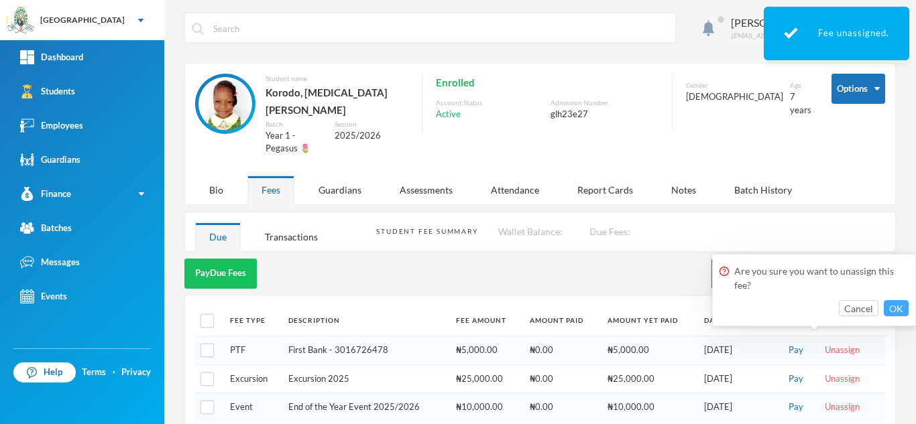
click at [900, 309] on button "OK" at bounding box center [895, 308] width 25 height 16
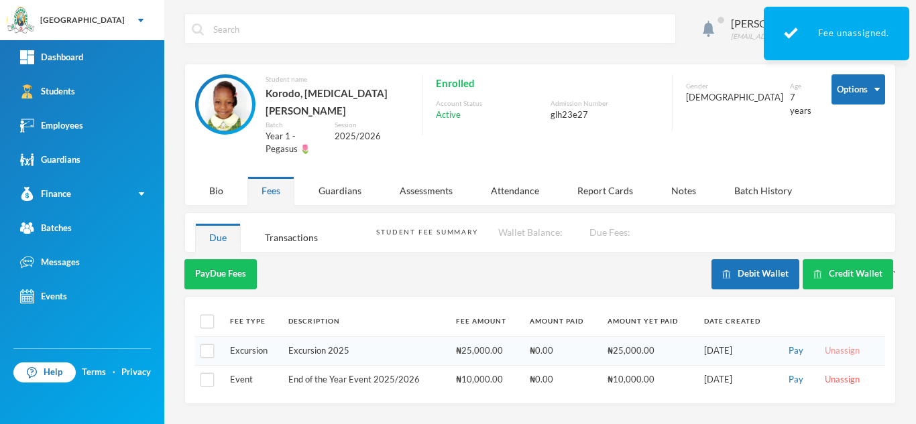
scroll to position [0, 0]
click at [829, 344] on button "Unassign" at bounding box center [841, 351] width 43 height 15
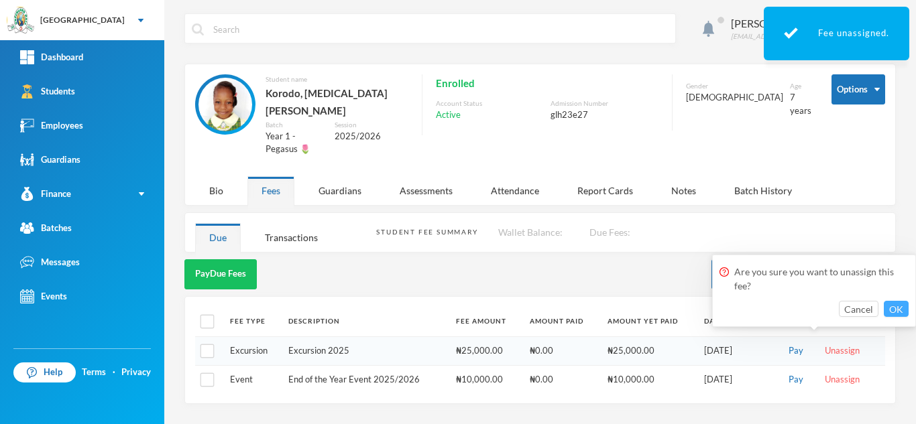
click at [891, 311] on button "OK" at bounding box center [895, 309] width 25 height 16
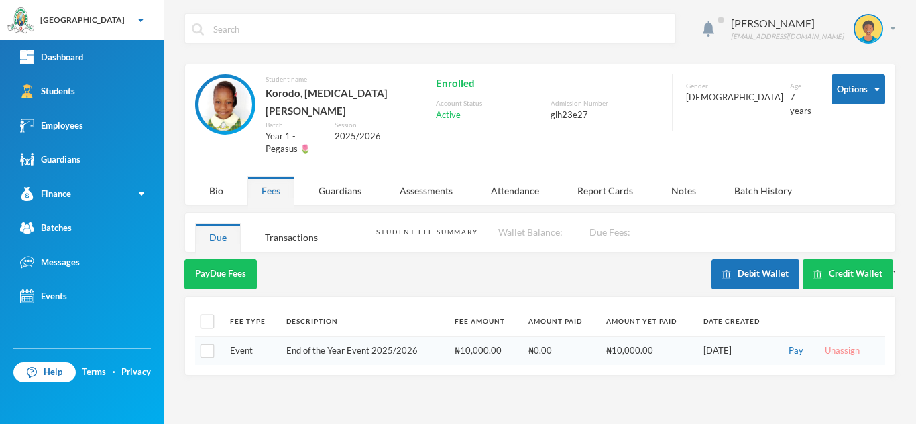
click at [832, 344] on button "Unassign" at bounding box center [841, 351] width 43 height 15
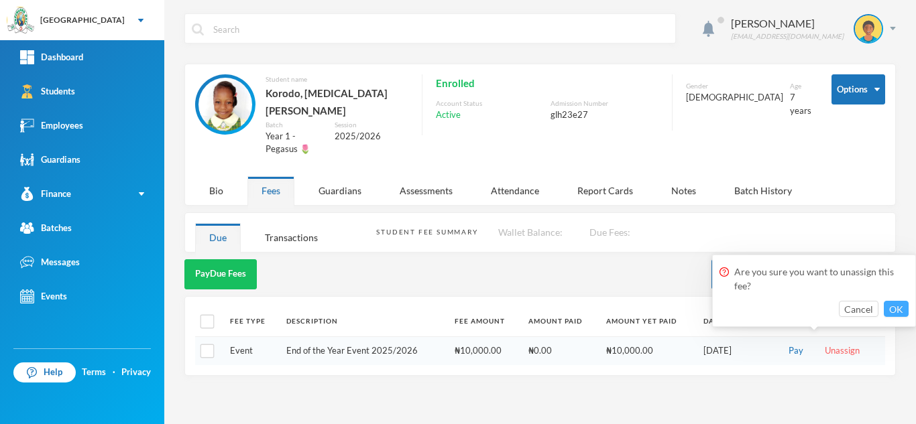
click at [895, 307] on button "OK" at bounding box center [895, 309] width 25 height 16
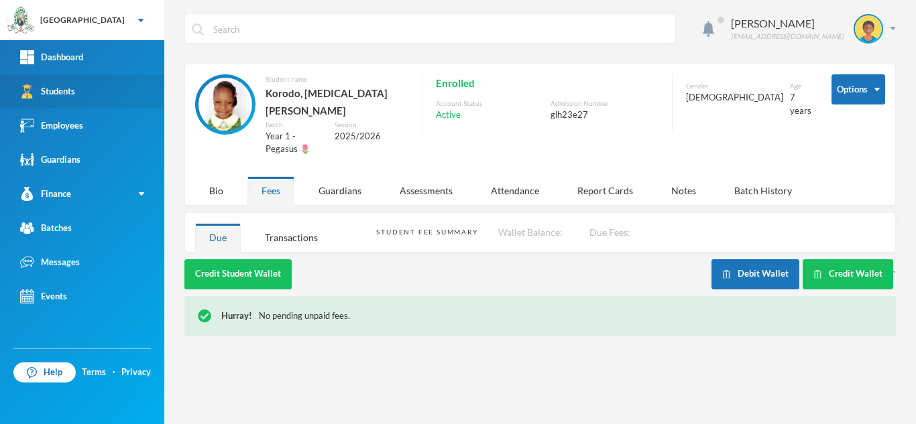
click at [123, 93] on link "Students" at bounding box center [82, 91] width 164 height 34
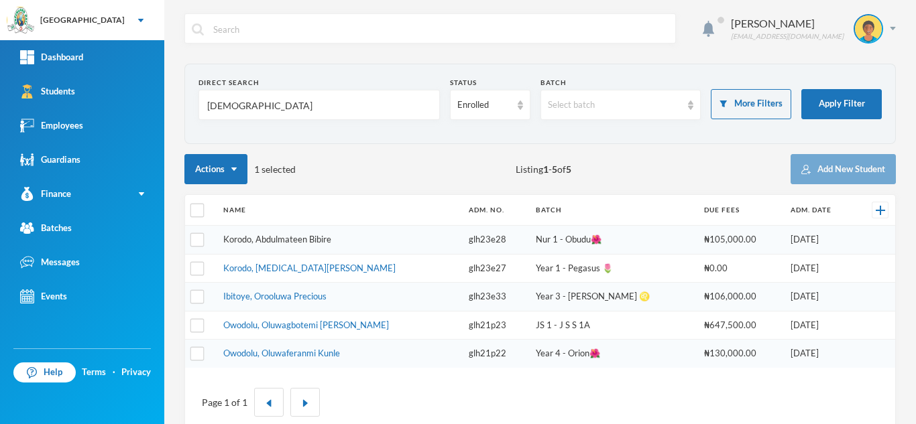
click at [267, 237] on link "Korodo, Abdulmateen Bibire" at bounding box center [277, 239] width 108 height 11
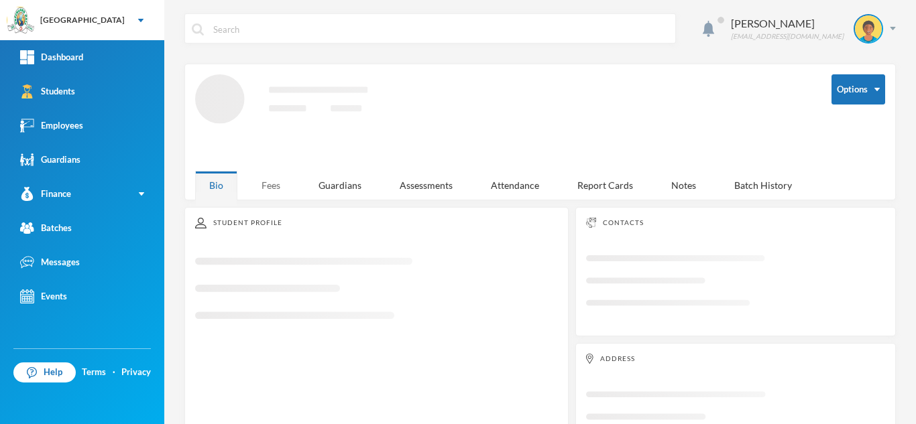
click at [274, 178] on div "Fees" at bounding box center [270, 185] width 47 height 29
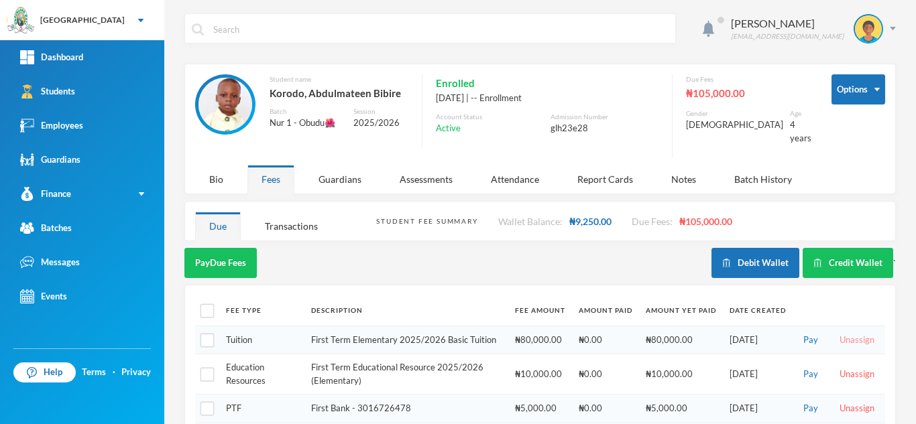
click at [836, 333] on button "Unassign" at bounding box center [856, 340] width 43 height 15
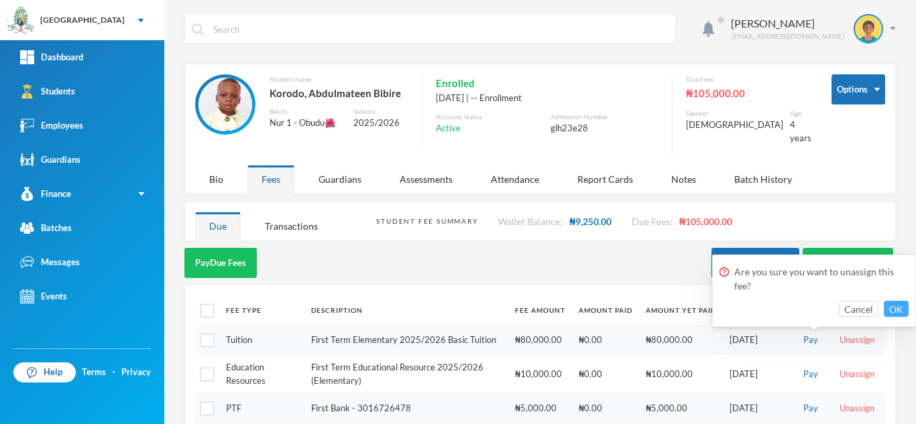
click at [895, 312] on button "OK" at bounding box center [895, 309] width 25 height 16
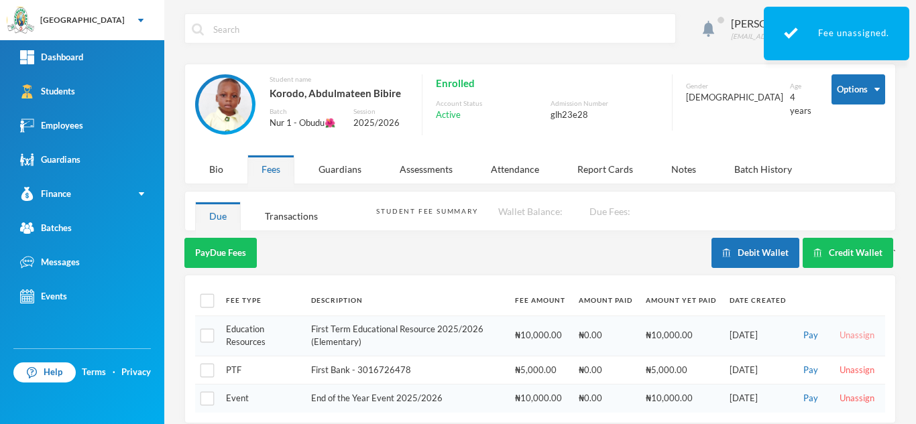
click at [841, 334] on button "Unassign" at bounding box center [856, 335] width 43 height 15
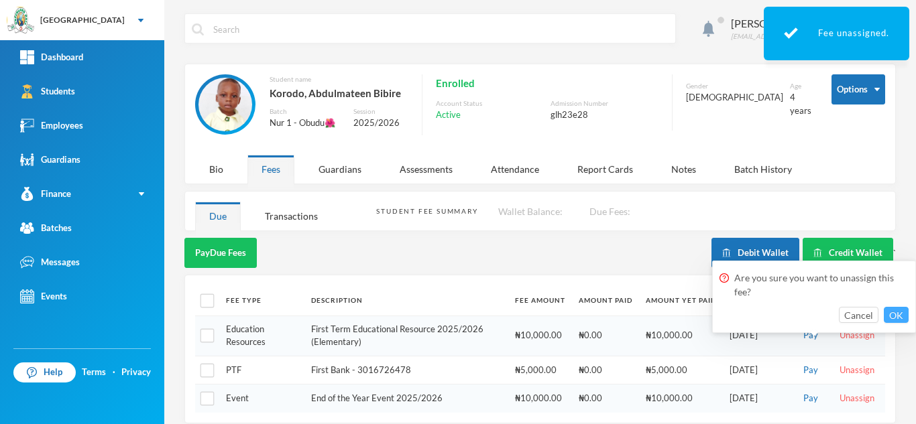
click at [895, 312] on button "OK" at bounding box center [895, 315] width 25 height 16
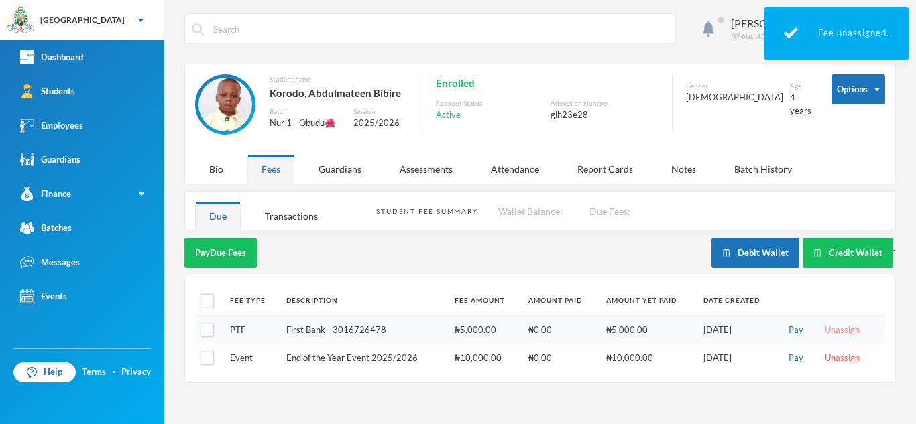
click at [834, 327] on button "Unassign" at bounding box center [841, 330] width 43 height 15
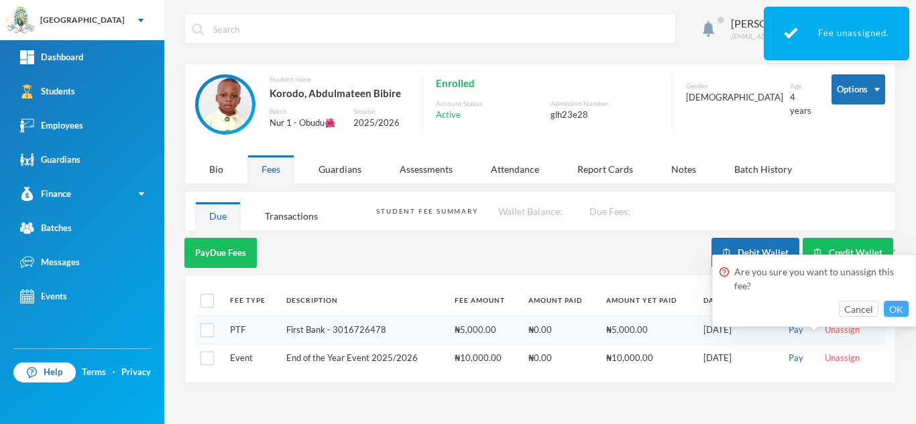
click at [885, 312] on button "OK" at bounding box center [895, 309] width 25 height 16
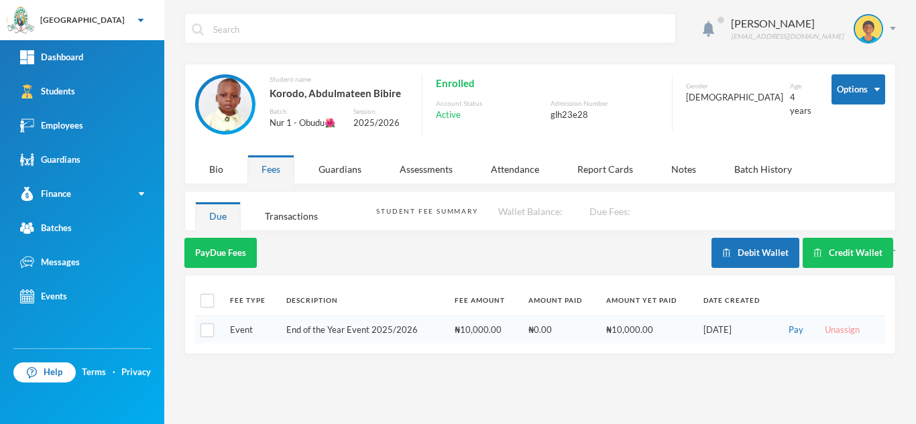
click at [840, 330] on button "Unassign" at bounding box center [841, 330] width 43 height 15
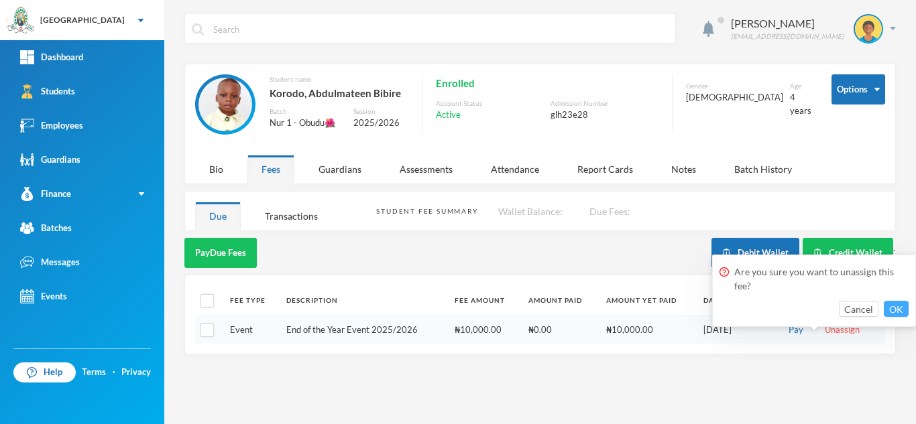
click at [889, 306] on button "OK" at bounding box center [895, 309] width 25 height 16
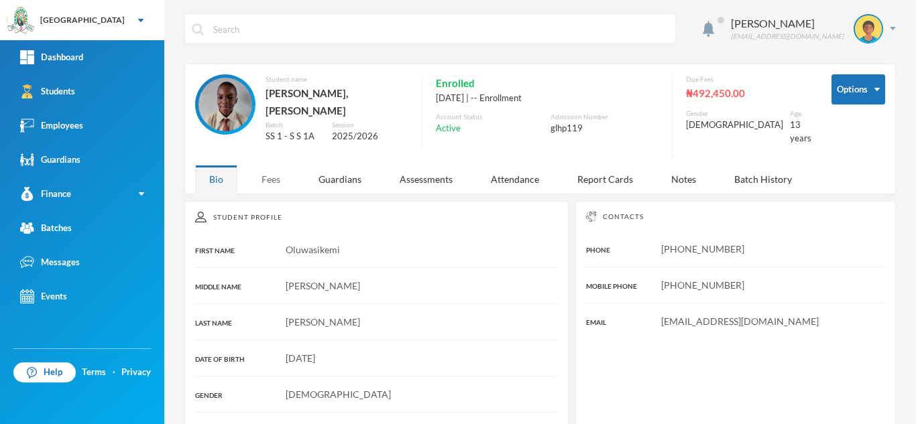
click at [263, 166] on div "Fees" at bounding box center [270, 179] width 47 height 29
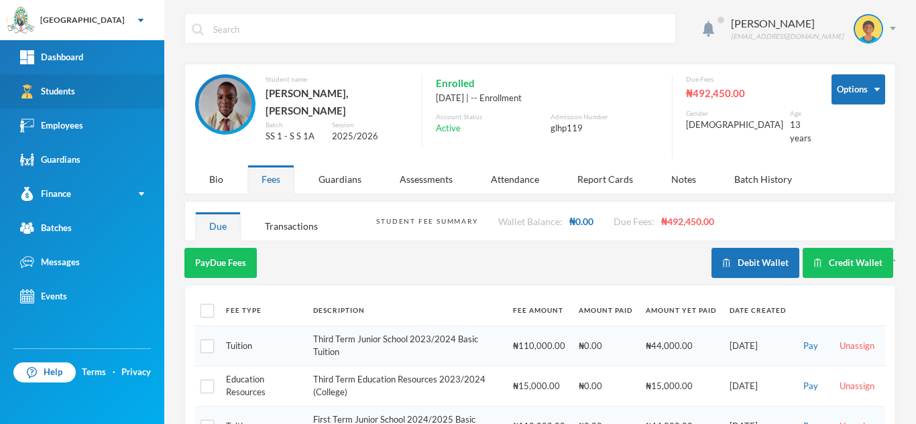
click at [115, 92] on link "Students" at bounding box center [82, 91] width 164 height 34
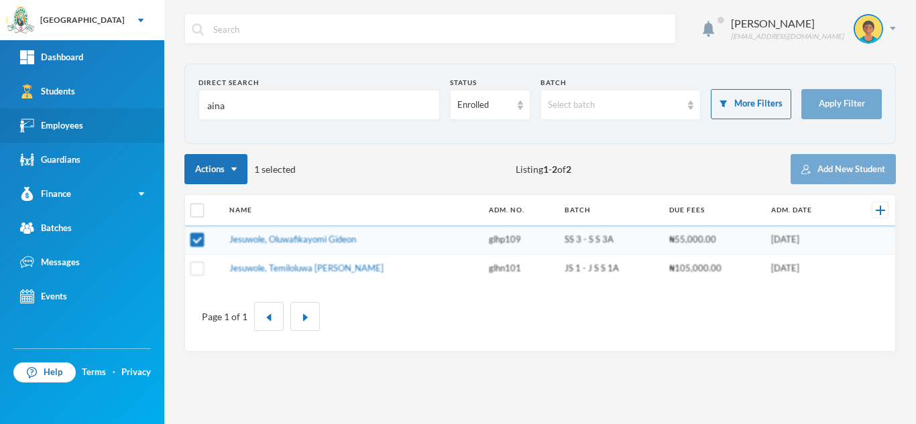
drag, startPoint x: 263, startPoint y: 107, endPoint x: 124, endPoint y: 115, distance: 139.6
click at [124, 115] on div "Greenland Hall Your Bluebic Account Greenland Hall Add a New School Dashboard S…" at bounding box center [458, 212] width 916 height 424
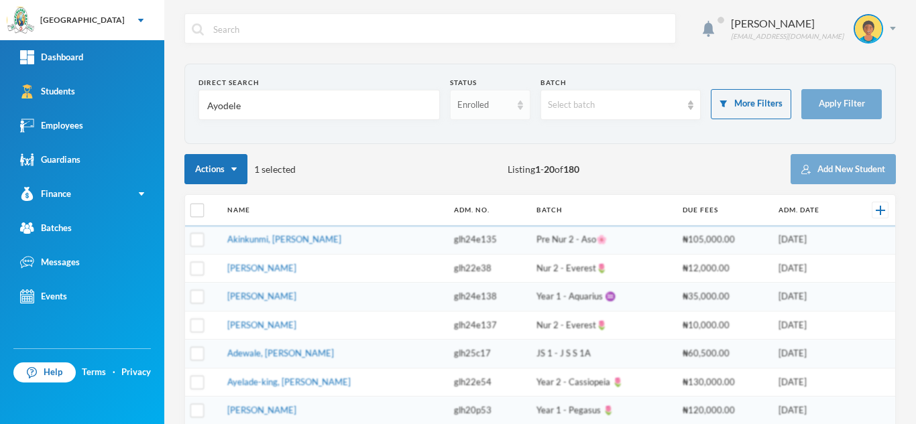
type input "Ayodele"
click at [481, 105] on div "Enrolled" at bounding box center [484, 105] width 54 height 13
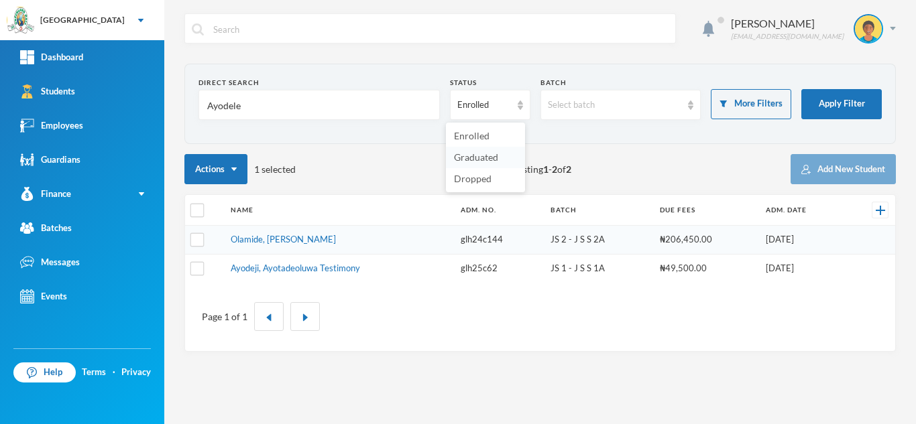
click at [468, 153] on span "Graduated" at bounding box center [476, 156] width 44 height 11
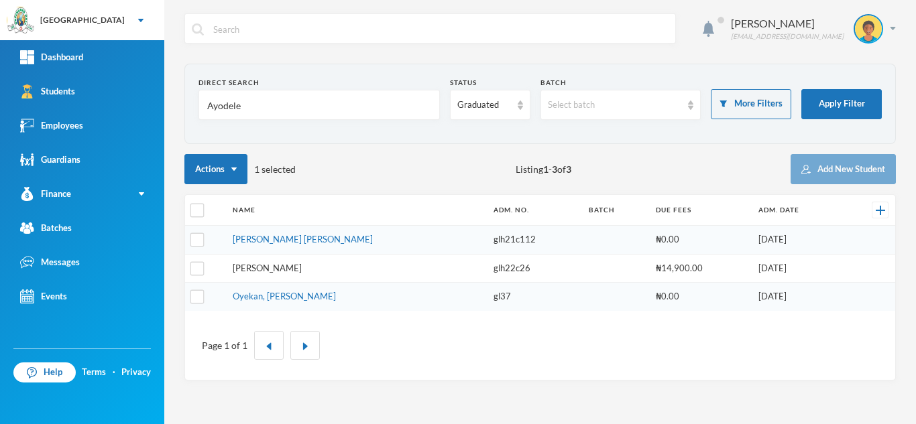
click at [264, 269] on link "[PERSON_NAME]" at bounding box center [267, 268] width 69 height 11
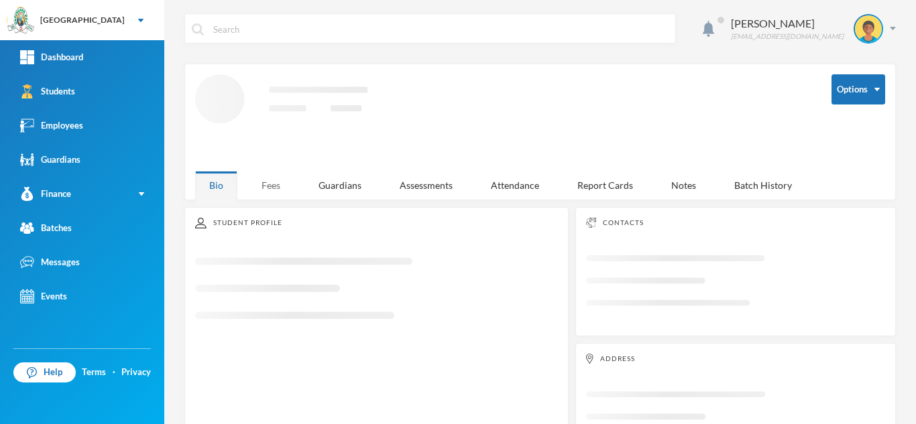
click at [272, 181] on div "Fees" at bounding box center [270, 185] width 47 height 29
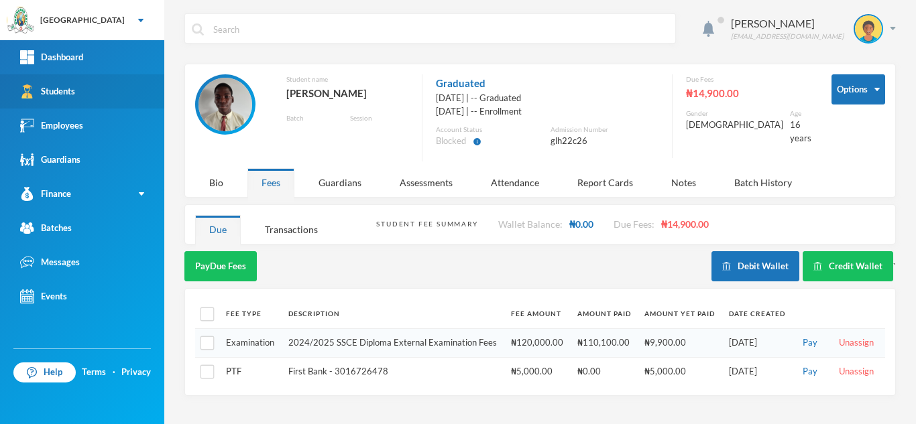
click at [95, 86] on link "Students" at bounding box center [82, 91] width 164 height 34
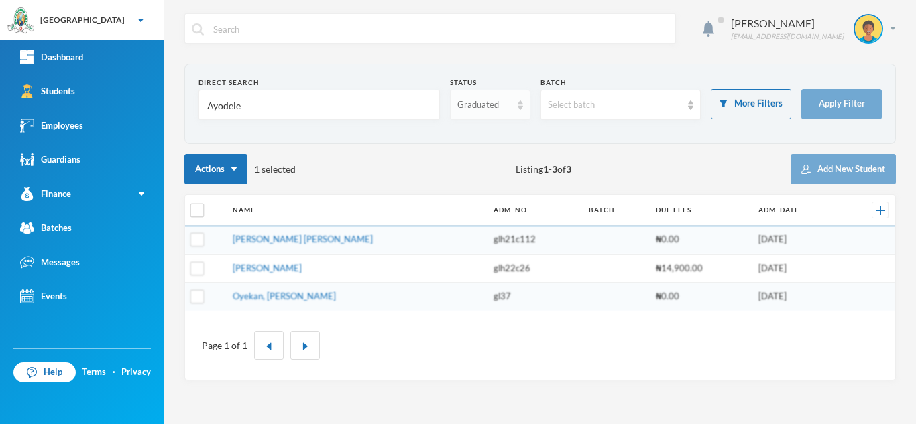
click at [505, 99] on div "Graduated" at bounding box center [484, 105] width 54 height 13
click at [498, 129] on li "Enrolled" at bounding box center [489, 135] width 80 height 21
drag, startPoint x: 267, startPoint y: 103, endPoint x: 100, endPoint y: 101, distance: 167.6
click at [100, 101] on div "Greenland Hall Your Bluebic Account Greenland Hall Add a New School Dashboard S…" at bounding box center [458, 212] width 916 height 424
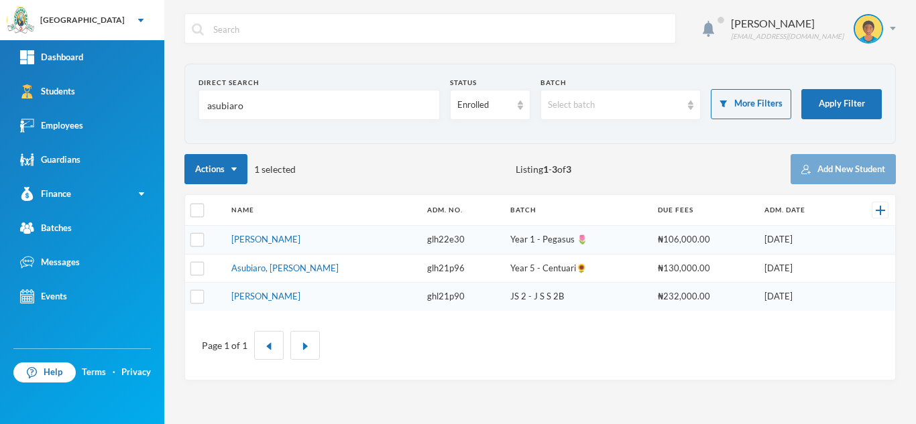
click at [334, 239] on td "Asubiaro, Adeyemi Zaynat" at bounding box center [323, 240] width 196 height 29
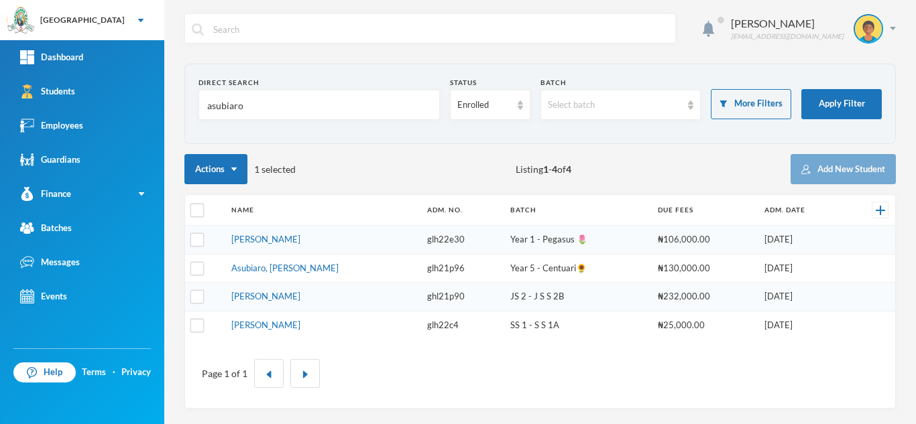
drag, startPoint x: 334, startPoint y: 239, endPoint x: 227, endPoint y: 238, distance: 107.2
click at [227, 238] on td "Asubiaro, Adeyemi Zaynat" at bounding box center [323, 240] width 196 height 29
copy link "Asubiaro, Adeyemi Zaynat"
drag, startPoint x: 279, startPoint y: 107, endPoint x: 109, endPoint y: 101, distance: 170.3
click at [112, 101] on div "Greenland Hall Your Bluebic Account Greenland Hall Add a New School Dashboard S…" at bounding box center [458, 212] width 916 height 424
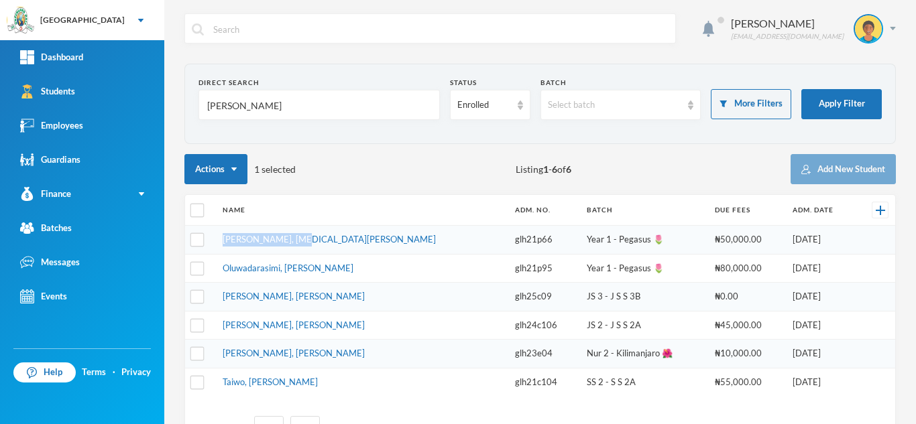
drag, startPoint x: 312, startPoint y: 240, endPoint x: 220, endPoint y: 237, distance: 91.9
click at [220, 237] on tr "Bryan, Alli Khalid glh21p66 Year 1 - Pegasus 🌷 ₦50,000.00 31/08/2021" at bounding box center [540, 240] width 710 height 29
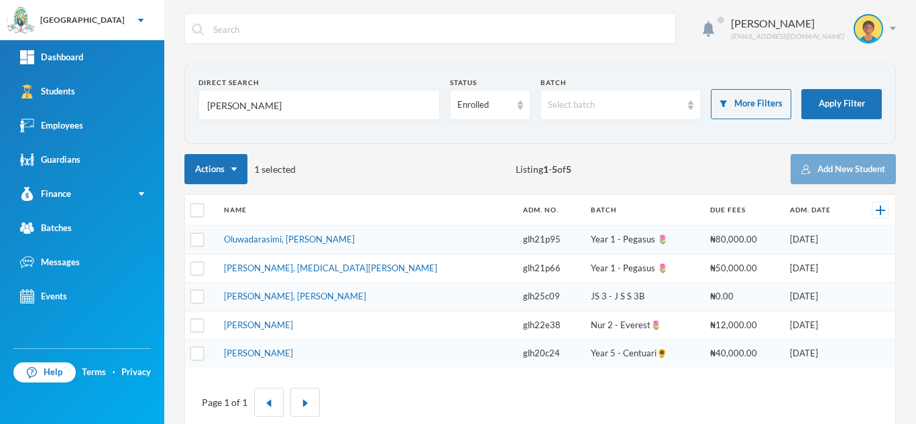
drag, startPoint x: 265, startPoint y: 234, endPoint x: 388, endPoint y: 162, distance: 142.1
click at [388, 162] on div "Actions 1 selected Listing 1 - 5 of 5 Add New Student" at bounding box center [539, 169] width 711 height 30
drag, startPoint x: 323, startPoint y: 272, endPoint x: 225, endPoint y: 267, distance: 98.0
click at [225, 267] on td "Bryan, Alli Khalid" at bounding box center [367, 268] width 300 height 29
copy link "Bryan, Alli Khalid"
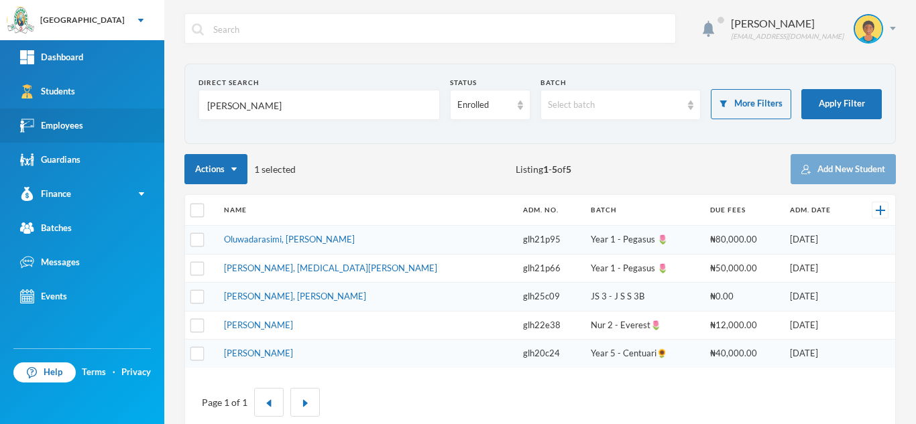
drag, startPoint x: 235, startPoint y: 93, endPoint x: 159, endPoint y: 109, distance: 77.9
click at [159, 109] on div "Greenland Hall Your Bluebic Account Greenland Hall Add a New School Dashboard S…" at bounding box center [458, 212] width 916 height 424
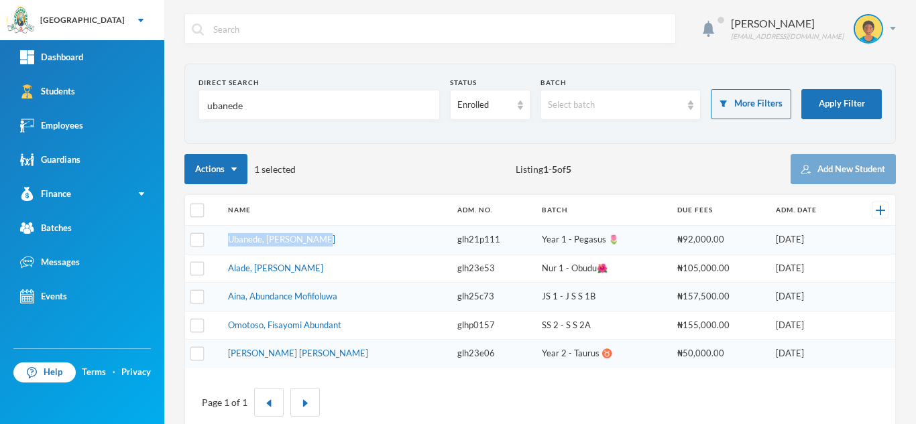
drag, startPoint x: 352, startPoint y: 247, endPoint x: 217, endPoint y: 243, distance: 134.8
click at [217, 243] on tr "Ubanede, Godwin Ebuka glh21p111 Year 1 - Pegasus 🌷 ₦92,000.00 21/09/2021" at bounding box center [540, 240] width 710 height 29
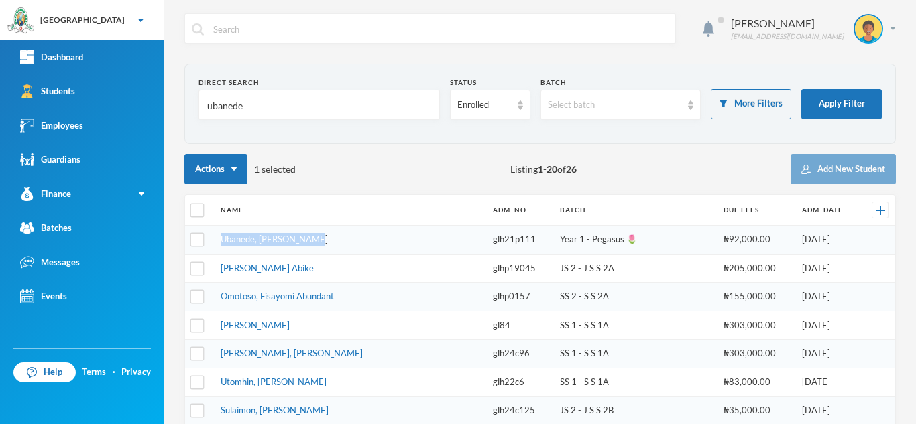
copy tr "Ubanede, Godwin Ebuka"
drag, startPoint x: 302, startPoint y: 117, endPoint x: 170, endPoint y: 109, distance: 132.9
click at [170, 109] on div "Aderogba Olumide olumide.aderogba@greenlandhall.org Direct Search ubanede Statu…" at bounding box center [539, 212] width 751 height 424
type input "adeogun"
click at [466, 121] on form "Direct Search adeogun Status Enrolled Batch Select batch More Filters Apply Fil…" at bounding box center [539, 104] width 683 height 52
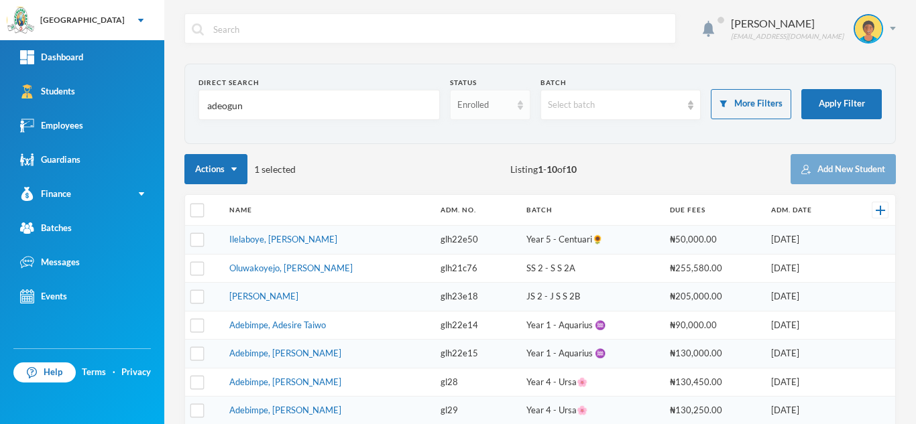
click at [467, 111] on div "Enrolled" at bounding box center [484, 105] width 54 height 13
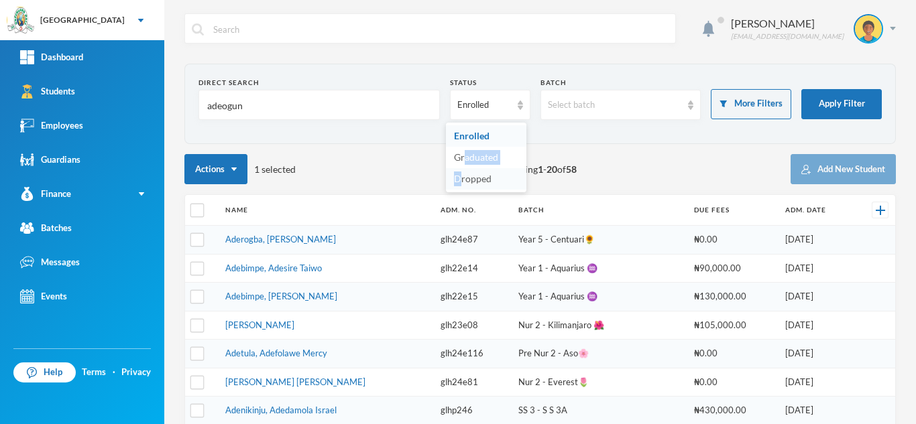
drag, startPoint x: 464, startPoint y: 162, endPoint x: 462, endPoint y: 178, distance: 16.3
click at [462, 178] on ul "Enrolled Graduated Dropped" at bounding box center [486, 158] width 80 height 70
click at [462, 178] on span "Dropped" at bounding box center [473, 178] width 38 height 11
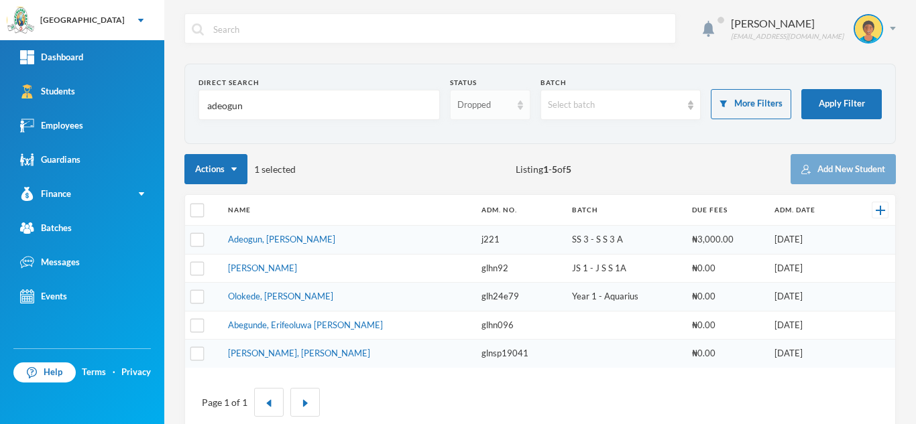
click at [472, 109] on div "Dropped" at bounding box center [484, 105] width 54 height 13
click at [467, 155] on span "Graduated" at bounding box center [476, 156] width 44 height 11
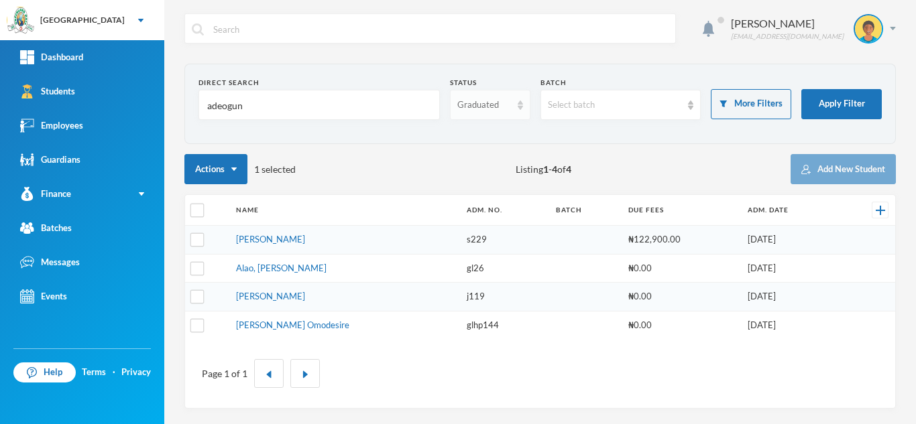
click at [477, 107] on div "Graduated" at bounding box center [484, 105] width 54 height 13
click at [464, 177] on span "Dropped" at bounding box center [476, 178] width 38 height 11
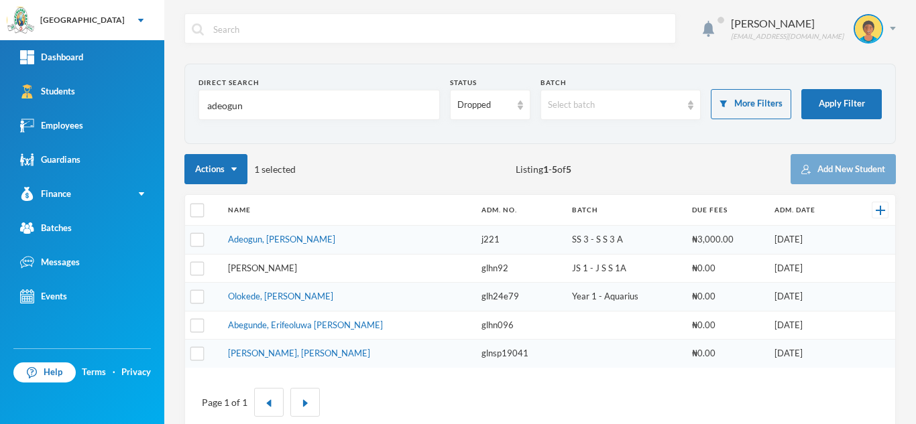
click at [273, 267] on link "[PERSON_NAME]" at bounding box center [262, 268] width 69 height 11
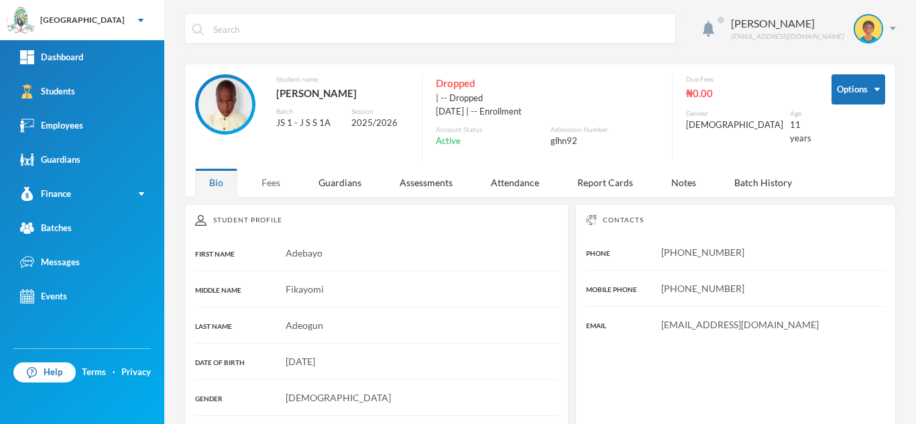
click at [267, 179] on div "Fees" at bounding box center [270, 182] width 47 height 29
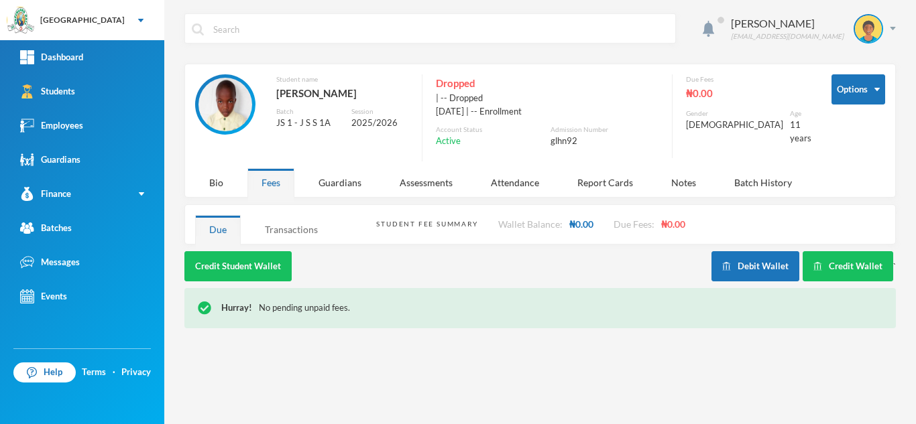
click at [277, 229] on div "Transactions" at bounding box center [291, 229] width 81 height 29
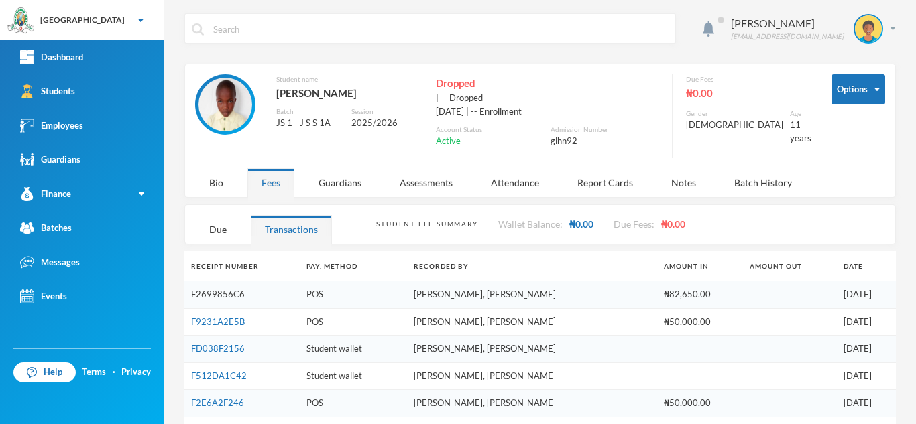
click at [197, 294] on link "F2699856C6" at bounding box center [218, 294] width 54 height 11
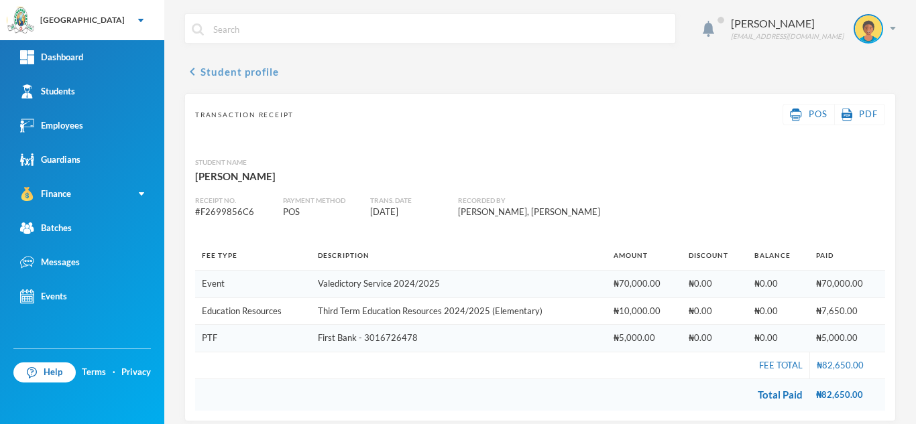
click at [216, 72] on button "chevron_left Student profile" at bounding box center [231, 72] width 94 height 16
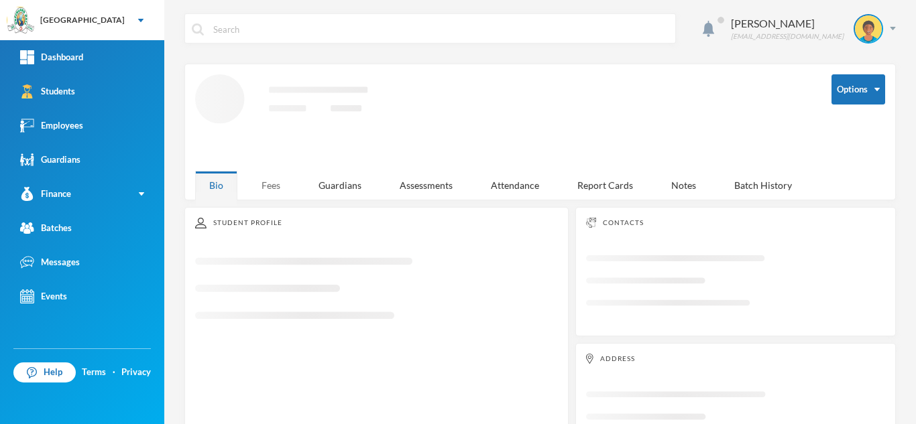
click at [266, 180] on div "Fees" at bounding box center [270, 185] width 47 height 29
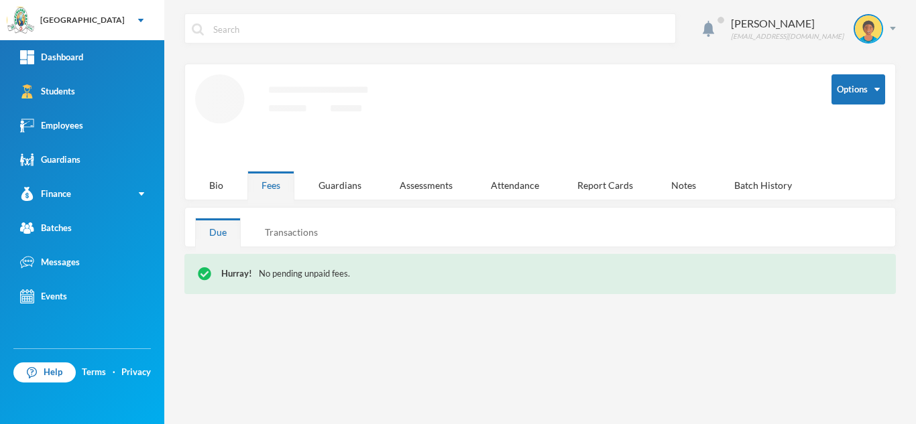
click at [273, 229] on div "Transactions" at bounding box center [291, 232] width 81 height 29
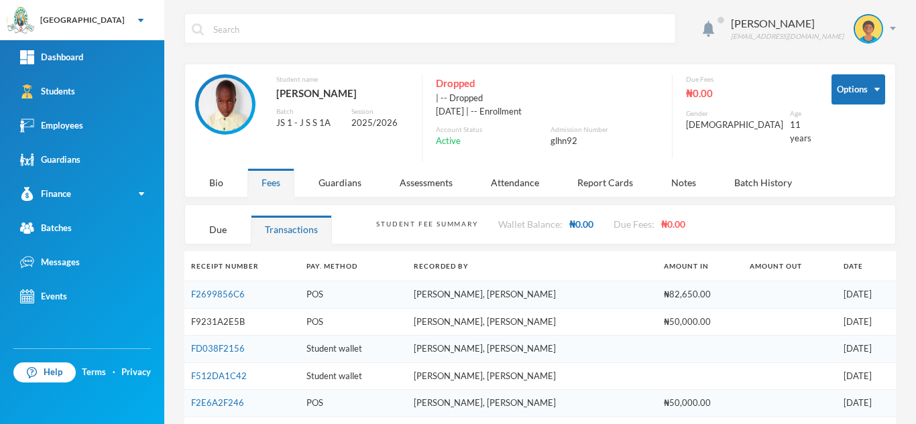
click at [230, 318] on link "F9231A2E5B" at bounding box center [218, 321] width 54 height 11
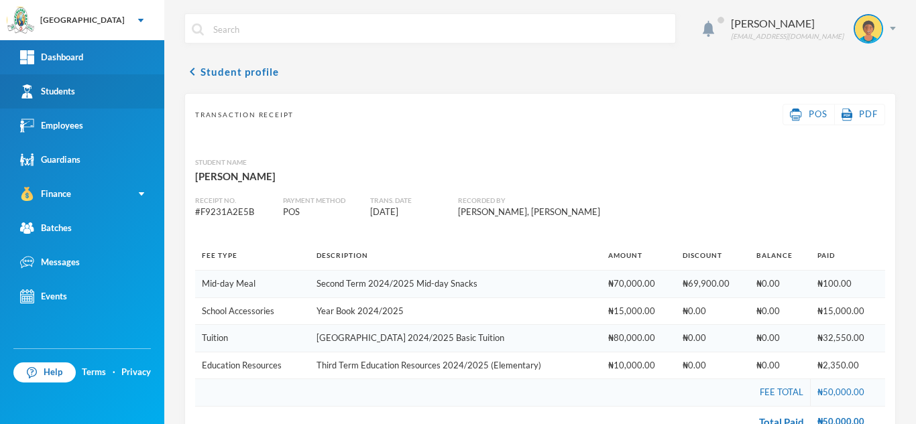
click at [107, 85] on link "Students" at bounding box center [82, 91] width 164 height 34
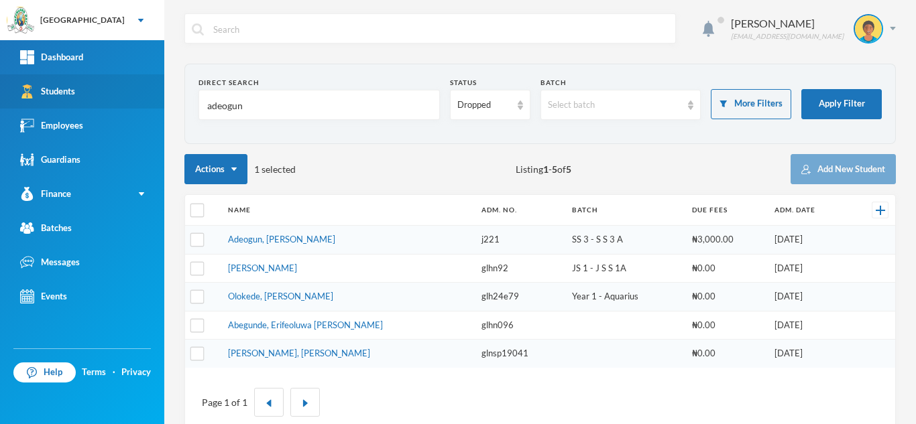
drag, startPoint x: 281, startPoint y: 101, endPoint x: 56, endPoint y: 84, distance: 226.5
click at [56, 84] on div "Greenland Hall Your Bluebic Account Greenland Hall Add a New School Dashboard S…" at bounding box center [458, 212] width 916 height 424
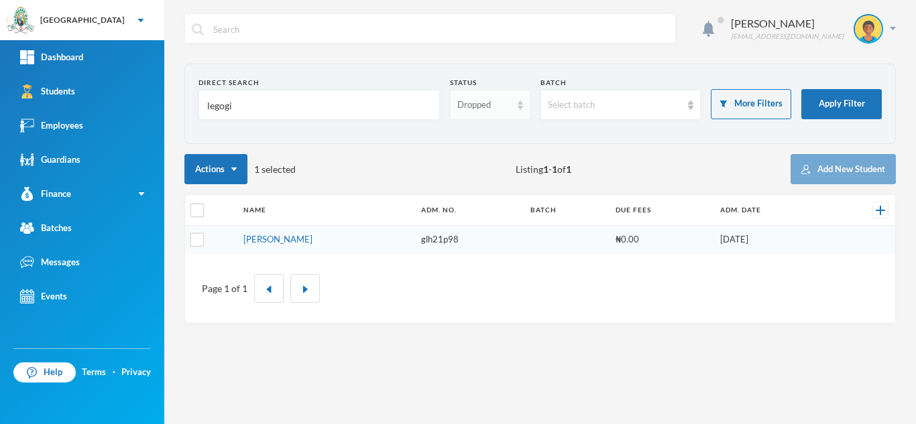
type input "legogi"
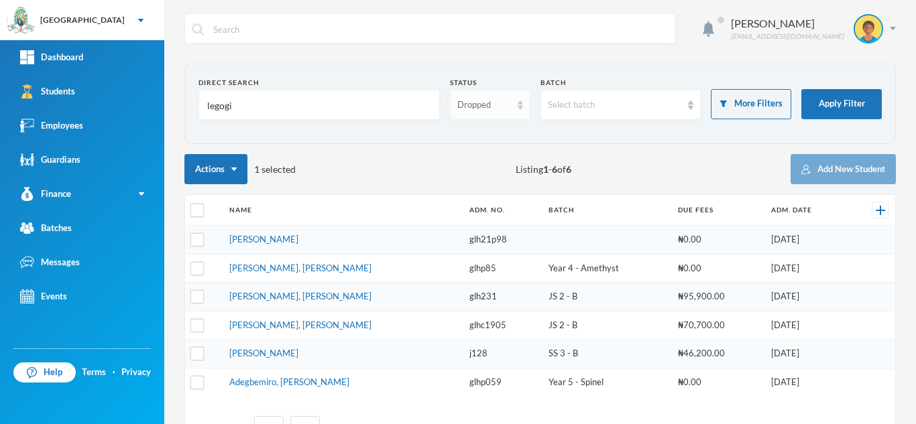
click at [481, 103] on div "Dropped" at bounding box center [484, 105] width 54 height 13
click at [464, 130] on span "Enrolled" at bounding box center [472, 135] width 36 height 11
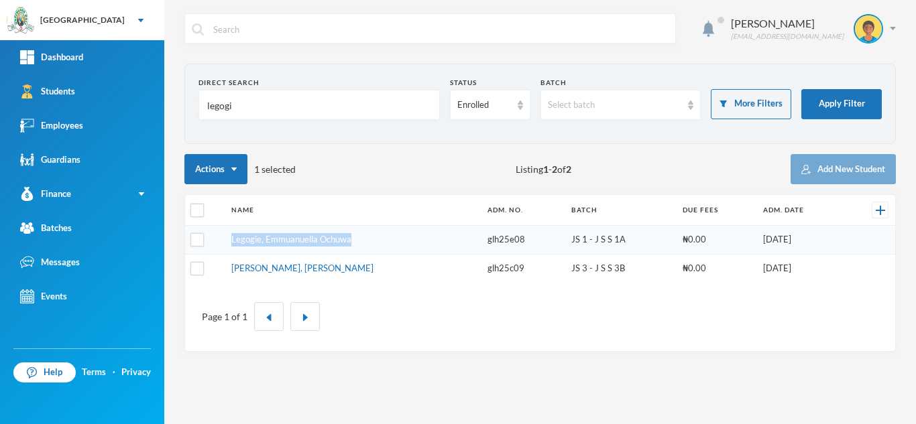
drag, startPoint x: 359, startPoint y: 240, endPoint x: 229, endPoint y: 238, distance: 130.7
click at [229, 238] on td "Legogie, Emmuanuella Ochuwa" at bounding box center [353, 240] width 256 height 29
copy link "Legogie, Emmuanuella Ochuwa"
click at [483, 105] on div "Enrolled" at bounding box center [484, 105] width 54 height 13
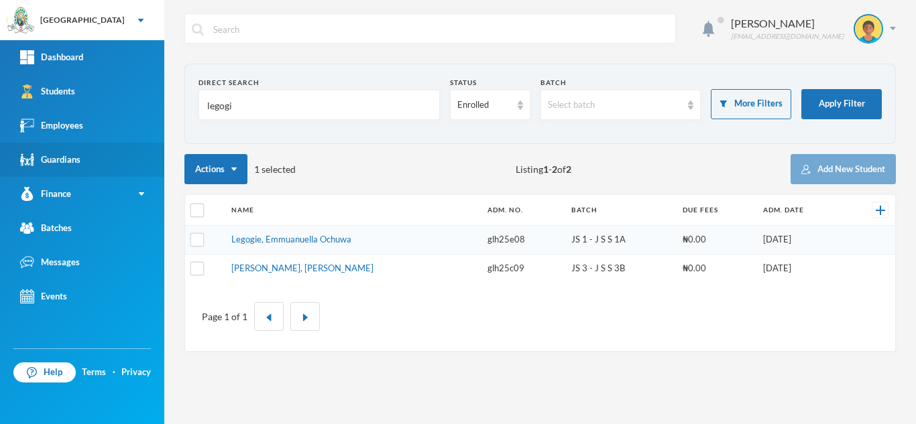
drag, startPoint x: 335, startPoint y: 111, endPoint x: 51, endPoint y: 168, distance: 289.7
click at [82, 139] on div "Greenland Hall Your Bluebic Account Greenland Hall Add a New School Dashboard S…" at bounding box center [458, 212] width 916 height 424
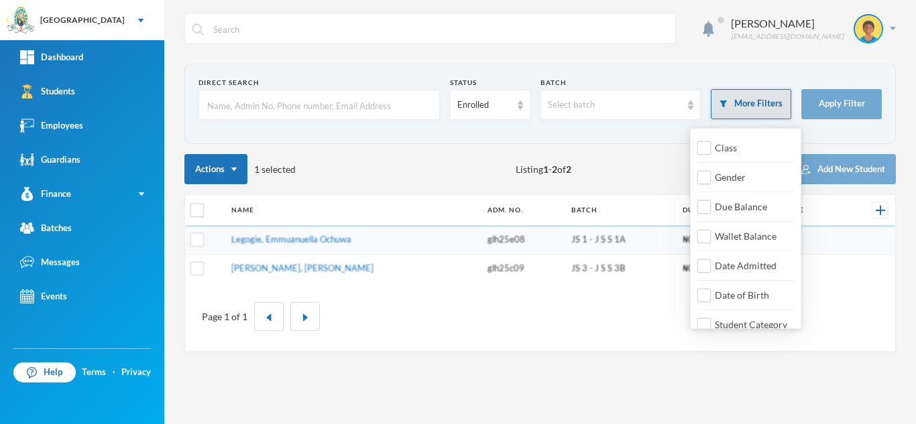
click at [733, 102] on button "More Filters" at bounding box center [750, 104] width 80 height 30
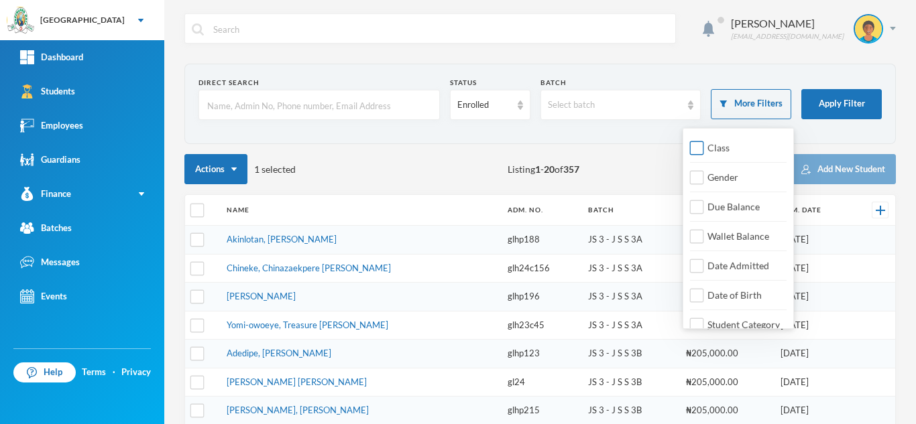
click at [692, 151] on input "Class" at bounding box center [697, 148] width 14 height 14
checkbox input "true"
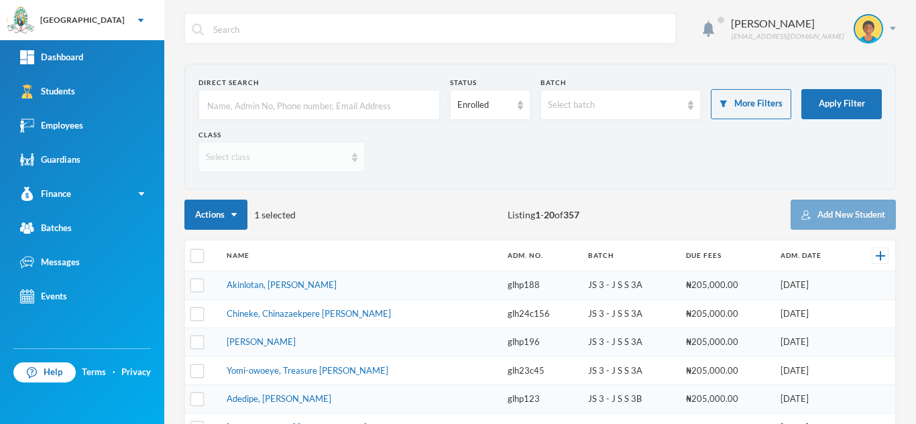
click at [226, 155] on div "Select class" at bounding box center [275, 157] width 139 height 13
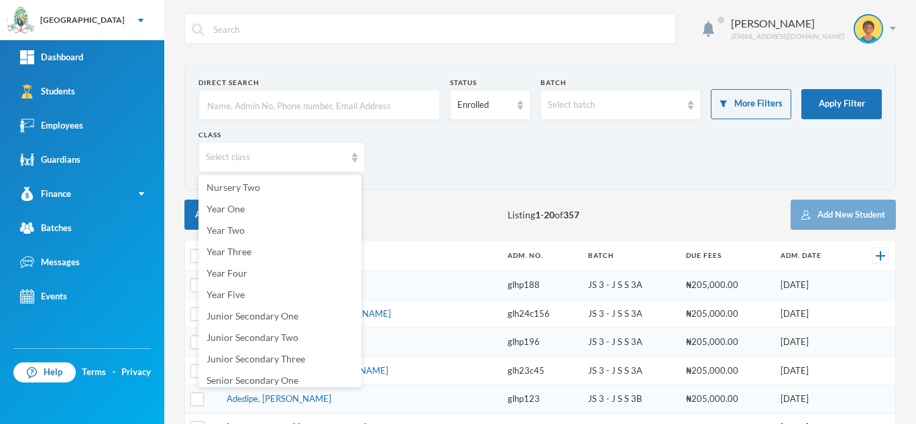
scroll to position [102, 0]
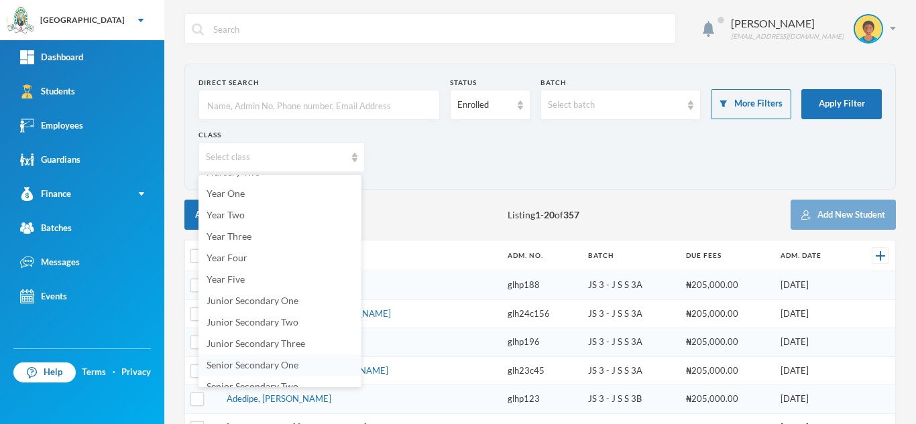
click at [251, 368] on span "Senior Secondary One" at bounding box center [252, 364] width 92 height 11
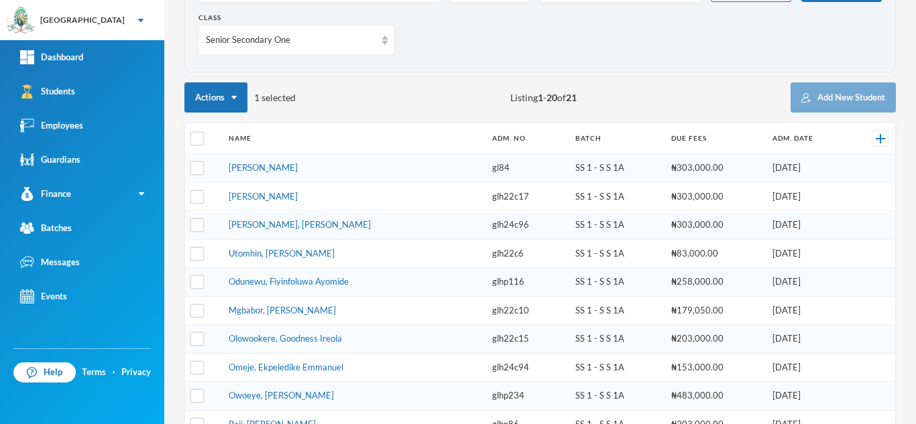
scroll to position [136, 0]
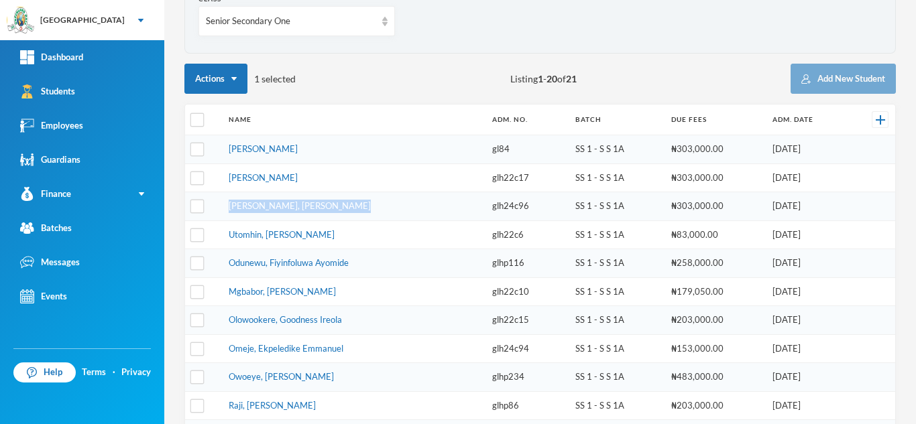
drag, startPoint x: 363, startPoint y: 205, endPoint x: 226, endPoint y: 199, distance: 136.9
click at [226, 199] on td "Okonyia, Omolola Eberechukwu" at bounding box center [353, 206] width 263 height 29
copy link "Okonyia, Omolola Eberechukwu"
click at [196, 149] on input "checkbox" at bounding box center [197, 150] width 14 height 14
checkbox input "true"
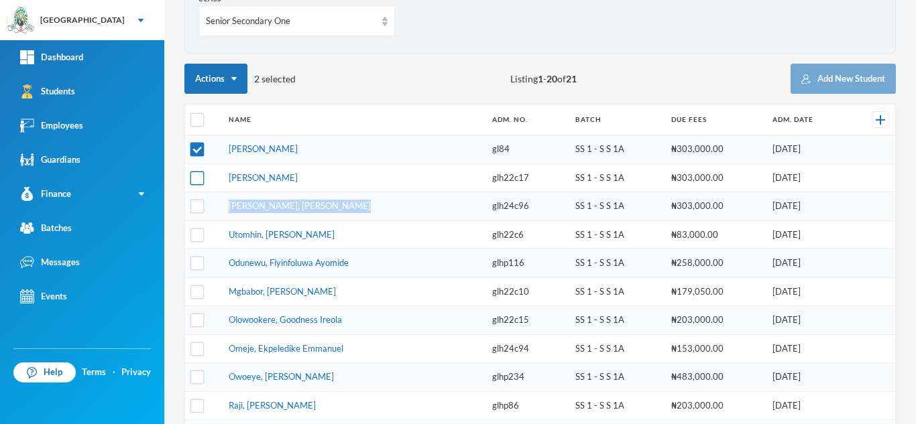
click at [198, 175] on input "checkbox" at bounding box center [197, 178] width 14 height 14
checkbox input "true"
click at [198, 118] on input "checkbox" at bounding box center [197, 120] width 14 height 14
checkbox input "true"
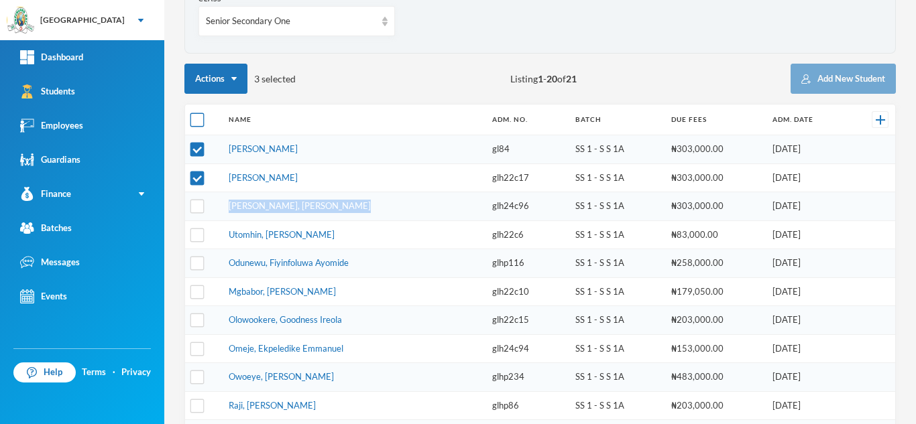
checkbox input "true"
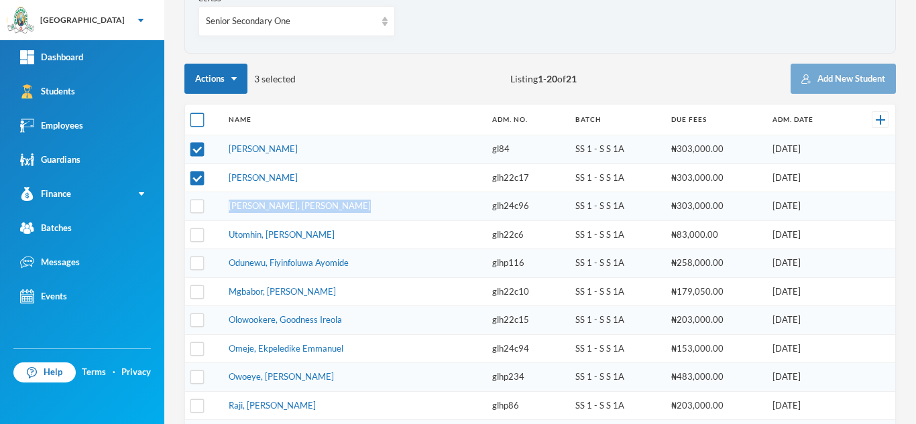
checkbox input "true"
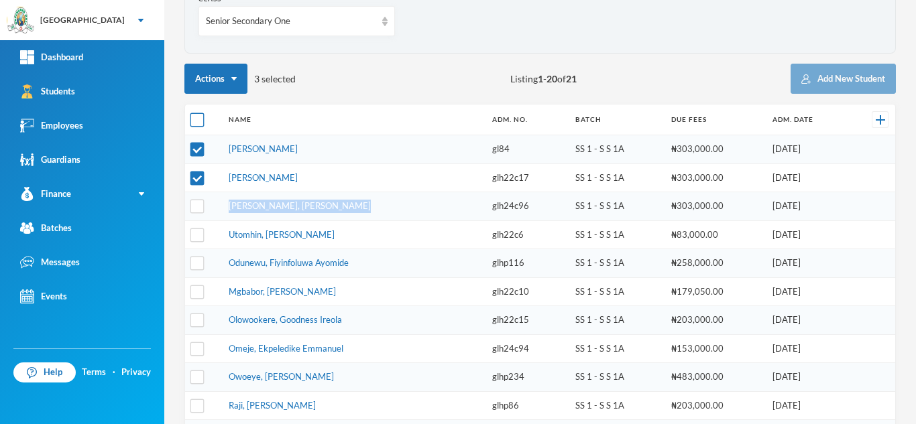
checkbox input "true"
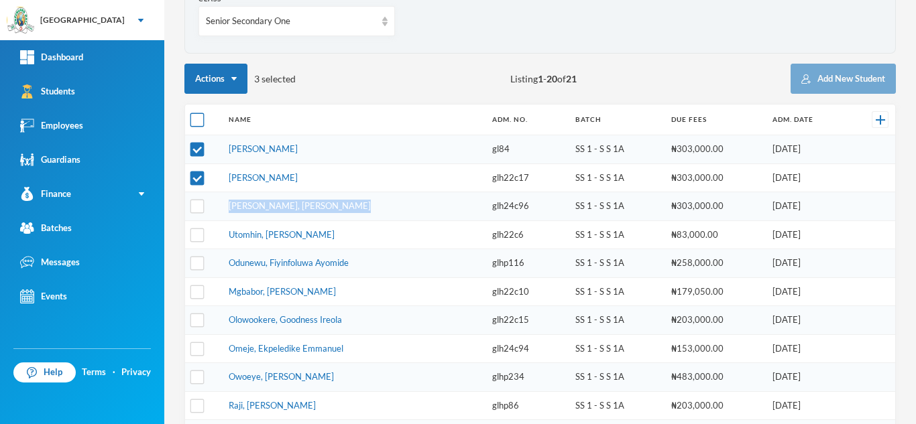
checkbox input "true"
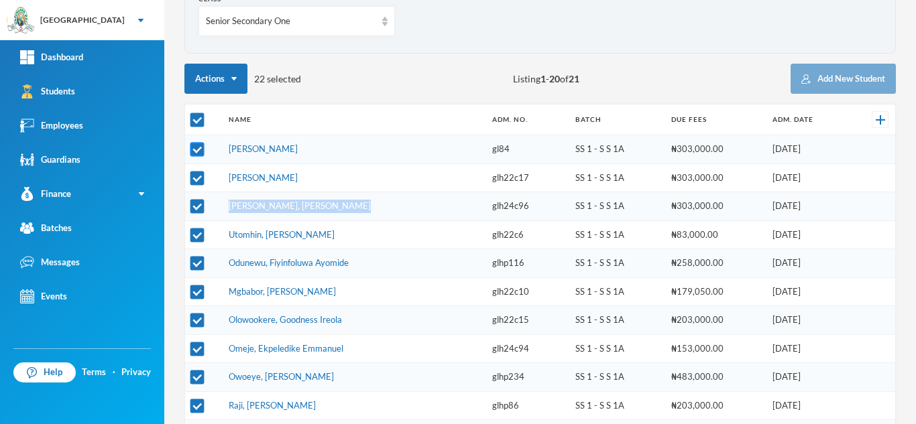
click at [198, 150] on input "checkbox" at bounding box center [197, 150] width 14 height 14
checkbox input "false"
click at [200, 178] on input "checkbox" at bounding box center [197, 178] width 14 height 14
checkbox input "false"
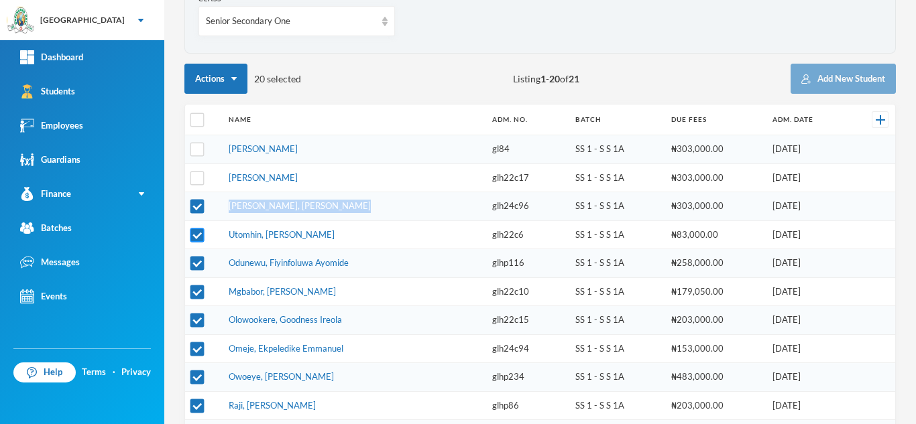
click at [194, 235] on input "checkbox" at bounding box center [197, 235] width 14 height 14
checkbox input "false"
click at [196, 262] on input "checkbox" at bounding box center [197, 264] width 14 height 14
checkbox input "false"
click at [197, 290] on input "checkbox" at bounding box center [197, 292] width 14 height 14
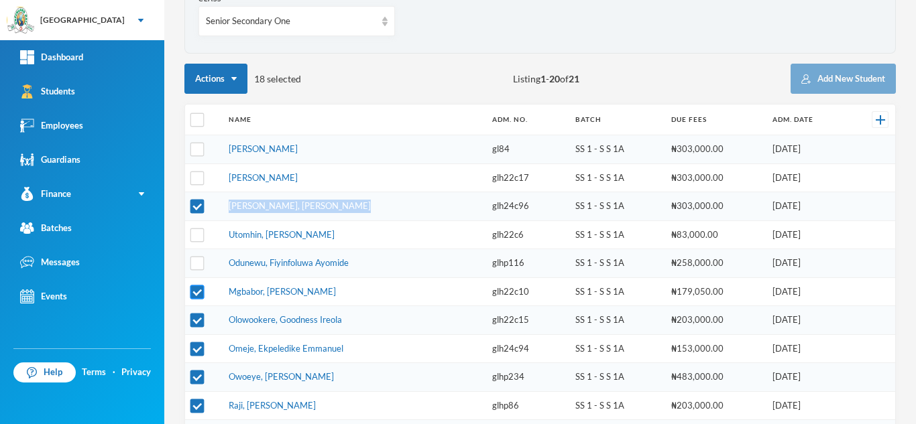
checkbox input "false"
click at [196, 321] on input "checkbox" at bounding box center [197, 321] width 14 height 14
checkbox input "false"
click at [195, 344] on input "checkbox" at bounding box center [197, 349] width 14 height 14
checkbox input "false"
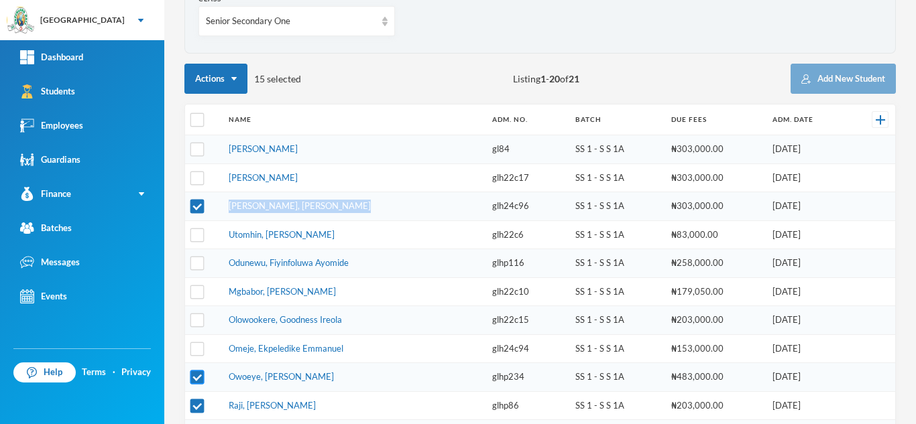
click at [198, 379] on input "checkbox" at bounding box center [197, 378] width 14 height 14
checkbox input "false"
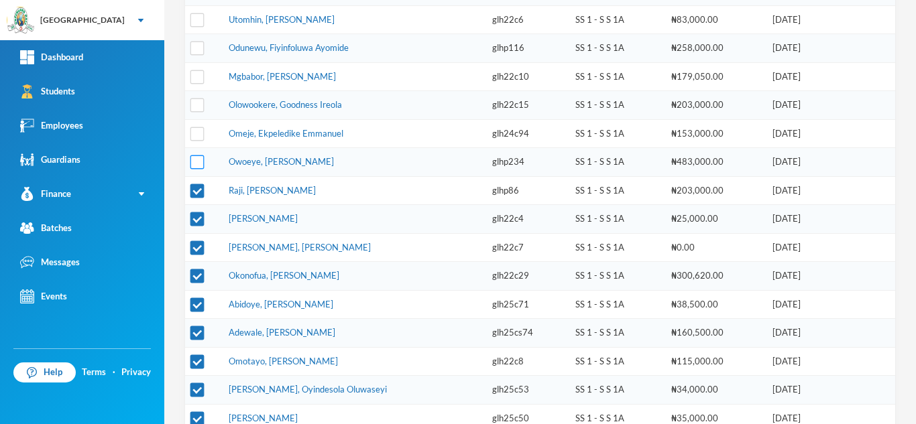
scroll to position [353, 0]
click at [198, 218] on input "checkbox" at bounding box center [197, 218] width 14 height 14
checkbox input "false"
click at [192, 242] on input "checkbox" at bounding box center [197, 246] width 14 height 14
checkbox input "false"
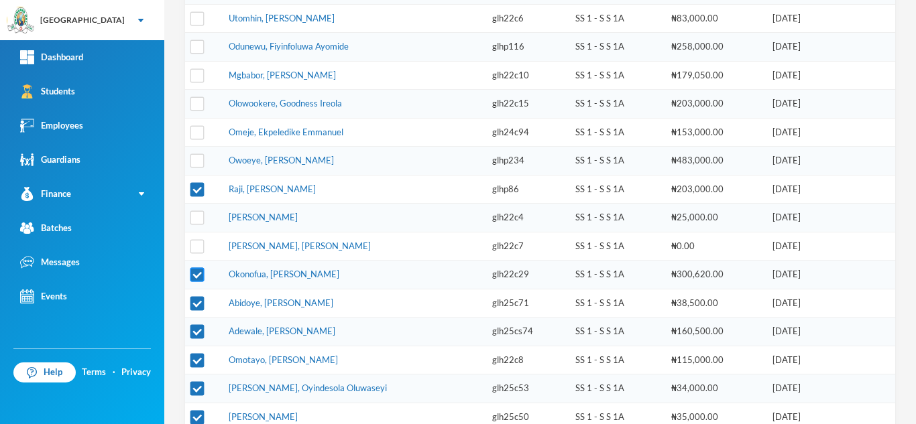
click at [196, 275] on input "checkbox" at bounding box center [197, 275] width 14 height 14
checkbox input "false"
click at [196, 304] on input "checkbox" at bounding box center [197, 303] width 14 height 14
checkbox input "false"
click at [198, 332] on input "checkbox" at bounding box center [197, 332] width 14 height 14
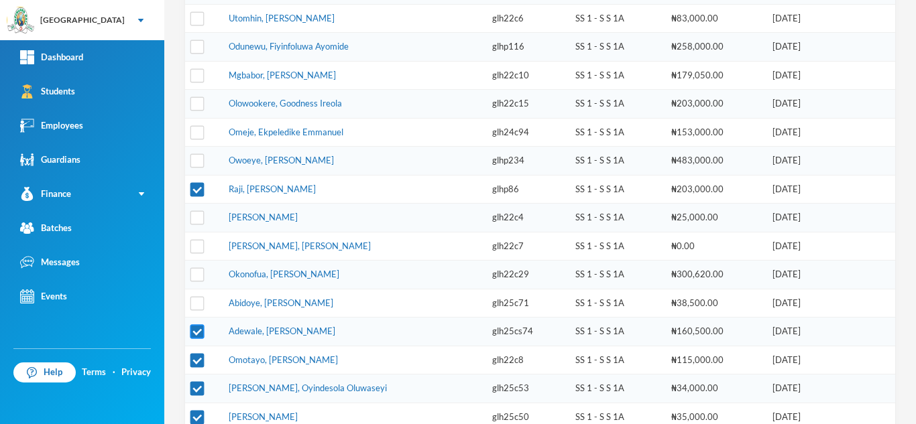
checkbox input "false"
click at [194, 360] on input "checkbox" at bounding box center [197, 360] width 14 height 14
checkbox input "false"
click at [194, 391] on input "checkbox" at bounding box center [197, 389] width 14 height 14
checkbox input "false"
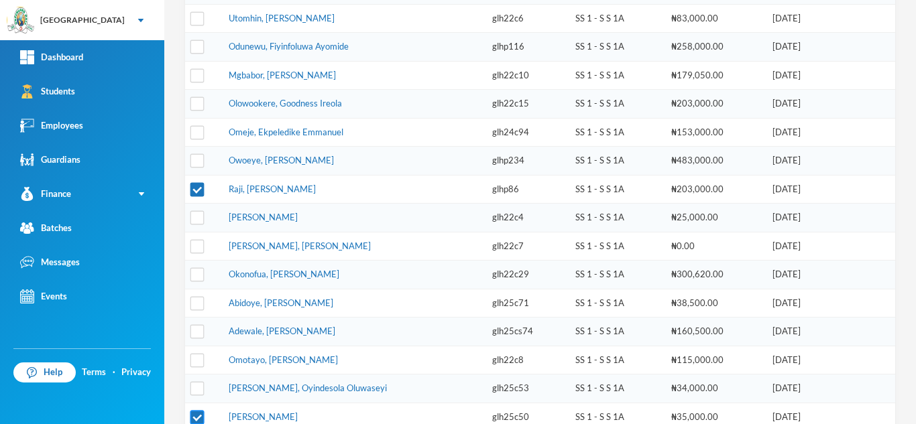
click at [196, 414] on input "checkbox" at bounding box center [197, 417] width 14 height 14
checkbox input "false"
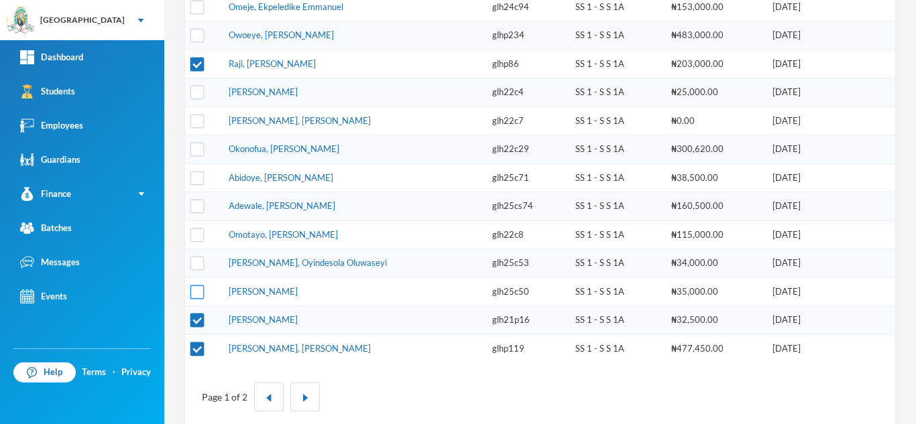
scroll to position [495, 0]
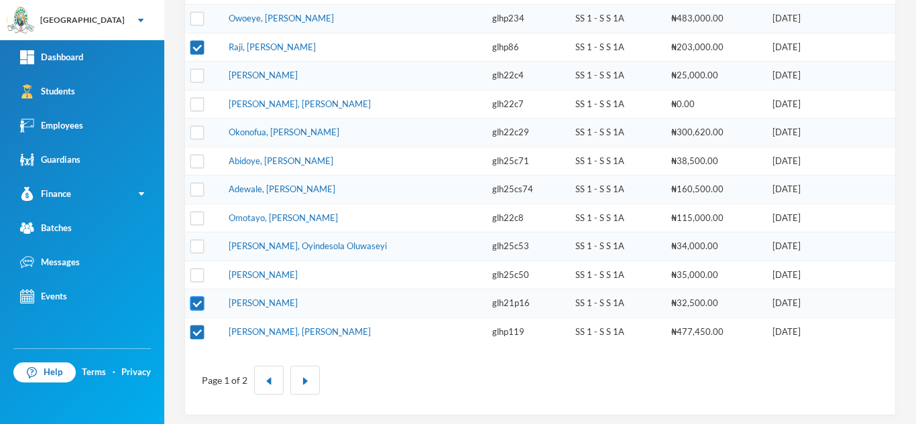
click at [197, 304] on input "checkbox" at bounding box center [197, 304] width 14 height 14
checkbox input "false"
click at [310, 383] on button "button" at bounding box center [304, 380] width 29 height 29
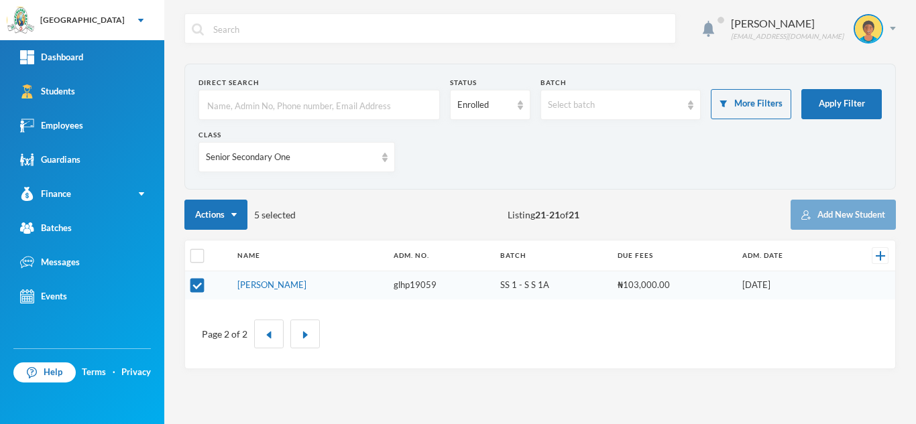
scroll to position [0, 0]
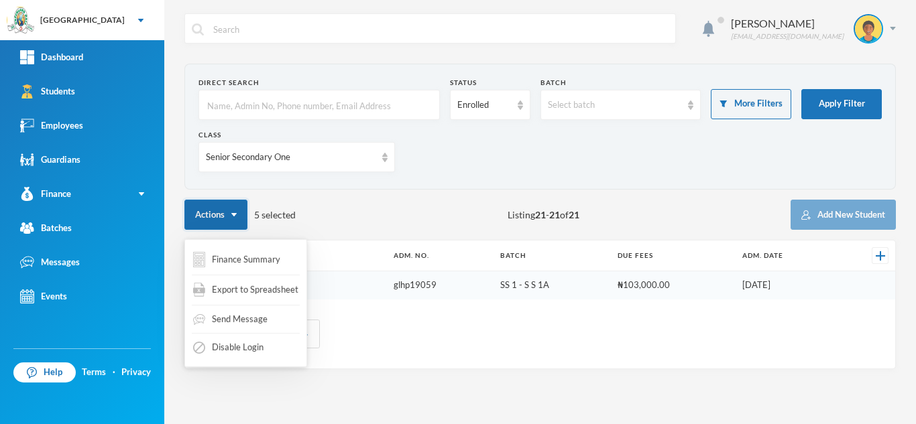
click at [233, 209] on button "Actions" at bounding box center [215, 215] width 63 height 30
click at [243, 288] on span "Export to Spreadsheet" at bounding box center [255, 289] width 86 height 13
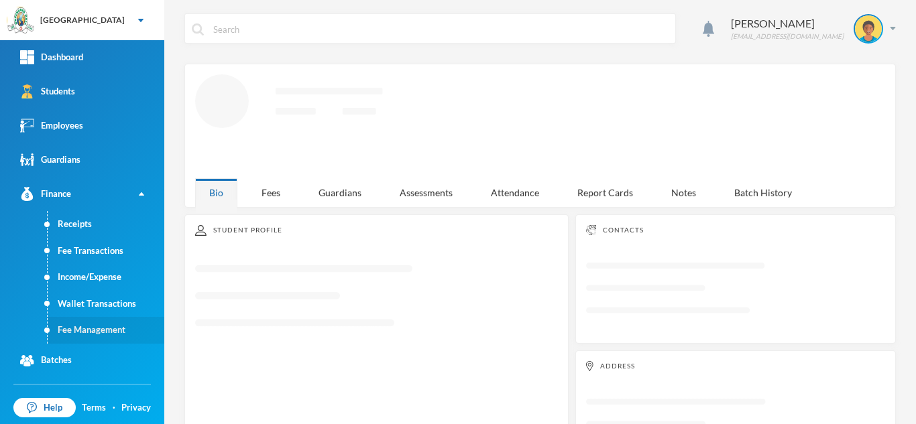
click at [113, 324] on link "Fee Management" at bounding box center [106, 330] width 117 height 27
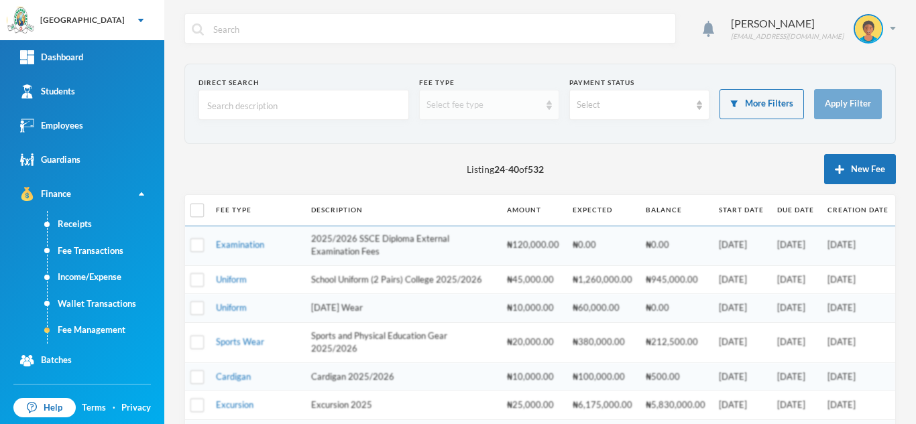
click at [499, 101] on div "Select fee type" at bounding box center [482, 105] width 113 height 13
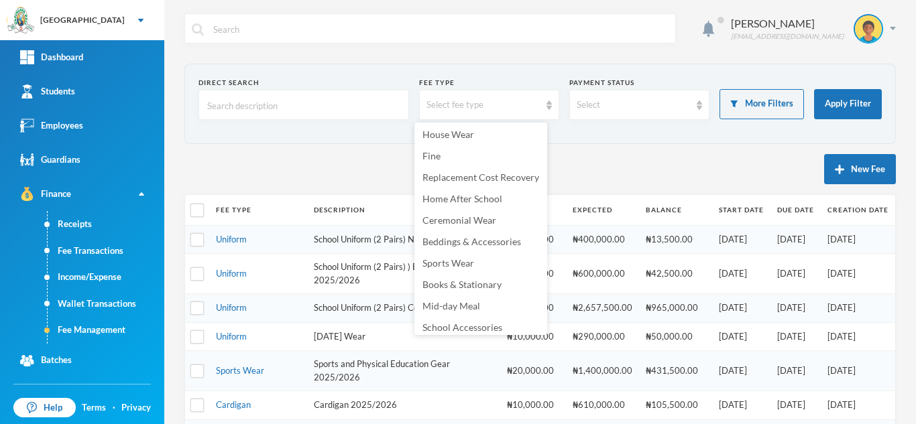
scroll to position [310, 0]
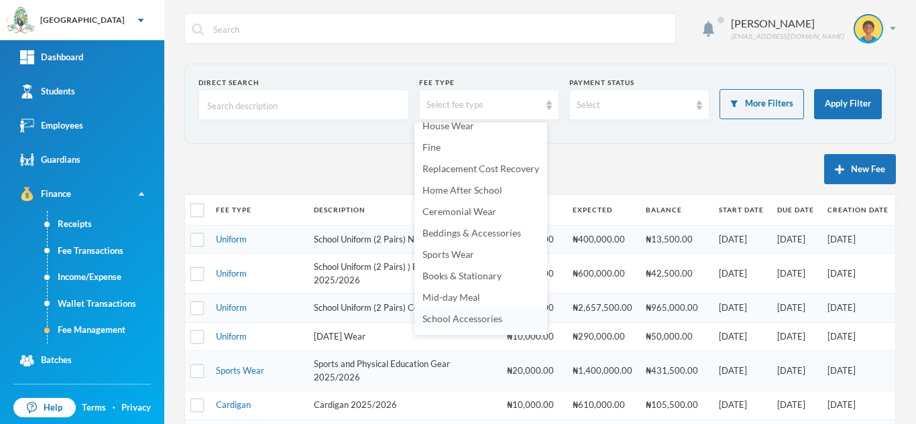
click at [491, 322] on span "School Accessories" at bounding box center [462, 318] width 80 height 11
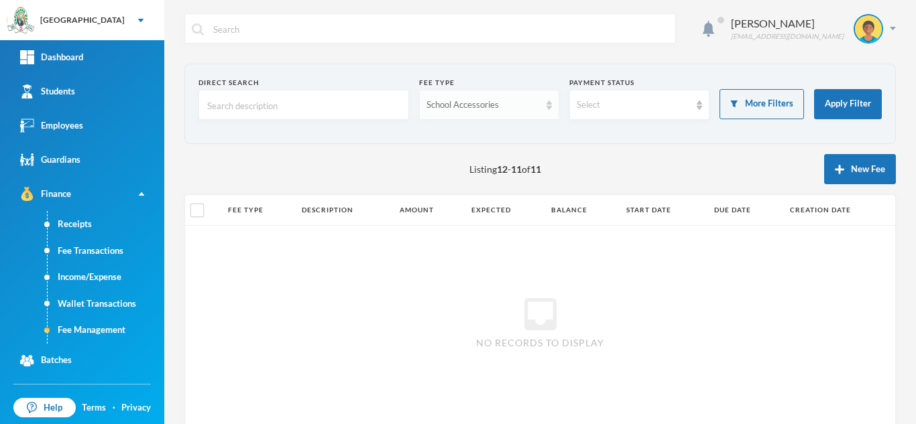
click at [463, 103] on div "School Accessories" at bounding box center [482, 105] width 113 height 13
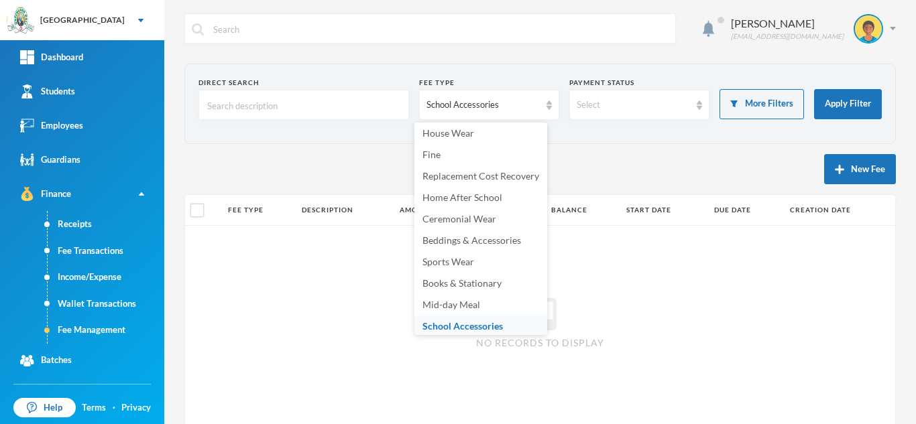
scroll to position [305, 0]
click at [462, 318] on span "School Accessories" at bounding box center [462, 323] width 80 height 11
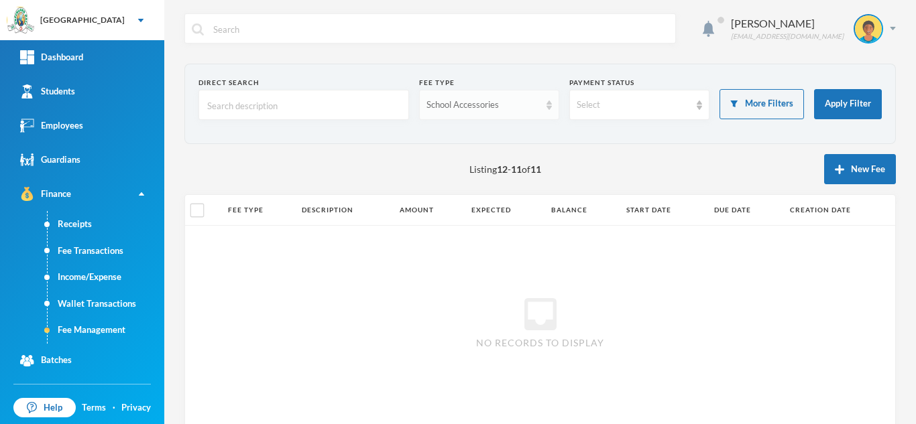
click at [480, 107] on div "School Accessories" at bounding box center [482, 105] width 113 height 13
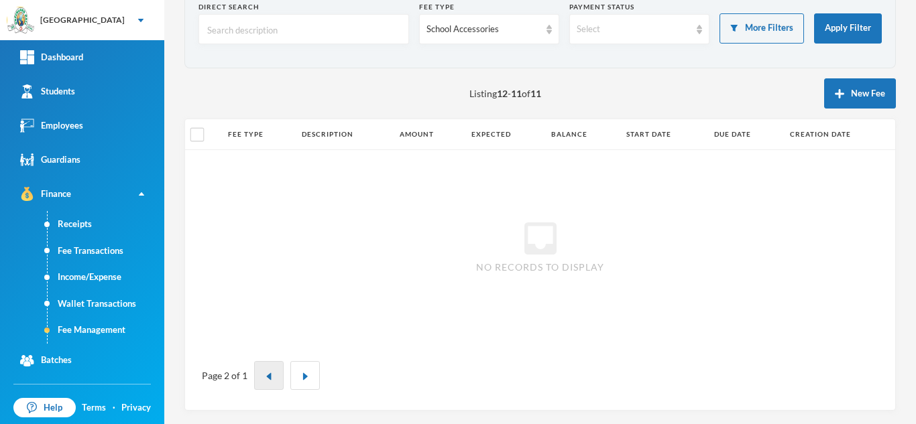
click at [269, 377] on img "button" at bounding box center [269, 377] width 8 height 8
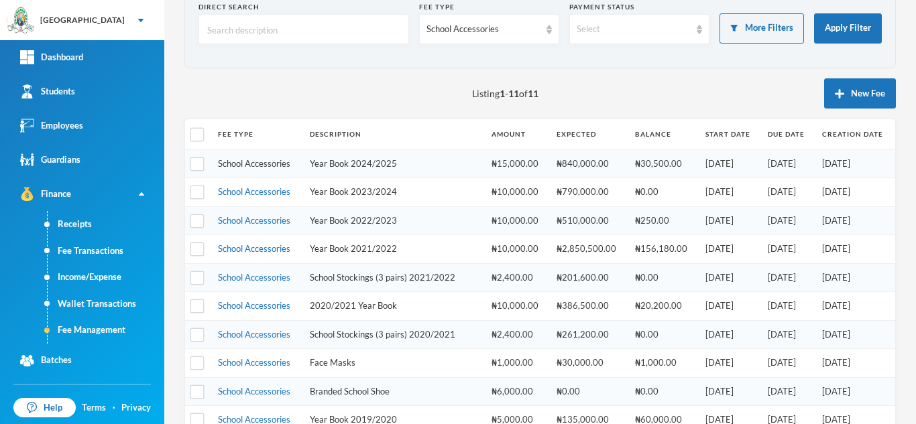
click at [258, 161] on link "School Accessories" at bounding box center [254, 163] width 72 height 11
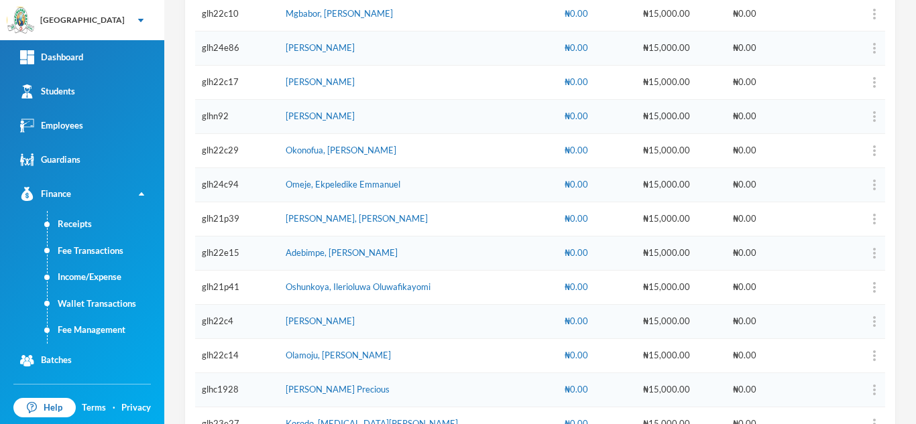
scroll to position [1747, 0]
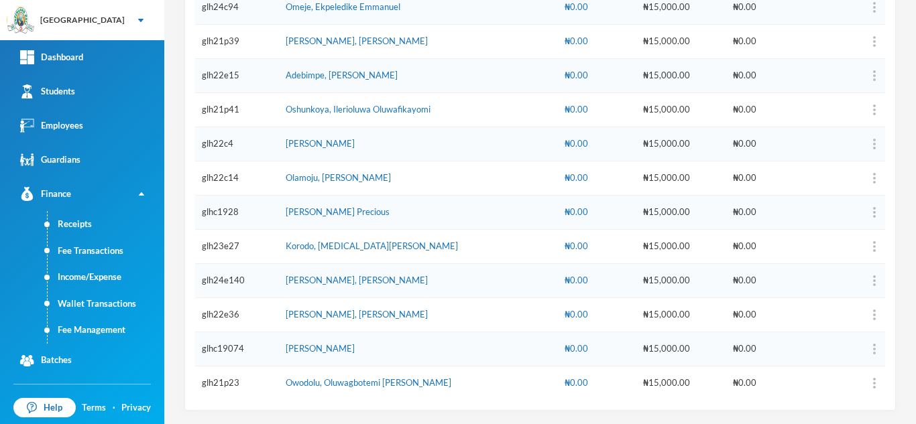
drag, startPoint x: 277, startPoint y: 162, endPoint x: 816, endPoint y: 378, distance: 580.5
copy table "ADM NO NAME DISCOUNT PAID BALANCE glhc1906"
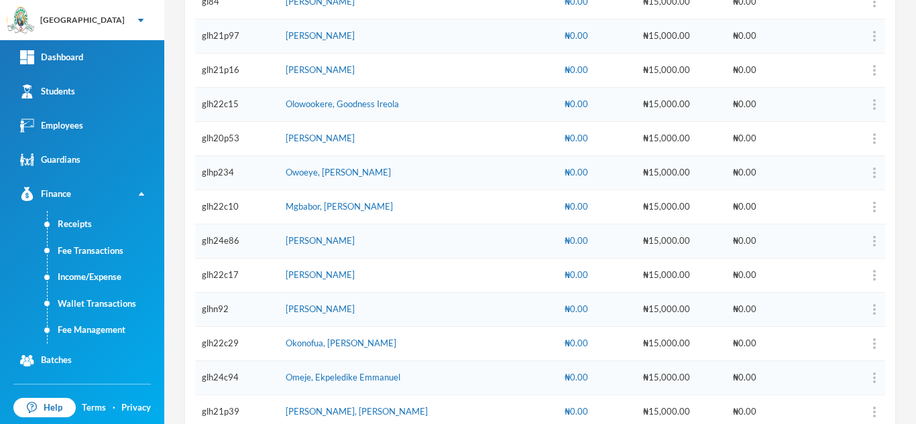
scroll to position [18, 0]
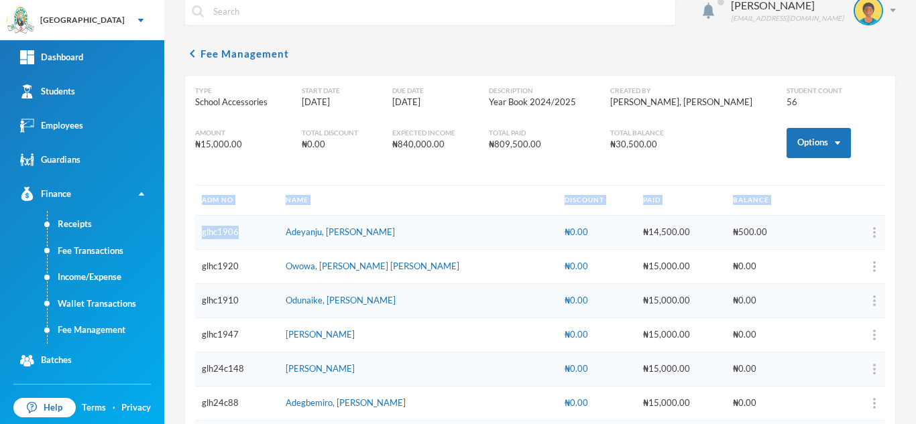
click at [244, 232] on td "glhc1906" at bounding box center [237, 233] width 84 height 34
click at [244, 227] on td "glhc1906" at bounding box center [237, 233] width 84 height 34
drag, startPoint x: 244, startPoint y: 227, endPoint x: 180, endPoint y: 226, distance: 64.3
click at [180, 226] on div "Aderogba Olumide [EMAIL_ADDRESS][DOMAIN_NAME] chevron_left Fee Management Type …" at bounding box center [539, 212] width 751 height 424
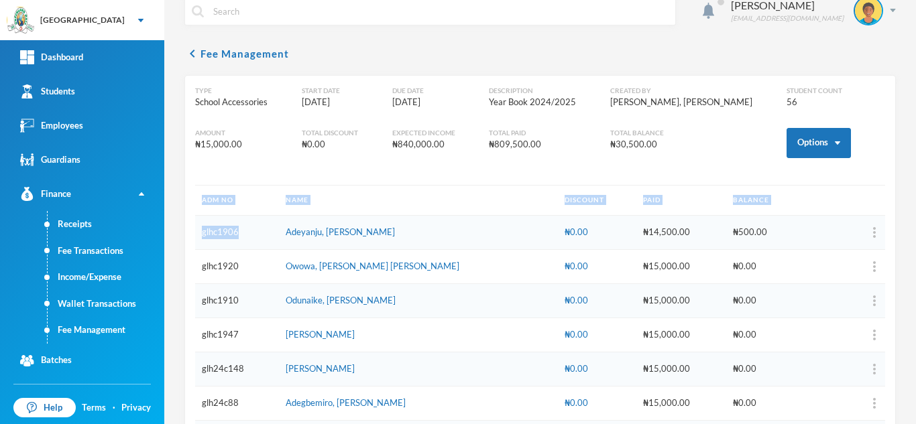
click at [242, 231] on td "glhc1906" at bounding box center [237, 233] width 84 height 34
drag, startPoint x: 242, startPoint y: 231, endPoint x: 202, endPoint y: 231, distance: 40.2
click at [202, 231] on td "glhc1906" at bounding box center [237, 233] width 84 height 34
copy td "glhc1906"
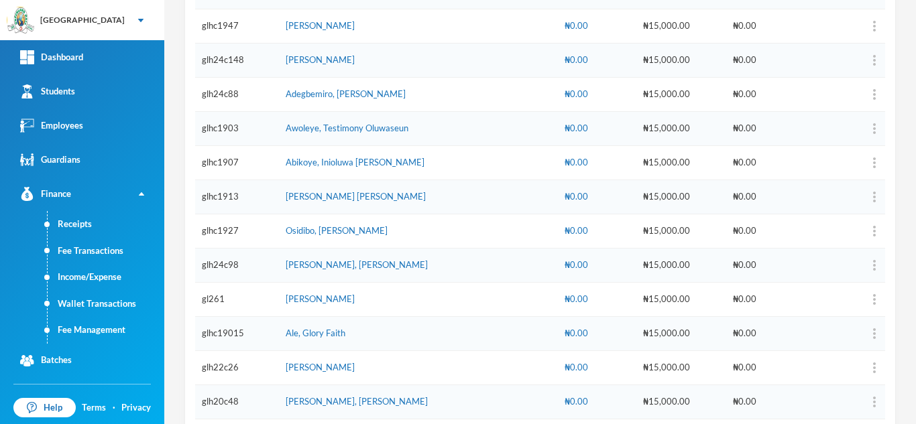
scroll to position [0, 0]
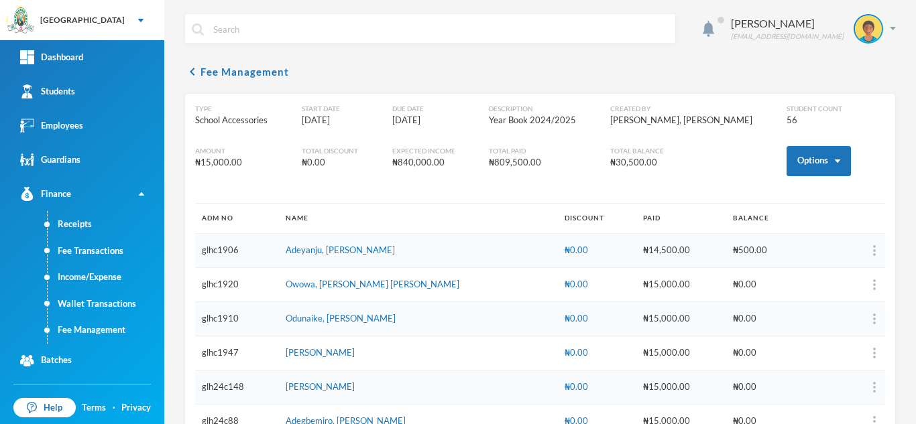
click at [247, 229] on th "ADM NO" at bounding box center [237, 219] width 84 height 30
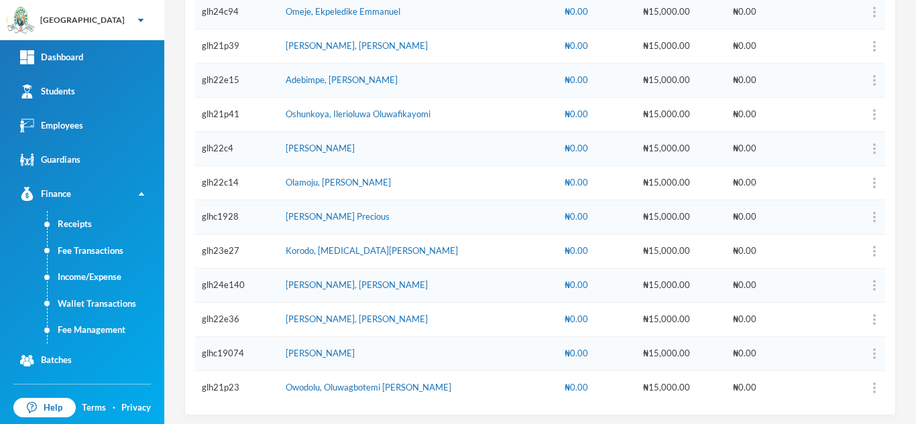
scroll to position [1747, 0]
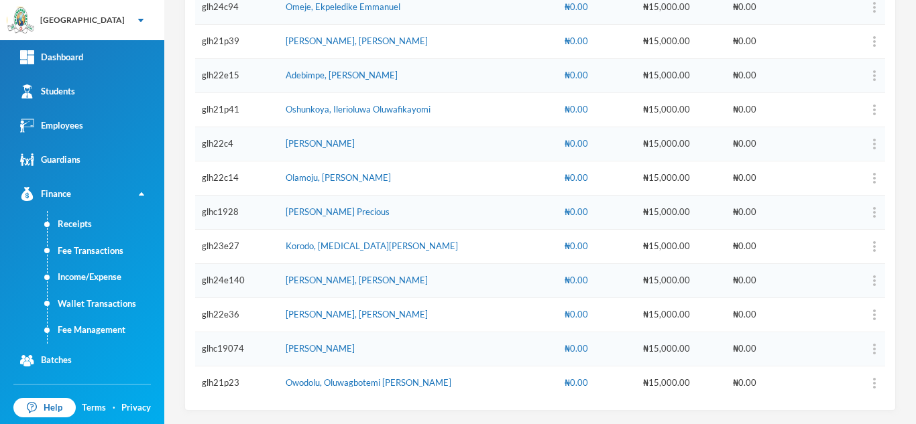
drag, startPoint x: 198, startPoint y: 215, endPoint x: 915, endPoint y: 420, distance: 745.9
click at [915, 420] on div "Aderogba Olumide [EMAIL_ADDRESS][DOMAIN_NAME] chevron_left Fee Management Type …" at bounding box center [539, 212] width 751 height 424
copy thead
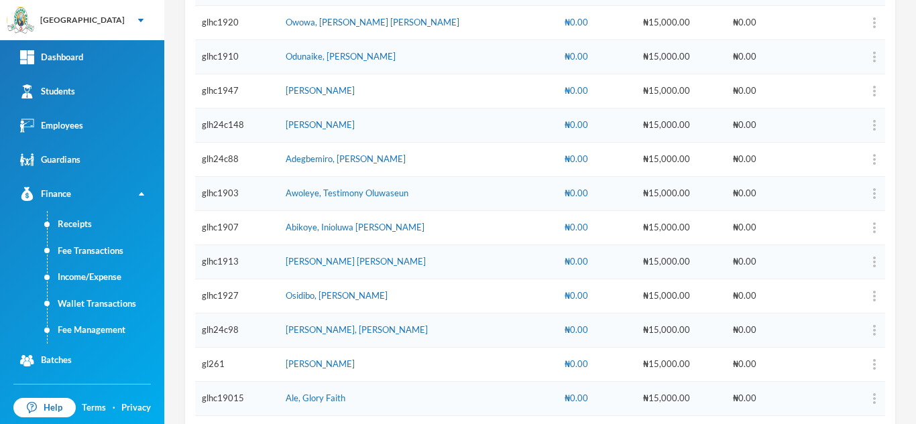
scroll to position [15, 0]
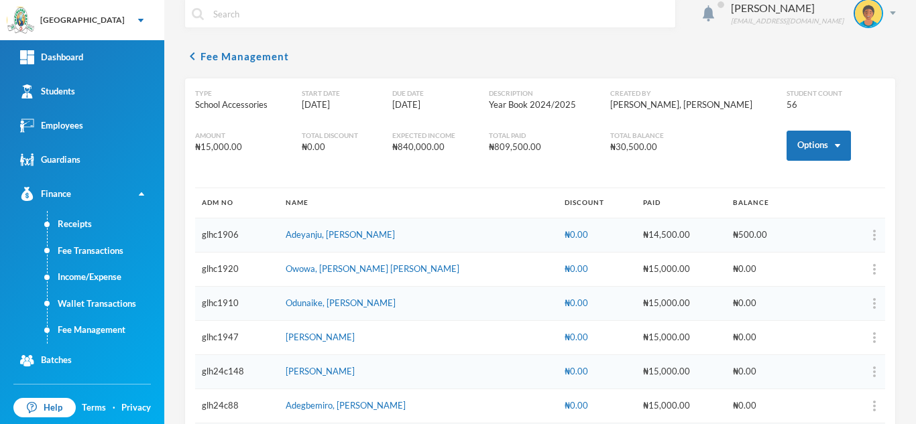
click at [904, 159] on div "Aderogba Olumide [EMAIL_ADDRESS][DOMAIN_NAME] chevron_left Fee Management Type …" at bounding box center [539, 212] width 751 height 424
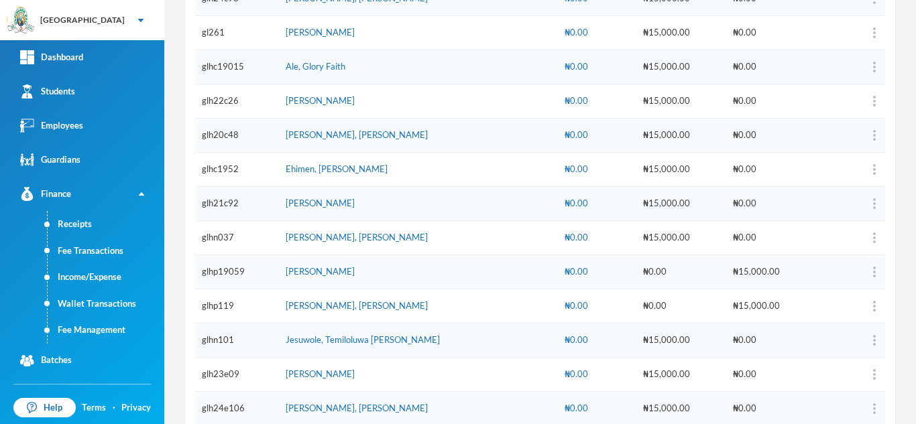
scroll to position [590, 0]
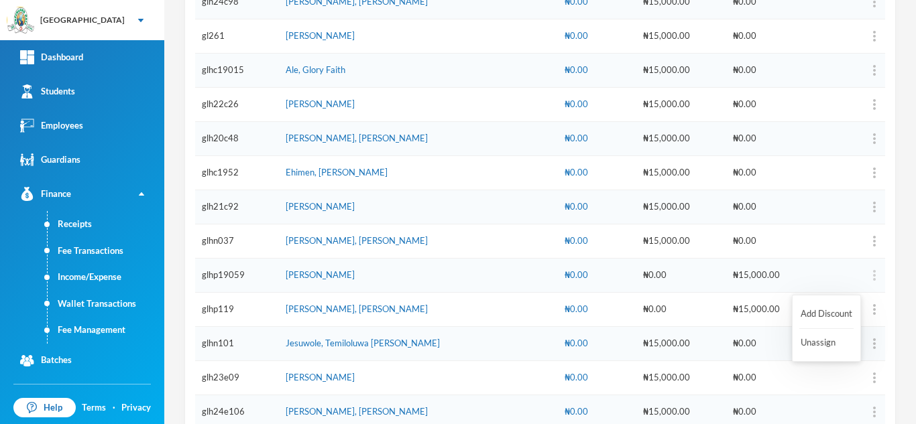
click at [873, 277] on img "button" at bounding box center [874, 275] width 3 height 11
click at [804, 338] on button "Unassign" at bounding box center [826, 343] width 54 height 24
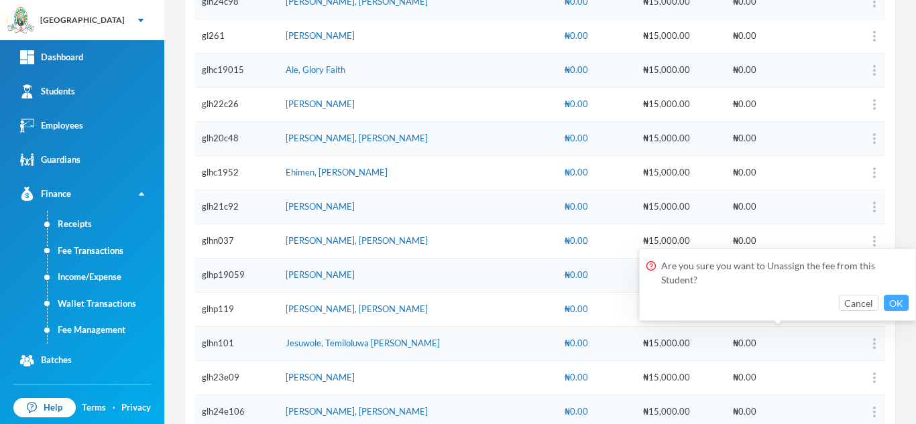
click at [890, 302] on button "OK" at bounding box center [895, 303] width 25 height 16
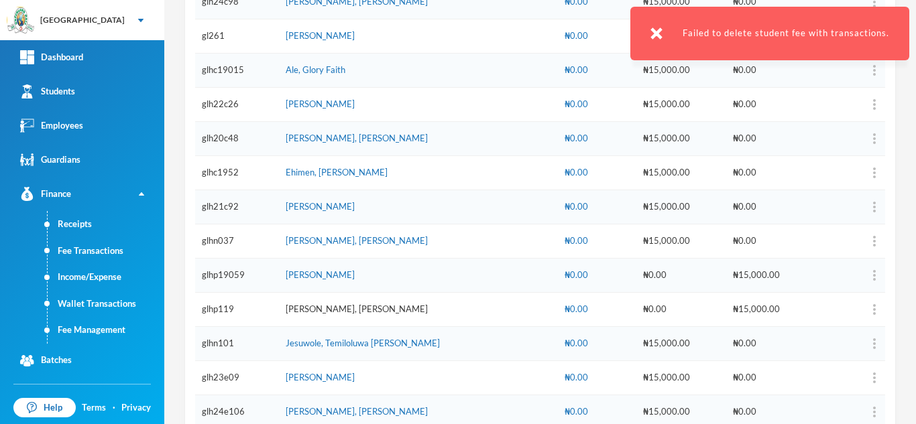
click at [330, 310] on link "[PERSON_NAME], [PERSON_NAME]" at bounding box center [357, 309] width 142 height 11
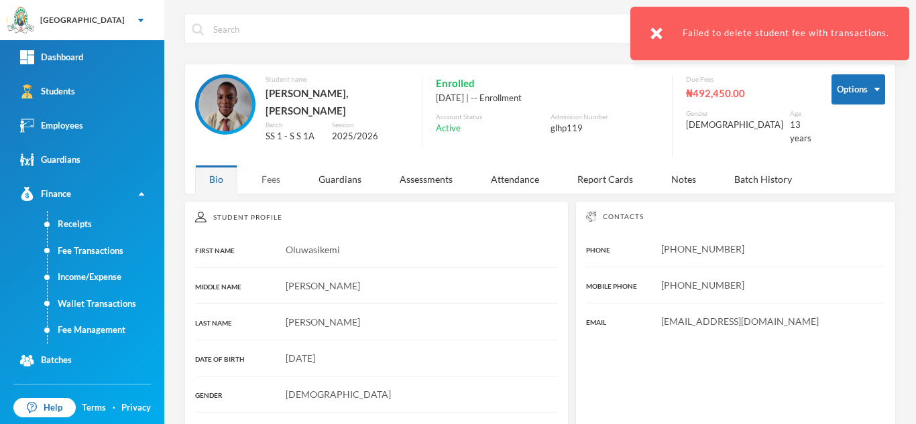
click at [256, 171] on div "Fees" at bounding box center [270, 179] width 47 height 29
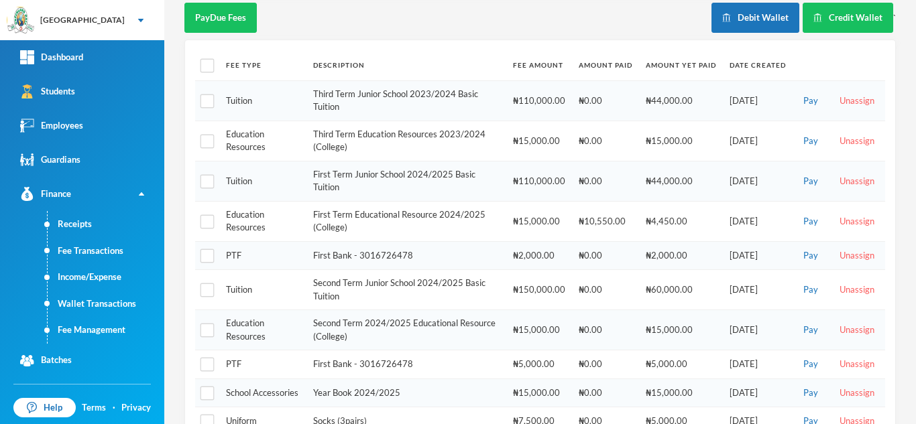
scroll to position [258, 0]
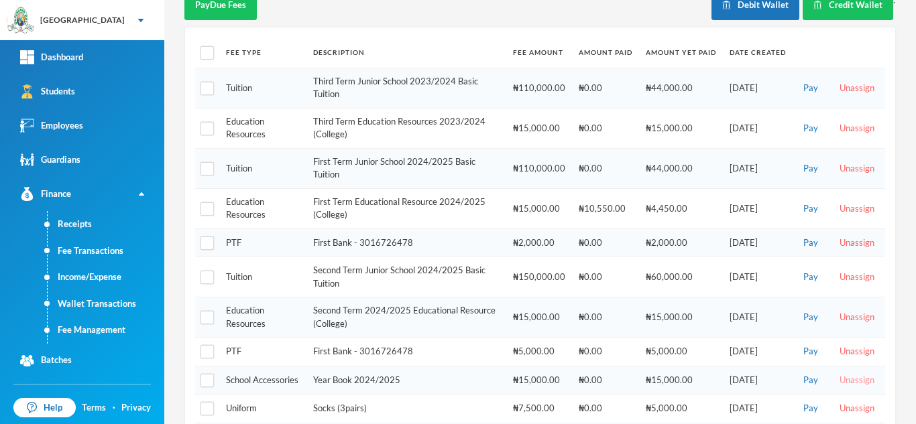
click at [840, 373] on button "Unassign" at bounding box center [856, 380] width 43 height 15
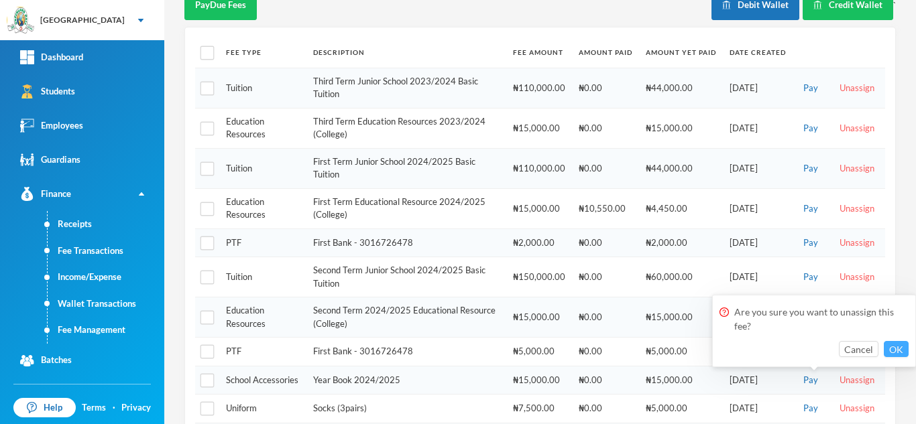
click at [889, 346] on button "OK" at bounding box center [895, 349] width 25 height 16
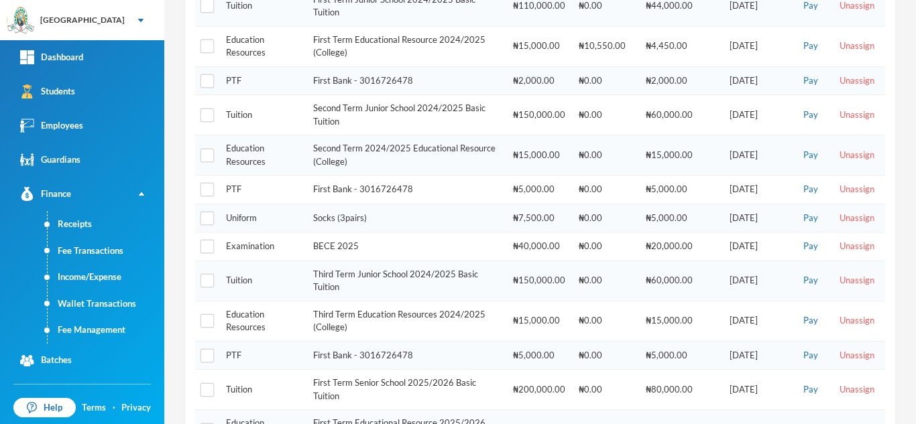
scroll to position [0, 0]
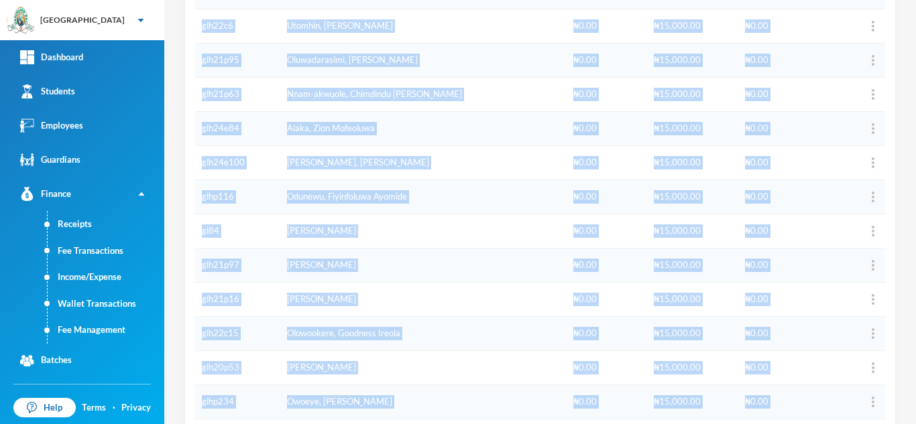
scroll to position [1679, 0]
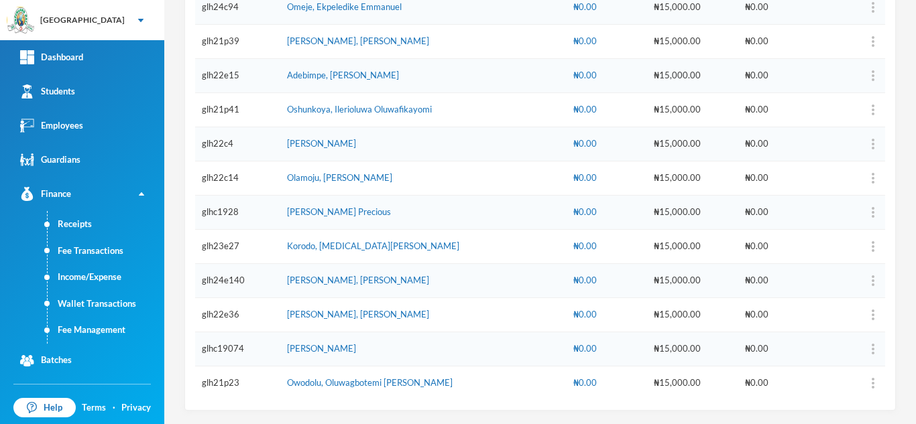
drag, startPoint x: 199, startPoint y: 210, endPoint x: 882, endPoint y: 453, distance: 724.8
click at [882, 424] on html "Greenland Hall Your Bluebic Account Greenland Hall Add a New School Dashboard S…" at bounding box center [458, 212] width 916 height 424
copy thead
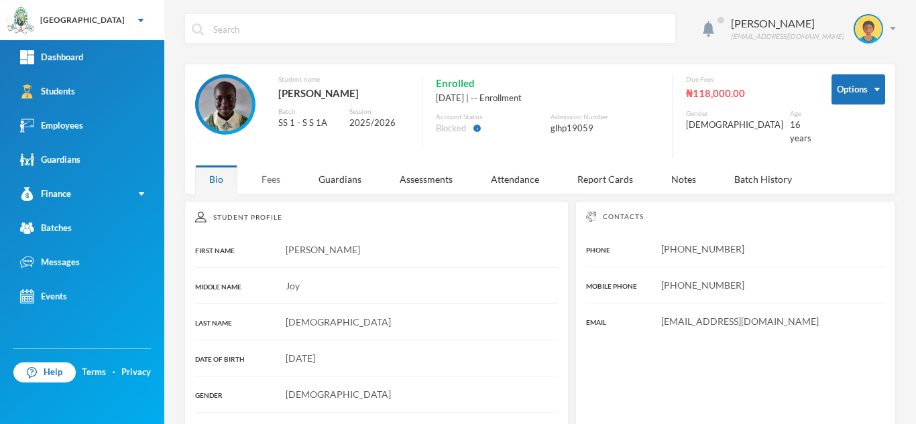
click at [267, 174] on div "Fees" at bounding box center [270, 179] width 47 height 29
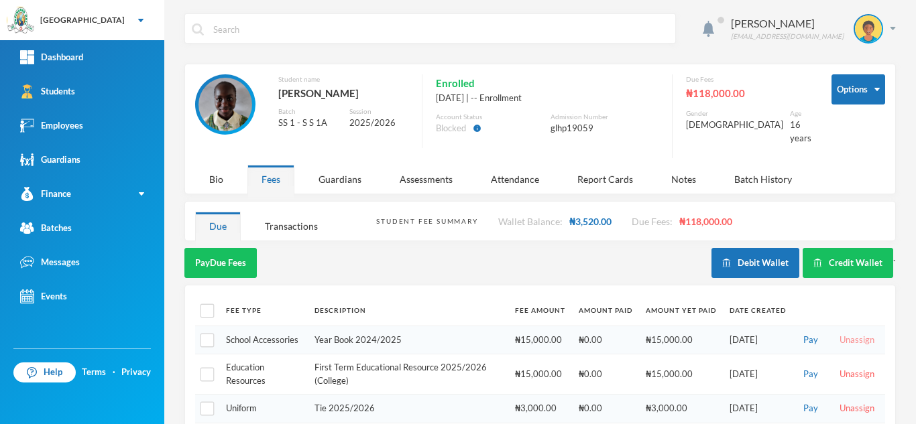
click at [835, 333] on button "Unassign" at bounding box center [856, 340] width 43 height 15
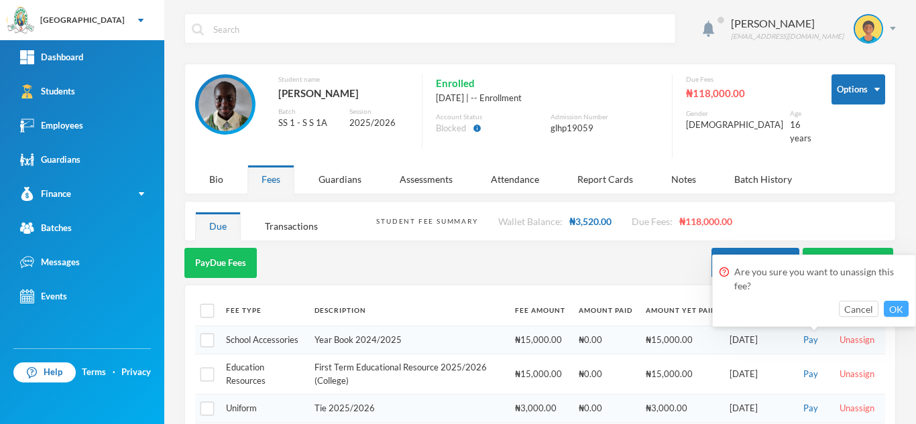
click at [894, 310] on button "OK" at bounding box center [895, 309] width 25 height 16
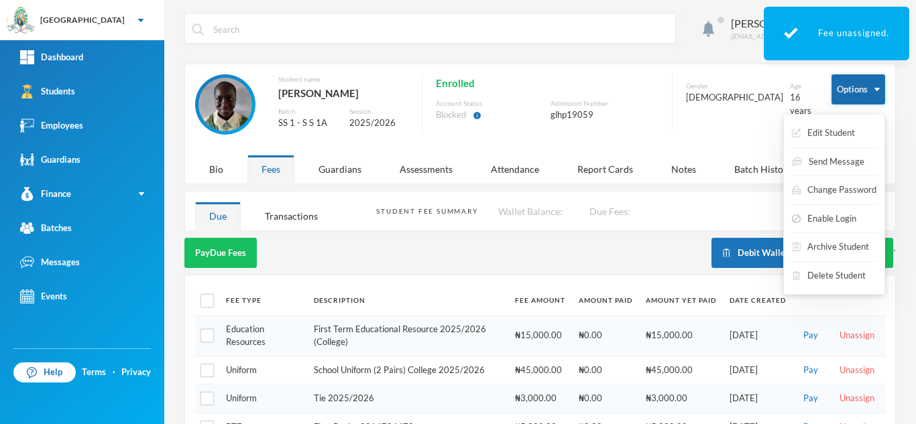
click at [837, 94] on button "Options" at bounding box center [858, 89] width 54 height 30
click at [820, 220] on button "Enable Login" at bounding box center [823, 219] width 67 height 24
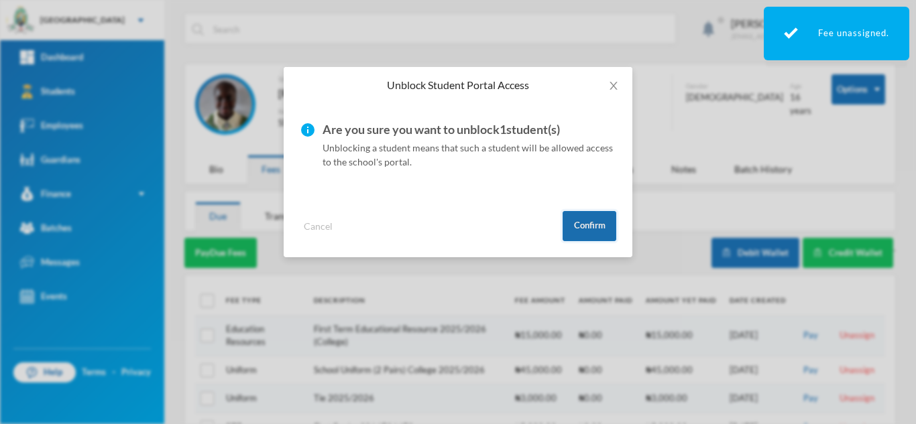
click at [575, 221] on button "Confirm" at bounding box center [589, 226] width 54 height 30
